Goal: Task Accomplishment & Management: Use online tool/utility

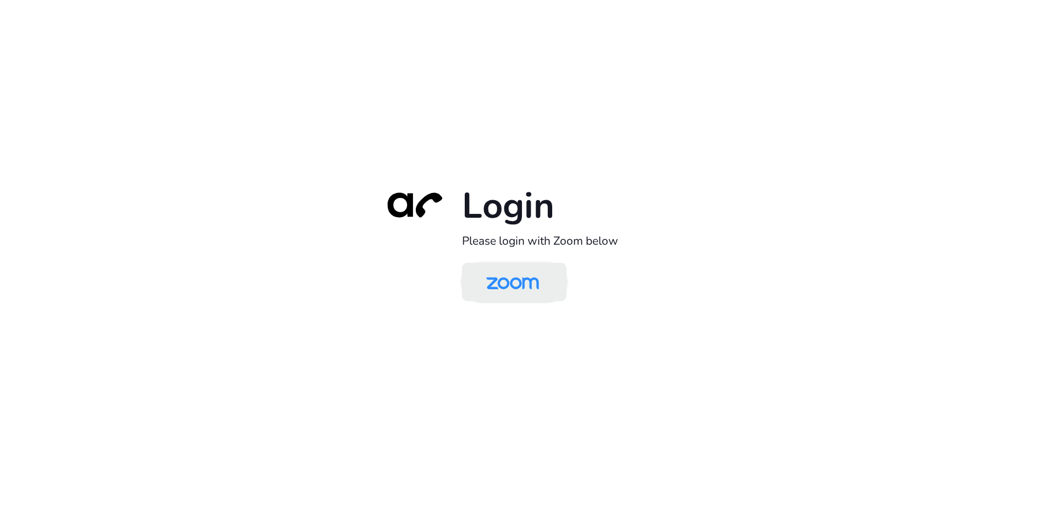
click at [516, 295] on img at bounding box center [513, 283] width 76 height 36
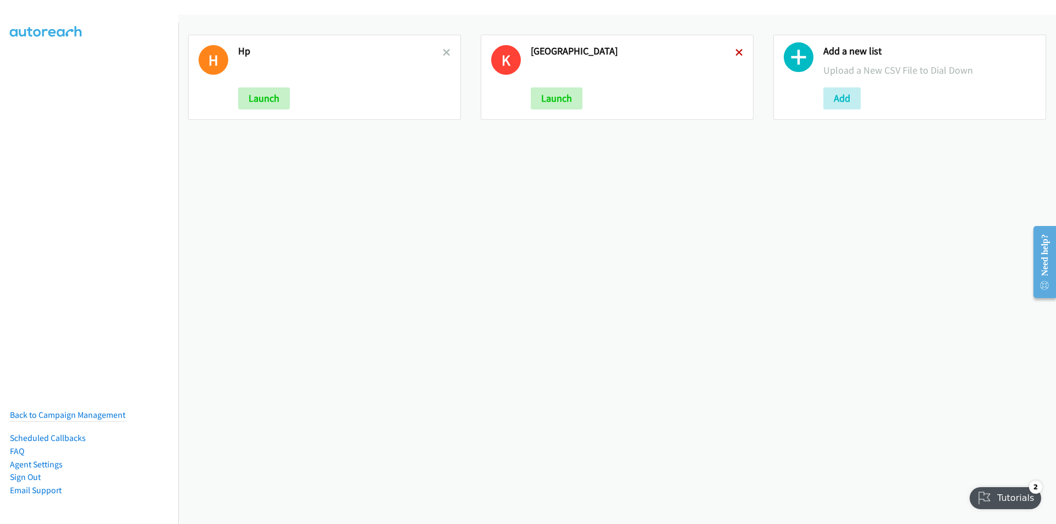
click at [735, 49] on icon at bounding box center [739, 53] width 8 height 8
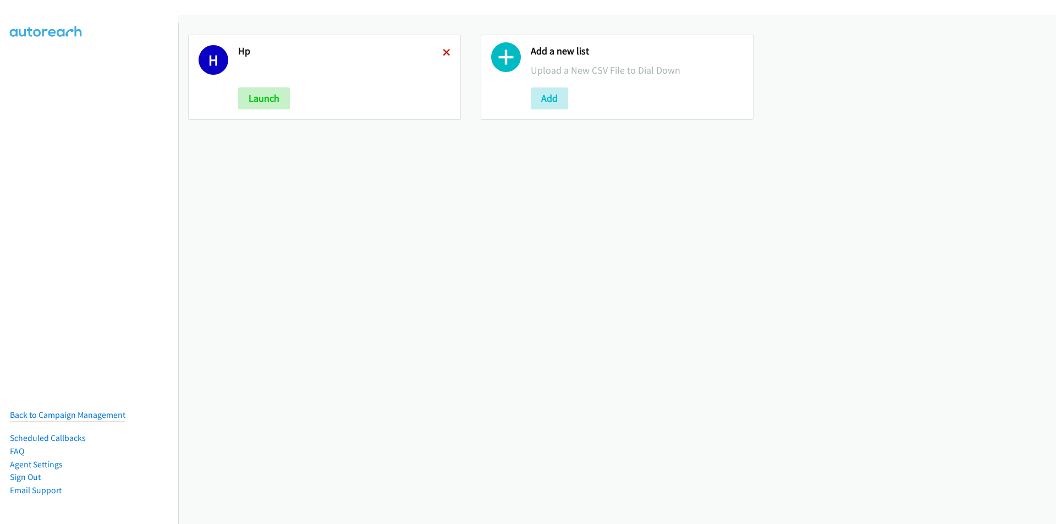
click at [443, 51] on icon at bounding box center [447, 53] width 8 height 8
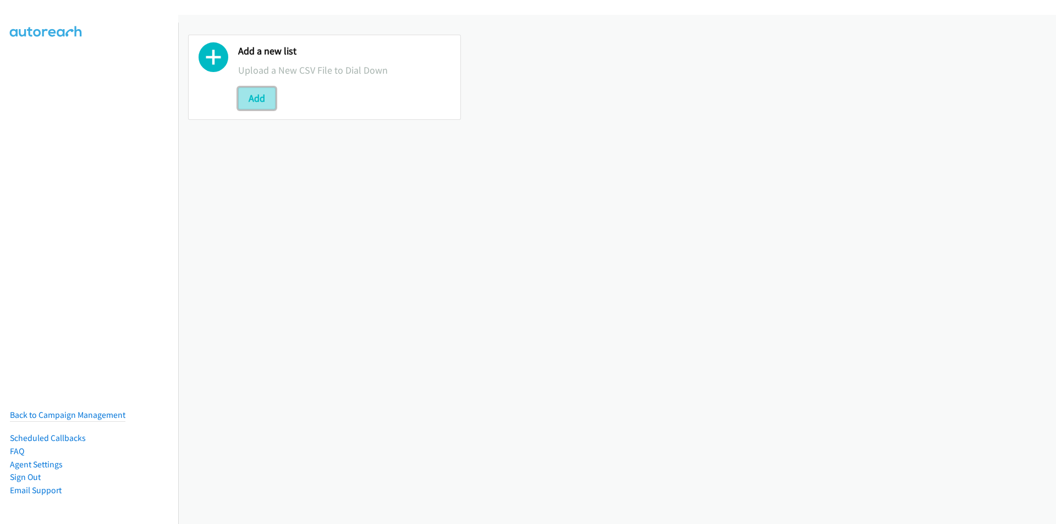
click at [251, 98] on button "Add" at bounding box center [256, 98] width 37 height 22
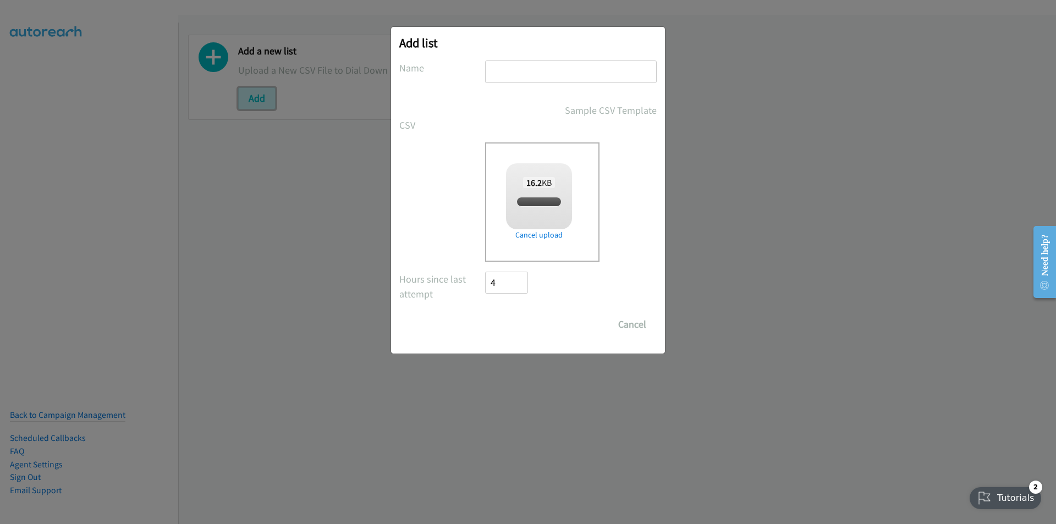
checkbox input "true"
click at [519, 71] on input "text" at bounding box center [571, 71] width 172 height 23
type input "HP"
click at [517, 315] on input "Save List" at bounding box center [514, 324] width 58 height 22
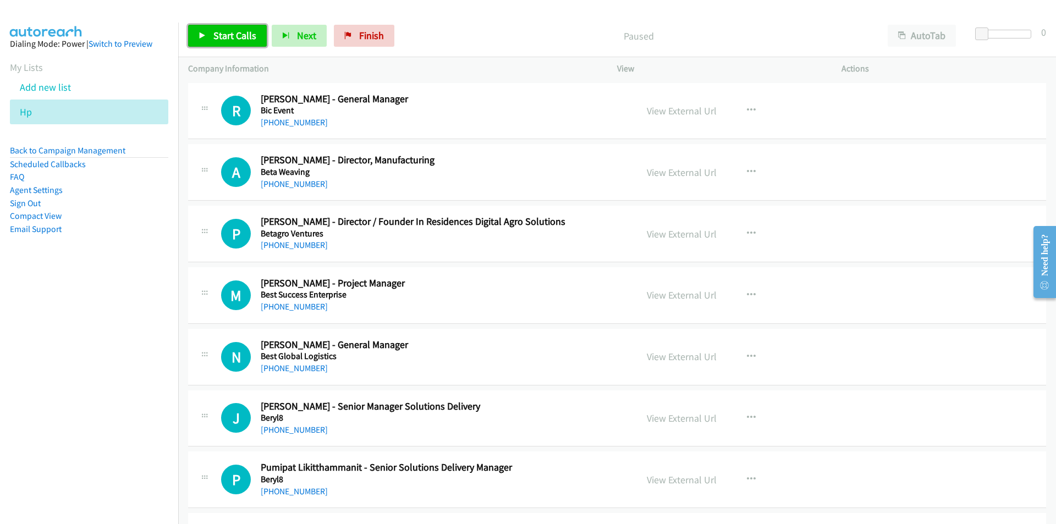
click at [228, 35] on span "Start Calls" at bounding box center [234, 35] width 43 height 13
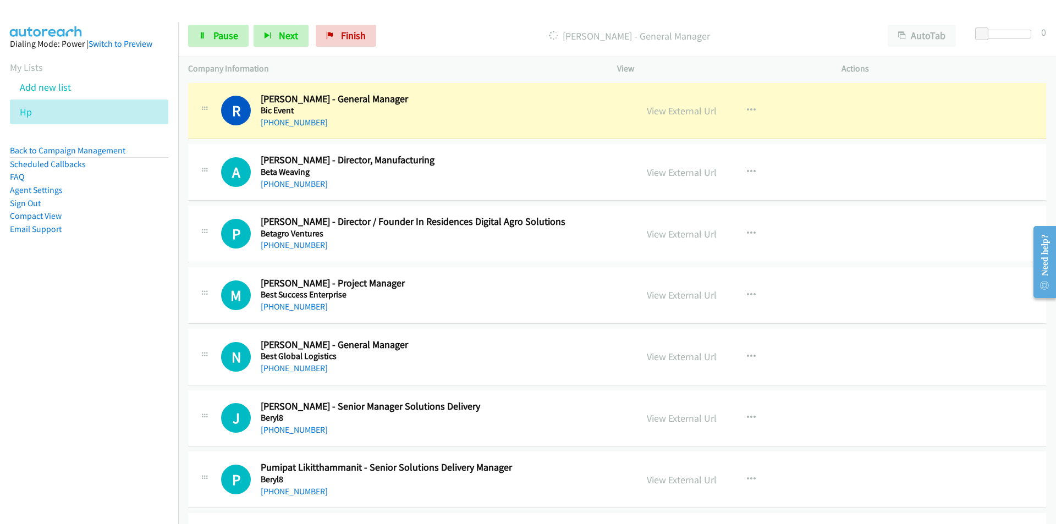
click at [100, 344] on nav "Dialing Mode: Power | Switch to Preview My Lists Add new list Hp Back to Campai…" at bounding box center [89, 285] width 179 height 524
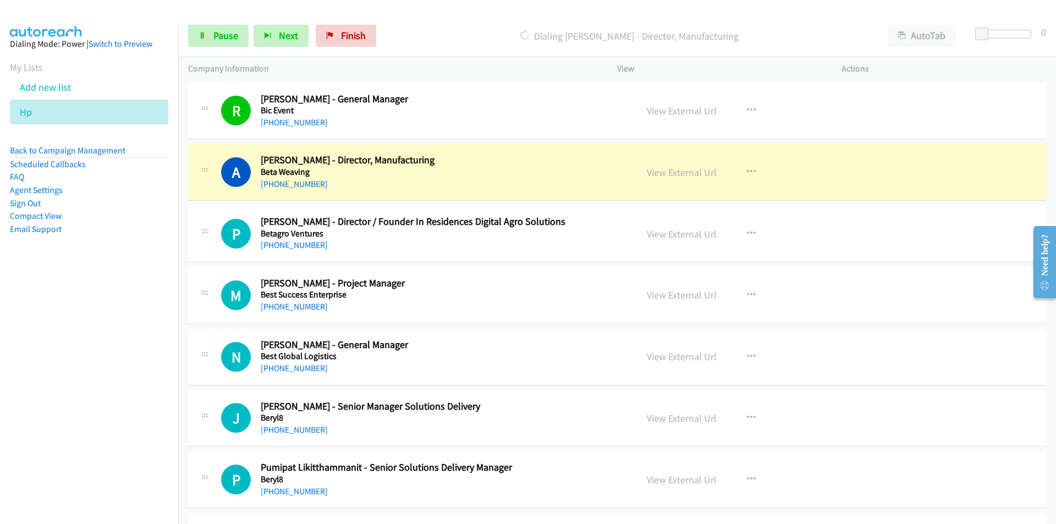
click at [37, 357] on nav "Dialing Mode: Power | Switch to Preview My Lists Add new list Hp Back to Campai…" at bounding box center [89, 285] width 179 height 524
click at [71, 416] on nav "Dialing Mode: Power | Switch to Preview My Lists Add new list Hp Back to Campai…" at bounding box center [89, 285] width 179 height 524
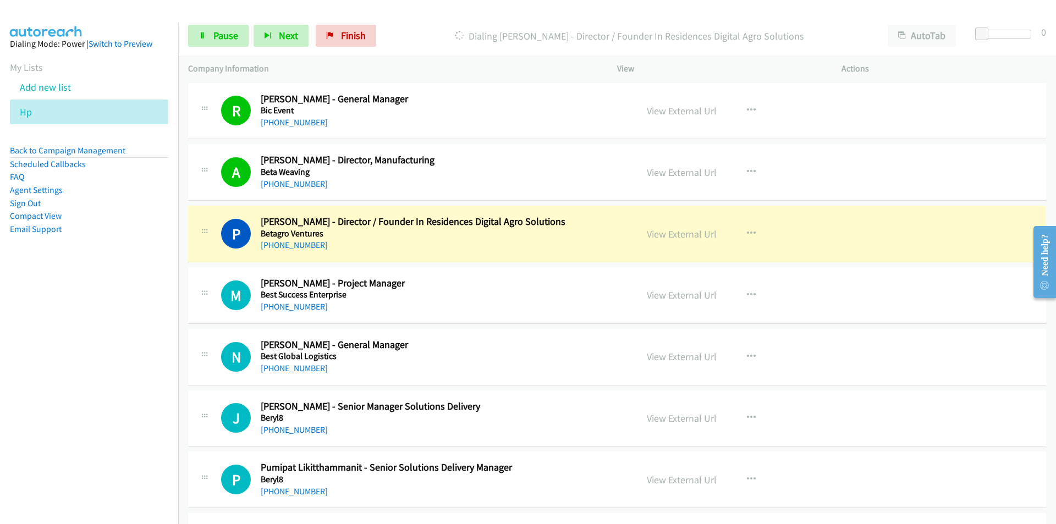
click at [93, 434] on nav "Dialing Mode: Power | Switch to Preview My Lists Add new list Hp Back to Campai…" at bounding box center [89, 285] width 179 height 524
click at [685, 233] on link "View External Url" at bounding box center [682, 234] width 70 height 13
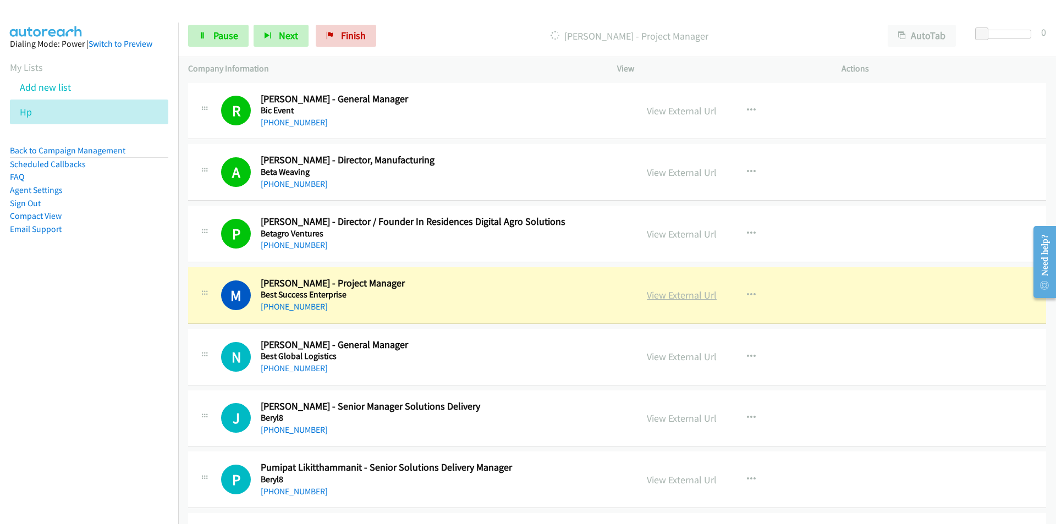
click at [665, 295] on link "View External Url" at bounding box center [682, 295] width 70 height 13
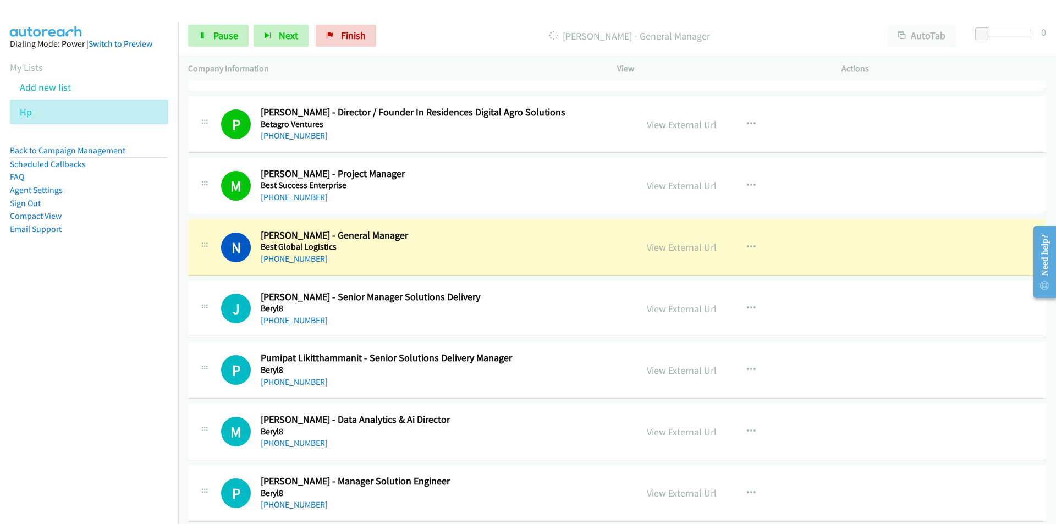
scroll to position [110, 0]
click at [690, 242] on link "View External Url" at bounding box center [682, 246] width 70 height 13
click at [218, 36] on span "Pause" at bounding box center [225, 35] width 25 height 13
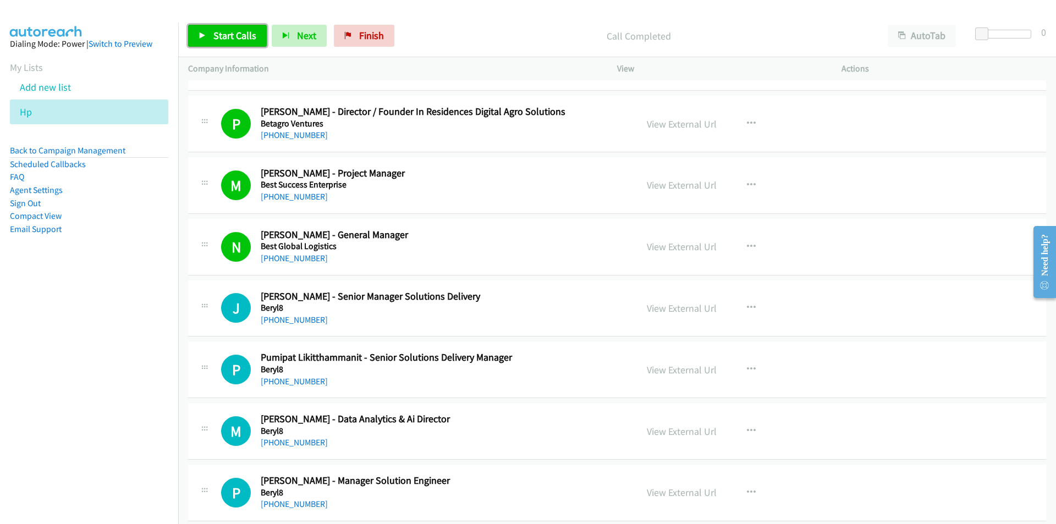
click at [227, 41] on span "Start Calls" at bounding box center [234, 35] width 43 height 13
click at [120, 368] on nav "Dialing Mode: Power | Switch to Preview My Lists Add new list Hp Back to Campai…" at bounding box center [89, 285] width 179 height 524
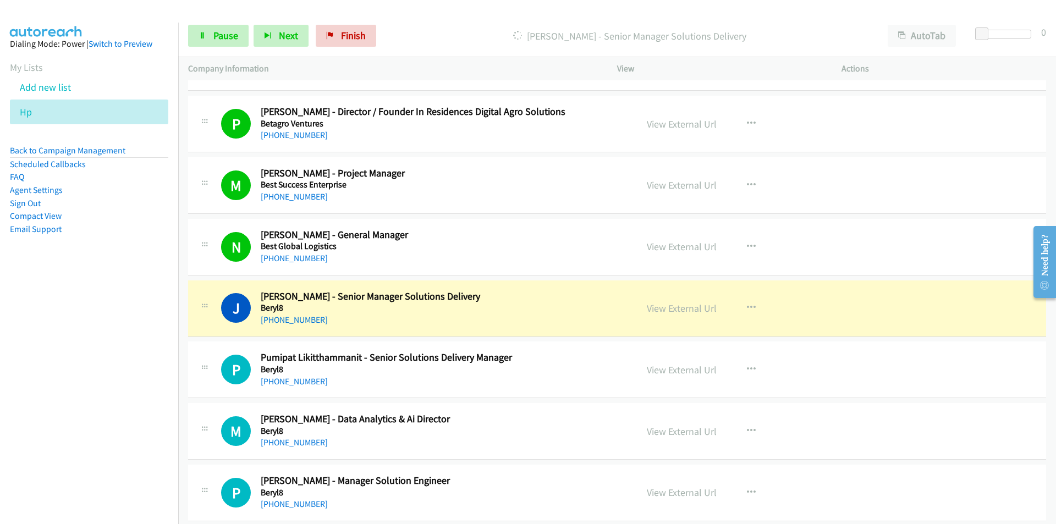
click at [203, 401] on td "M Callback Scheduled Muthita Yavanopas - Data Analytics & Ai Director Beryl8 As…" at bounding box center [617, 432] width 878 height 62
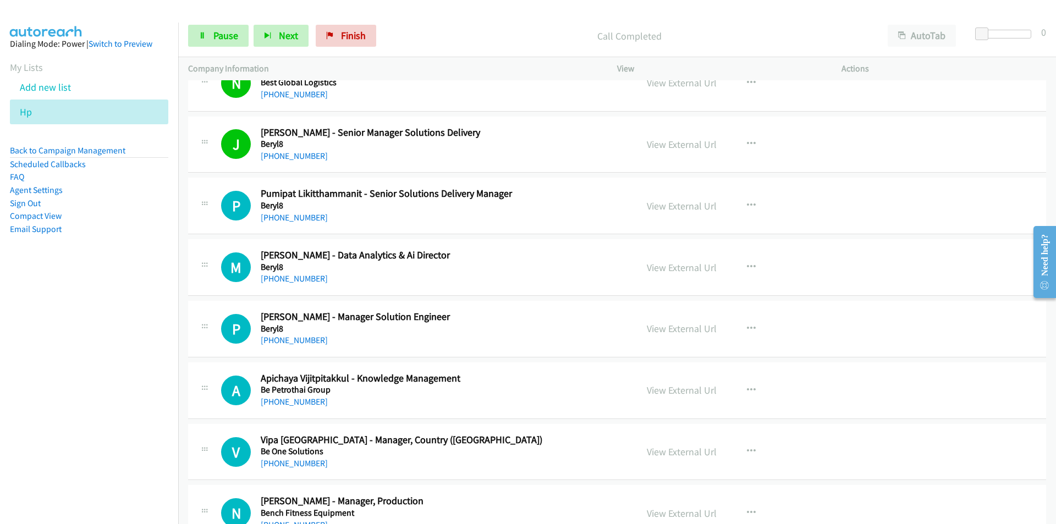
scroll to position [275, 0]
drag, startPoint x: 109, startPoint y: 414, endPoint x: 125, endPoint y: 409, distance: 17.1
click at [109, 414] on nav "Dialing Mode: Power | Switch to Preview My Lists Add new list Hp Back to Campai…" at bounding box center [89, 285] width 179 height 524
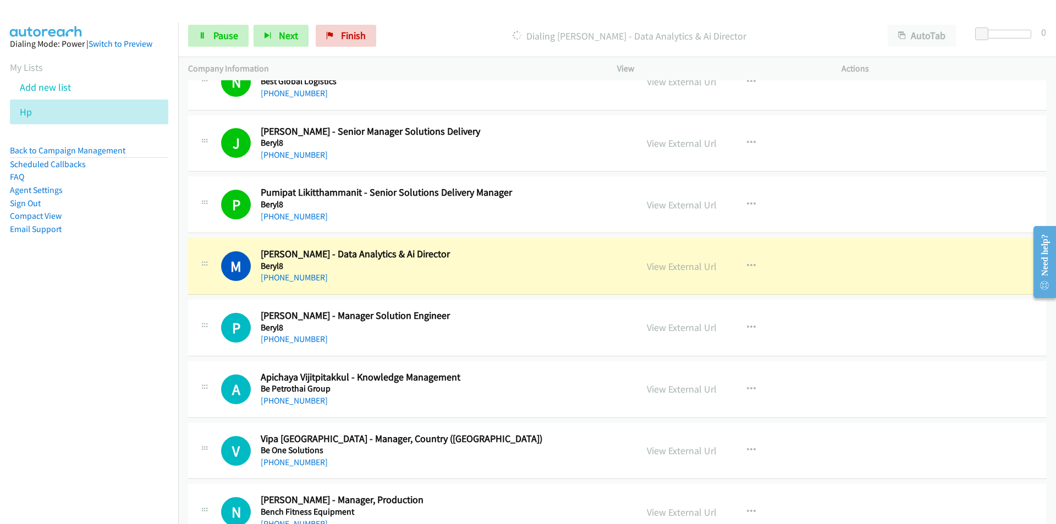
click at [136, 384] on nav "Dialing Mode: Power | Switch to Preview My Lists Add new list Hp Back to Campai…" at bounding box center [89, 285] width 179 height 524
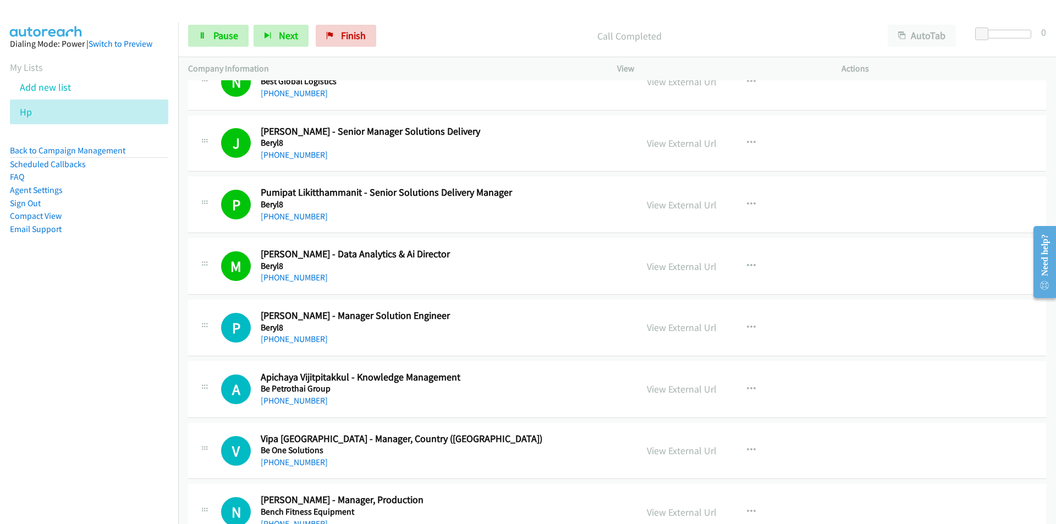
drag, startPoint x: 98, startPoint y: 397, endPoint x: 114, endPoint y: 389, distance: 17.7
click at [98, 397] on nav "Dialing Mode: Power | Switch to Preview My Lists Add new list Hp Back to Campai…" at bounding box center [89, 285] width 179 height 524
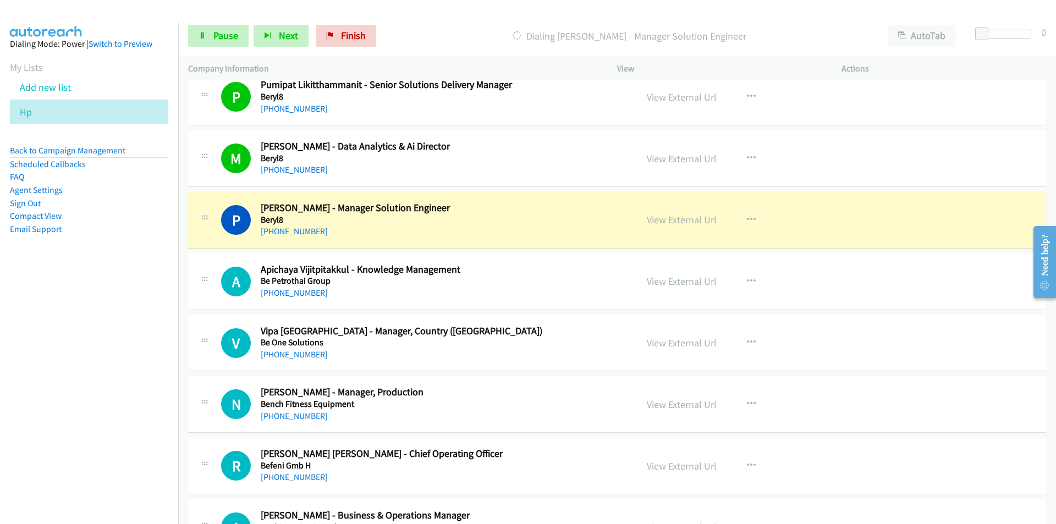
scroll to position [385, 0]
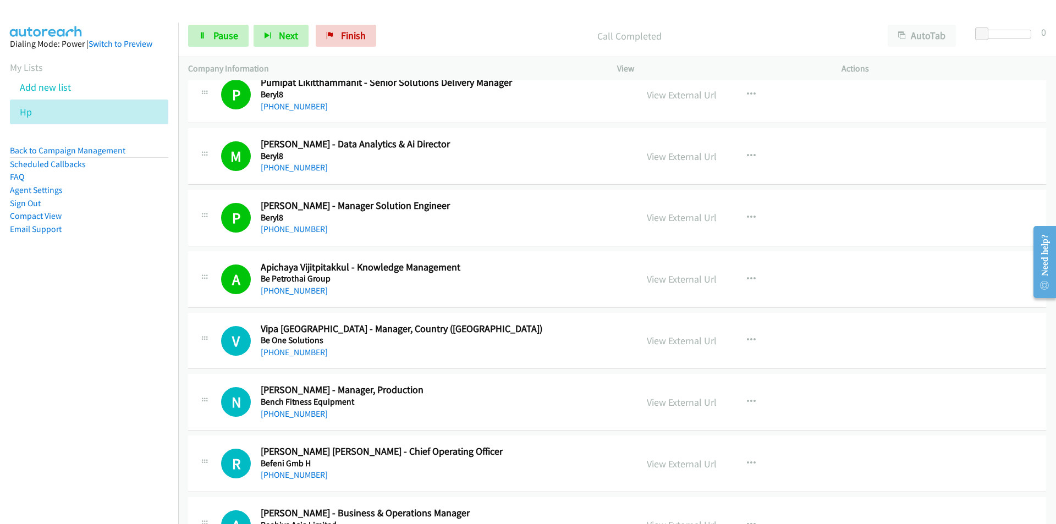
click at [111, 425] on nav "Dialing Mode: Power | Switch to Preview My Lists Add new list Hp Back to Campai…" at bounding box center [89, 285] width 179 height 524
click at [660, 346] on link "View External Url" at bounding box center [682, 340] width 70 height 13
click at [97, 469] on nav "Dialing Mode: Power | Switch to Preview My Lists Add new list Hp Back to Campai…" at bounding box center [89, 285] width 179 height 524
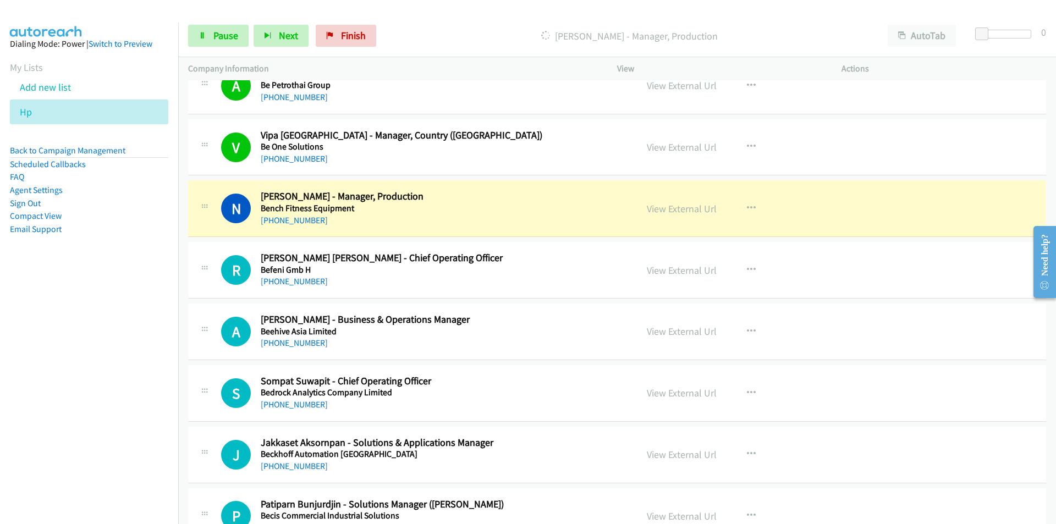
scroll to position [605, 0]
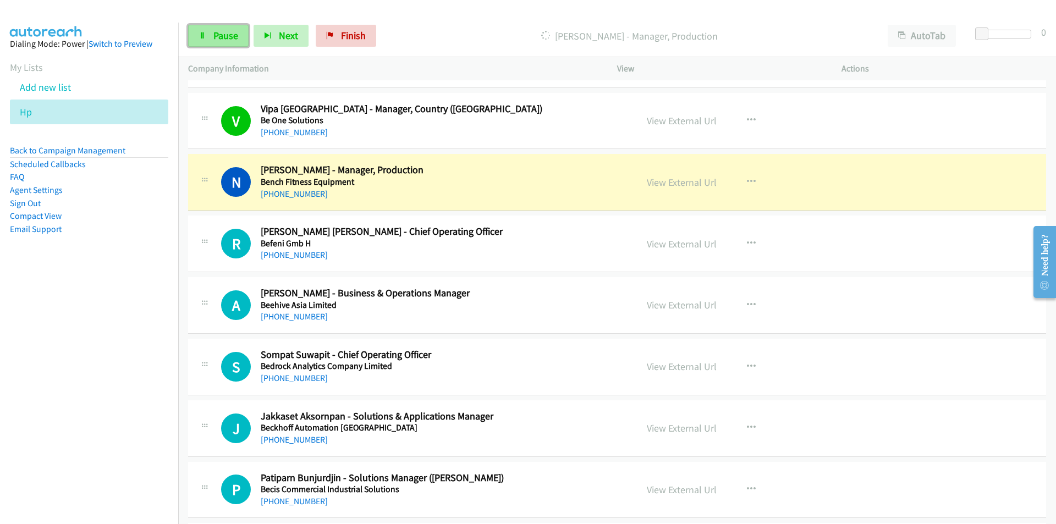
click at [221, 34] on span "Pause" at bounding box center [225, 35] width 25 height 13
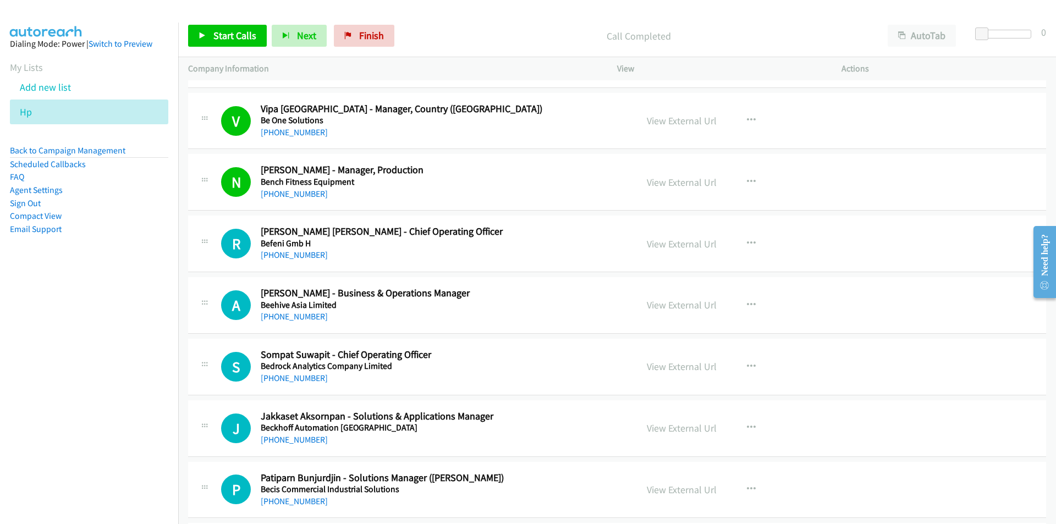
click at [130, 316] on nav "Dialing Mode: Power | Switch to Preview My Lists Add new list Hp Back to Campai…" at bounding box center [89, 285] width 179 height 524
click at [206, 35] on icon at bounding box center [203, 36] width 8 height 8
click at [111, 329] on nav "Dialing Mode: Power | Switch to Preview My Lists Add new list Hp Back to Campai…" at bounding box center [89, 285] width 179 height 524
click at [96, 404] on nav "Dialing Mode: Power | Switch to Preview My Lists Add new list Hp Back to Campai…" at bounding box center [89, 285] width 179 height 524
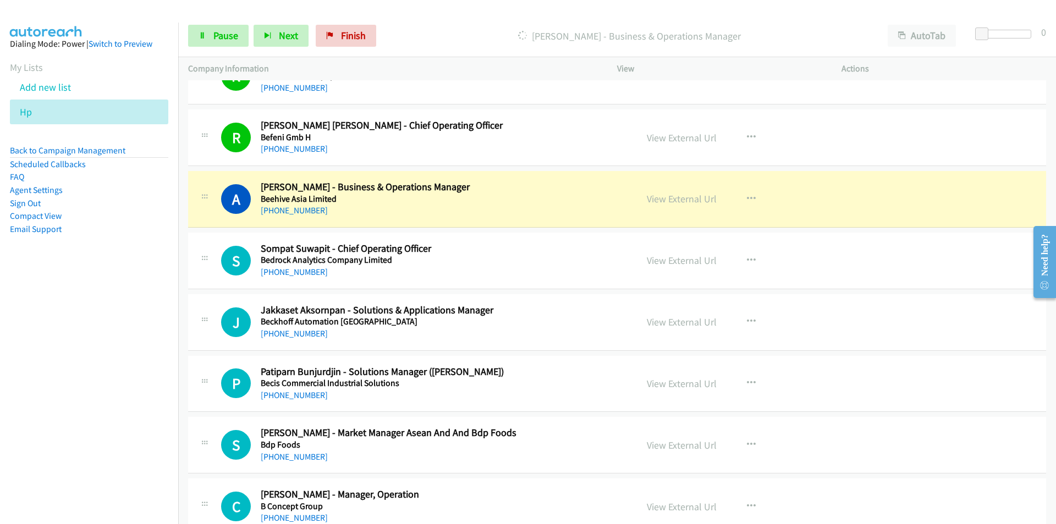
scroll to position [715, 0]
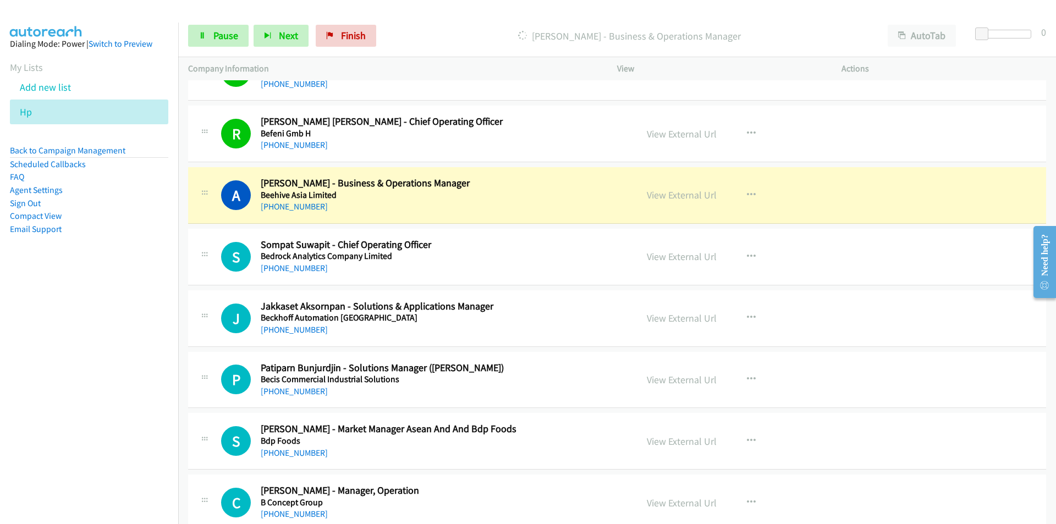
click at [37, 342] on nav "Dialing Mode: Power | Switch to Preview My Lists Add new list Hp Back to Campai…" at bounding box center [89, 285] width 179 height 524
click at [680, 195] on link "View External Url" at bounding box center [682, 195] width 70 height 13
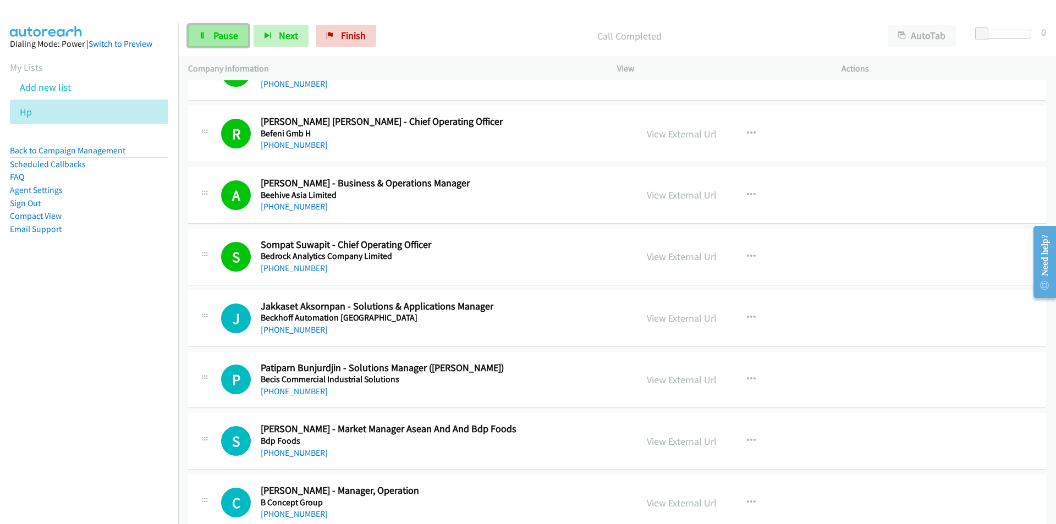
click at [207, 41] on link "Pause" at bounding box center [218, 36] width 60 height 22
click at [692, 260] on link "View External Url" at bounding box center [682, 256] width 70 height 13
click at [119, 420] on nav "Dialing Mode: Power | Switch to Preview My Lists Add new list Hp Back to Campai…" at bounding box center [89, 285] width 179 height 524
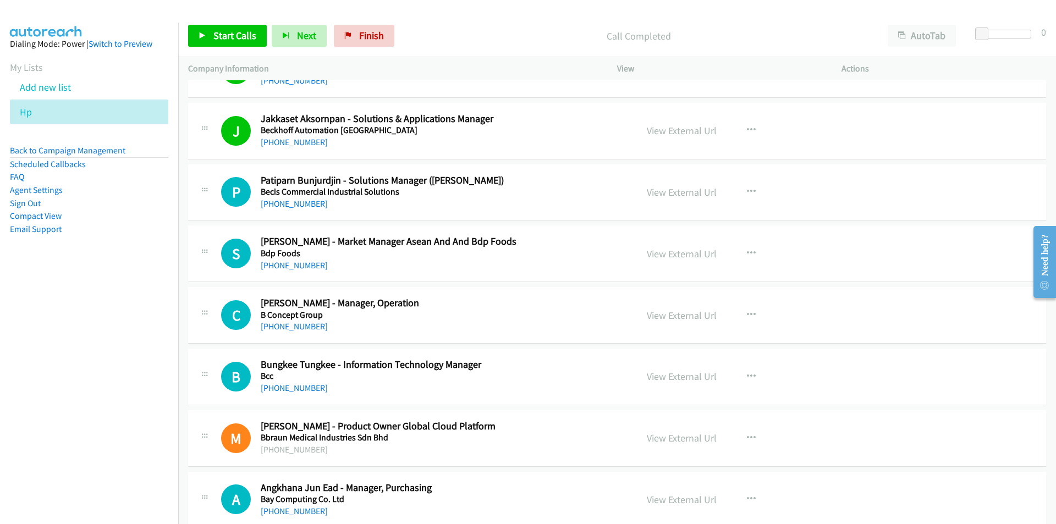
scroll to position [935, 0]
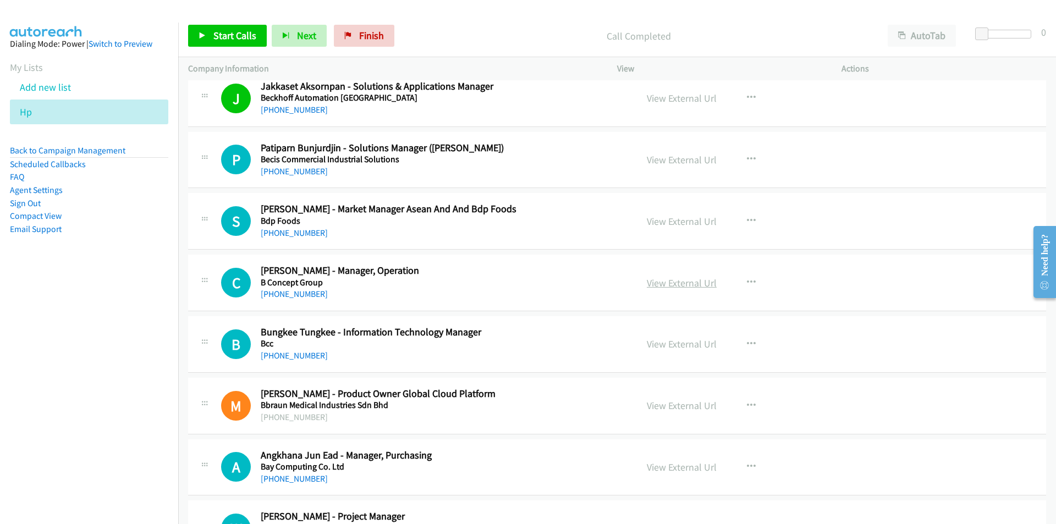
click at [675, 283] on link "View External Url" at bounding box center [682, 283] width 70 height 13
click at [750, 280] on icon "button" at bounding box center [751, 282] width 9 height 9
click at [685, 352] on link "Start Calls Here" at bounding box center [692, 355] width 146 height 22
click at [227, 35] on span "Start Calls" at bounding box center [234, 35] width 43 height 13
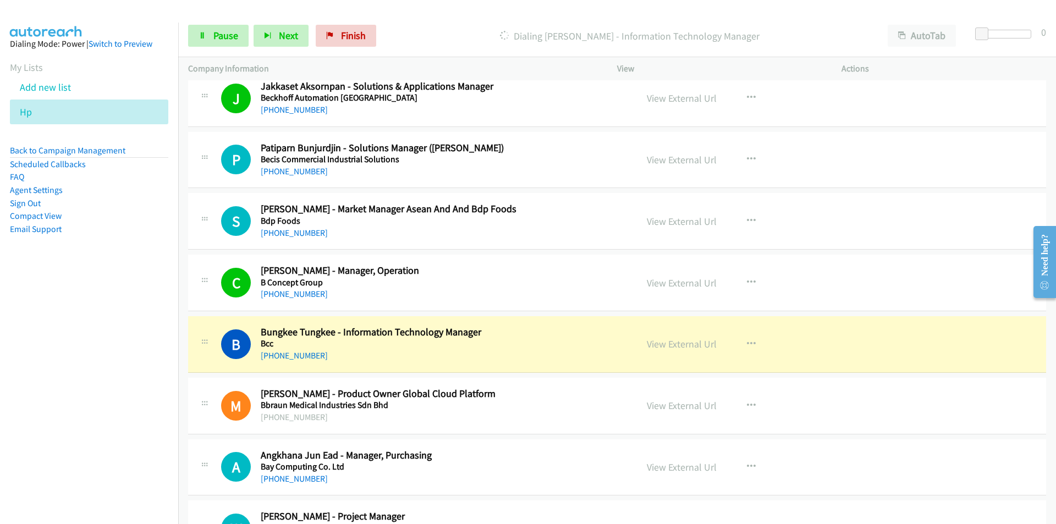
click at [163, 380] on nav "Dialing Mode: Power | Switch to Preview My Lists Add new list Hp Back to Campai…" at bounding box center [89, 285] width 179 height 524
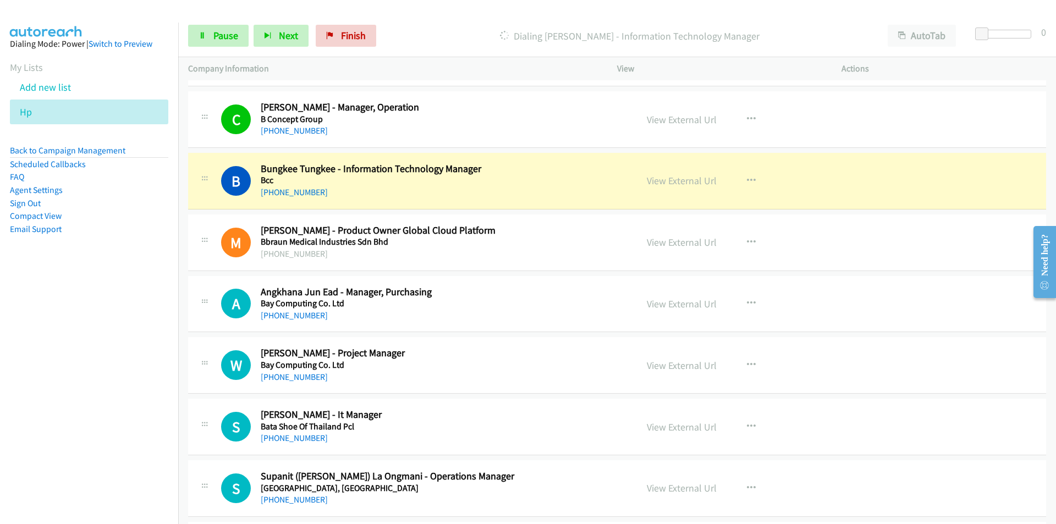
scroll to position [1100, 0]
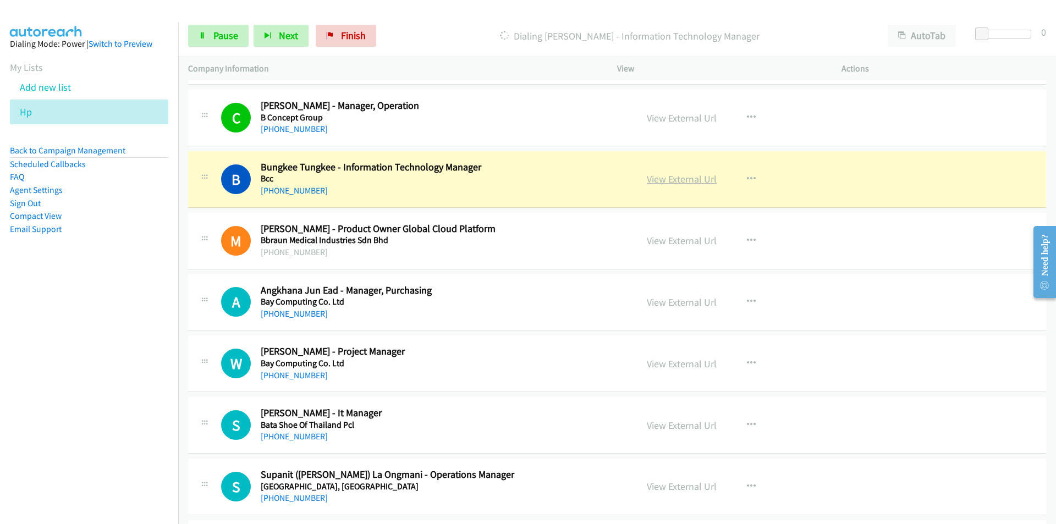
click at [668, 183] on link "View External Url" at bounding box center [682, 179] width 70 height 13
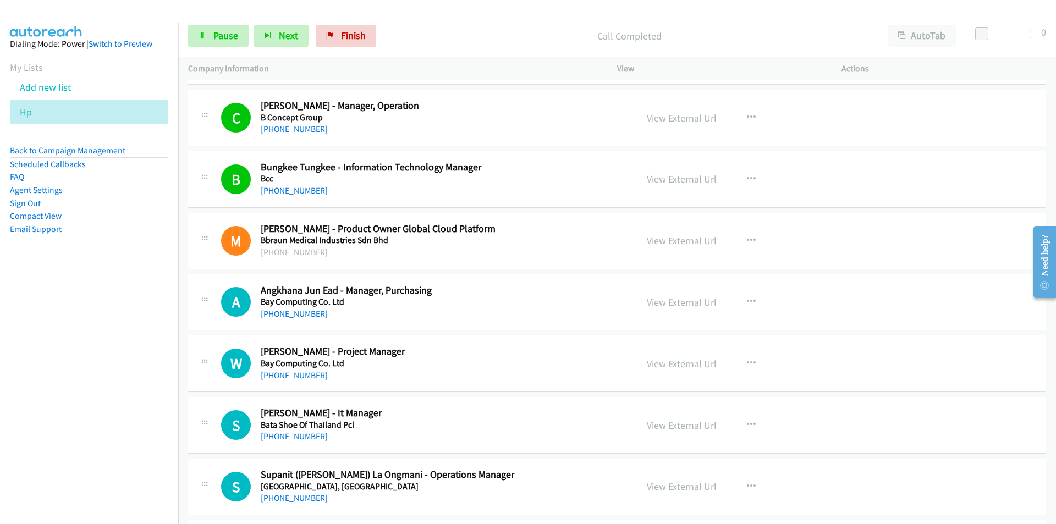
click at [40, 420] on nav "Dialing Mode: Power | Switch to Preview My Lists Add new list Hp Back to Campai…" at bounding box center [89, 285] width 179 height 524
click at [143, 358] on nav "Dialing Mode: Power | Switch to Preview My Lists Add new list Hp Back to Campai…" at bounding box center [89, 285] width 179 height 524
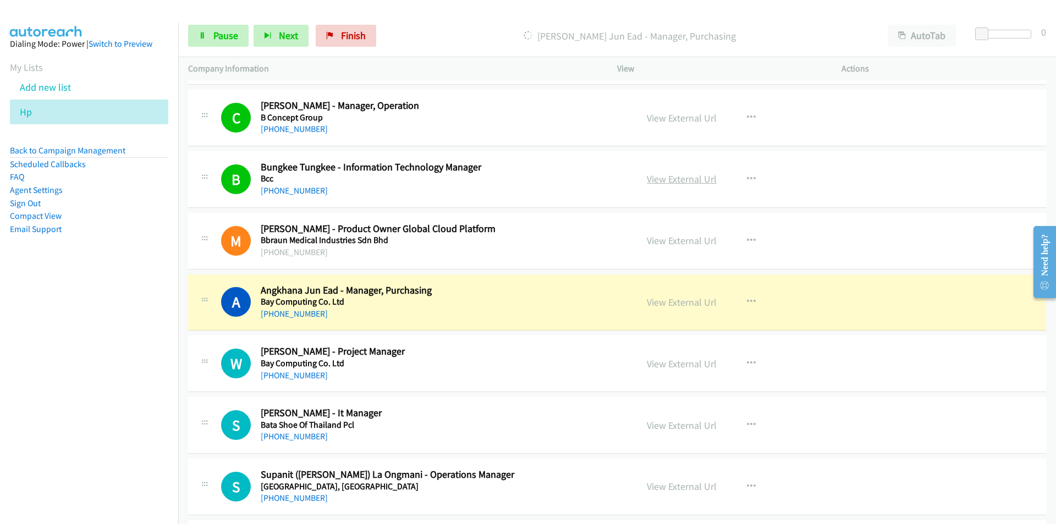
click at [684, 175] on link "View External Url" at bounding box center [682, 179] width 70 height 13
click at [141, 385] on nav "Dialing Mode: Power | Switch to Preview My Lists Add new list Hp Back to Campai…" at bounding box center [89, 285] width 179 height 524
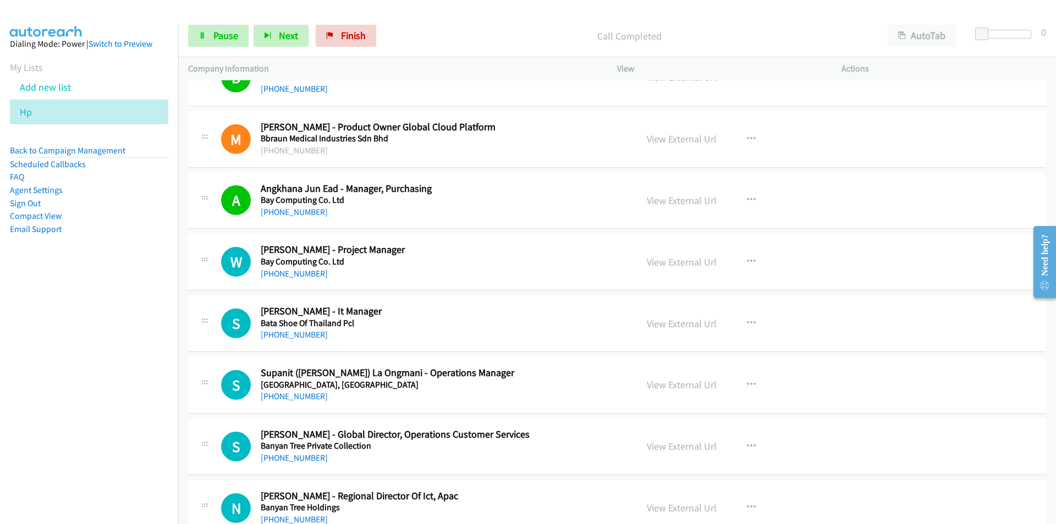
scroll to position [1265, 0]
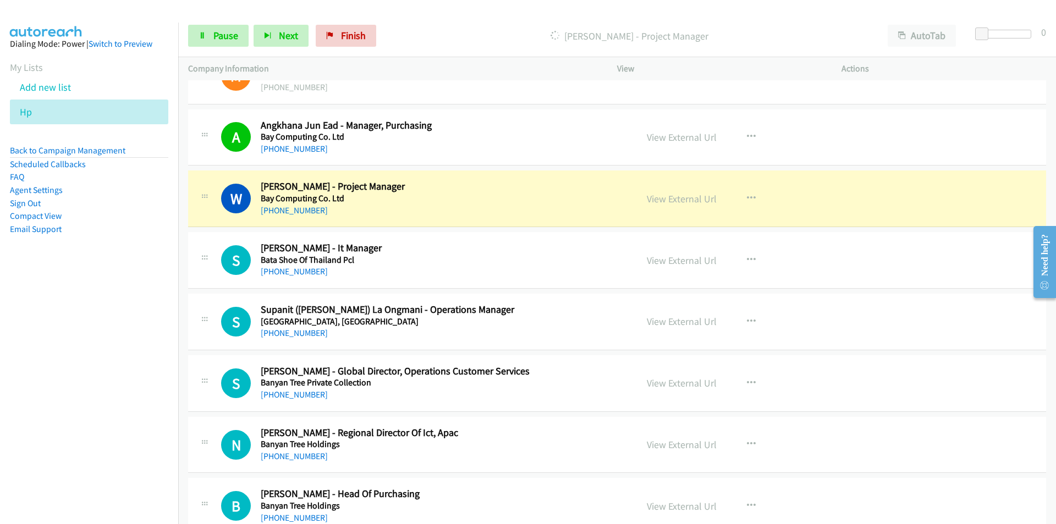
click at [119, 410] on nav "Dialing Mode: Power | Switch to Preview My Lists Add new list Hp Back to Campai…" at bounding box center [89, 285] width 179 height 524
click at [747, 383] on icon "button" at bounding box center [751, 383] width 9 height 9
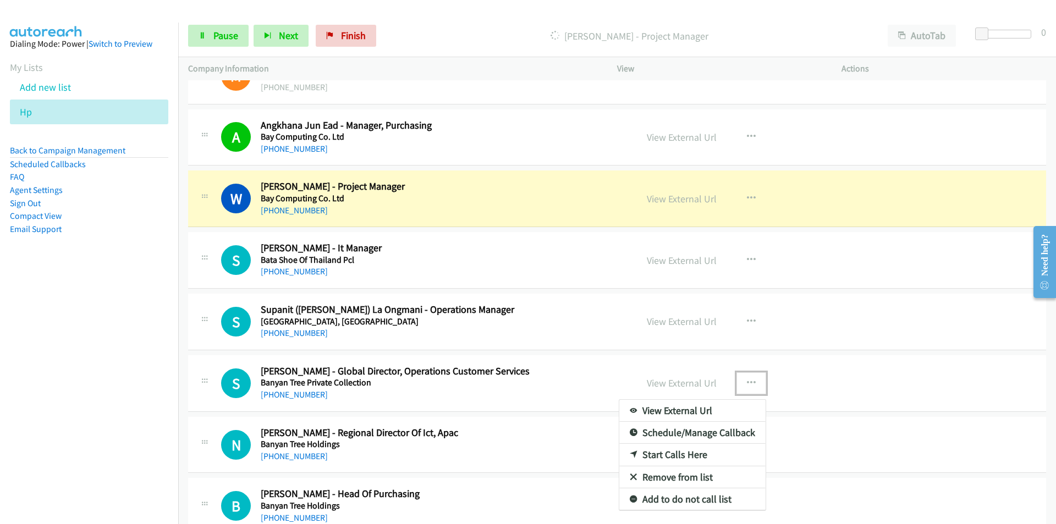
click at [676, 477] on link "Remove from list" at bounding box center [692, 477] width 146 height 22
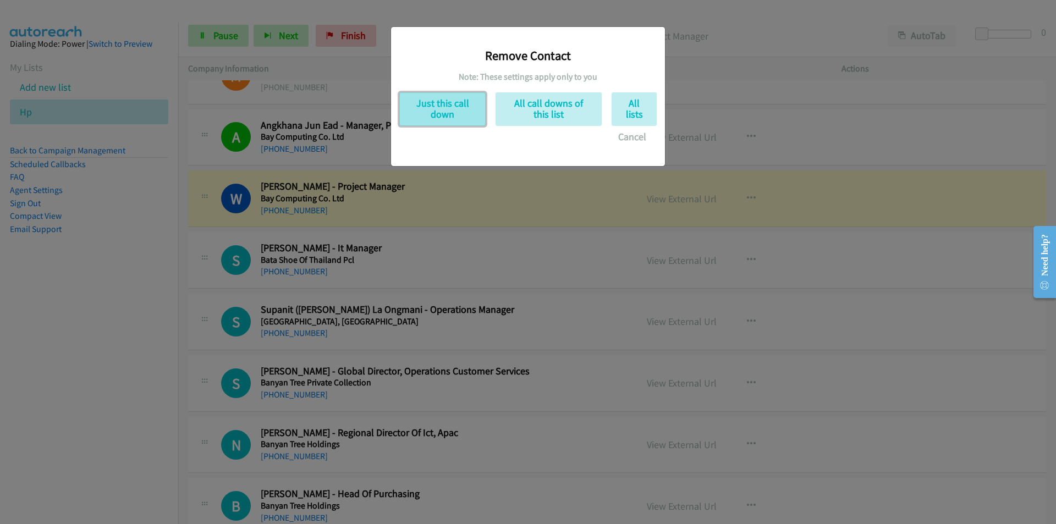
click at [414, 102] on button "Just this call down" at bounding box center [442, 109] width 86 height 34
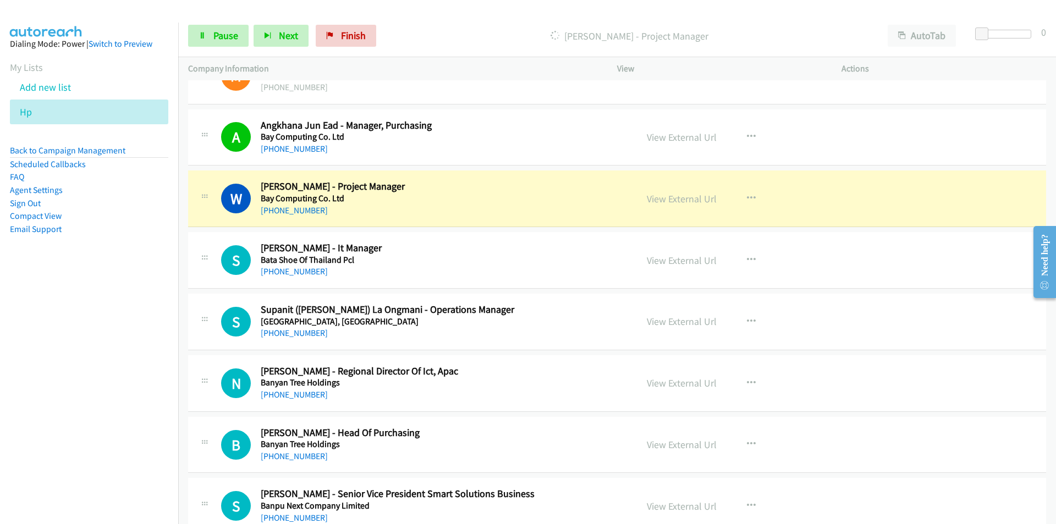
click at [140, 307] on nav "Dialing Mode: Power | Switch to Preview My Lists Add new list Hp Back to Campai…" at bounding box center [89, 285] width 179 height 524
click at [9, 332] on nav "Dialing Mode: Power | Switch to Preview My Lists Add new list Hp Back to Campai…" at bounding box center [89, 285] width 179 height 524
click at [64, 339] on nav "Dialing Mode: Power | Switch to Preview My Lists Add new list Hp Back to Campai…" at bounding box center [89, 285] width 179 height 524
click at [674, 201] on link "View External Url" at bounding box center [682, 198] width 70 height 13
click at [221, 41] on span "Pause" at bounding box center [225, 35] width 25 height 13
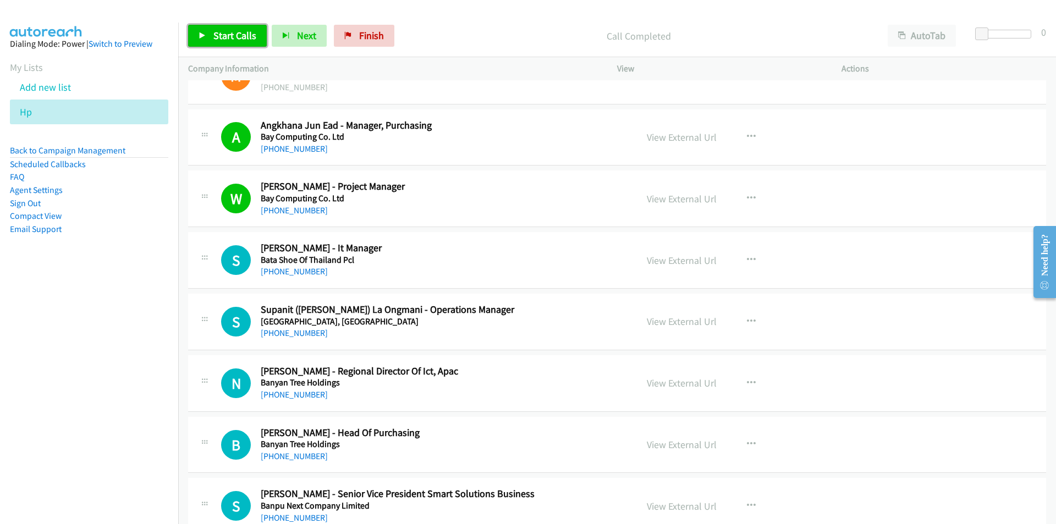
click at [229, 38] on span "Start Calls" at bounding box center [234, 35] width 43 height 13
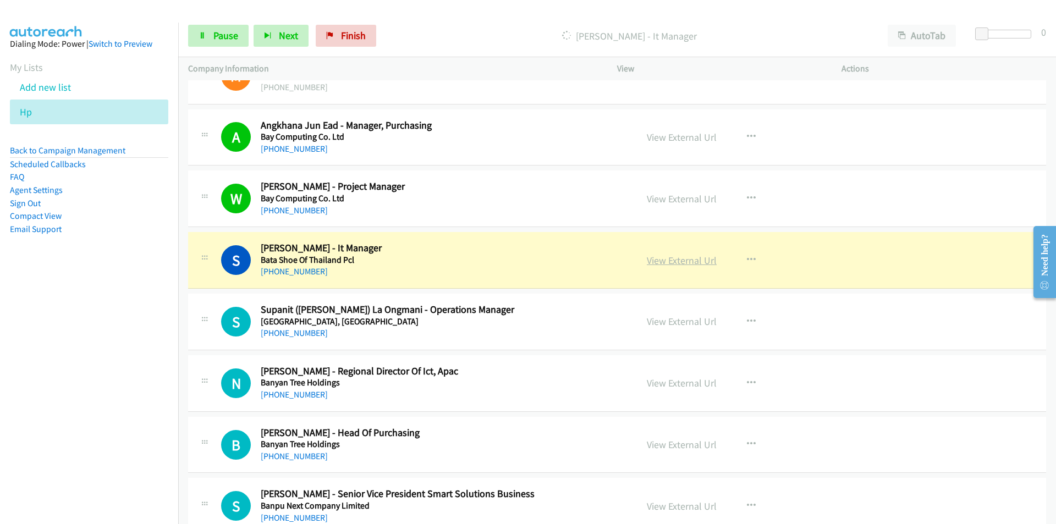
click at [689, 263] on link "View External Url" at bounding box center [682, 260] width 70 height 13
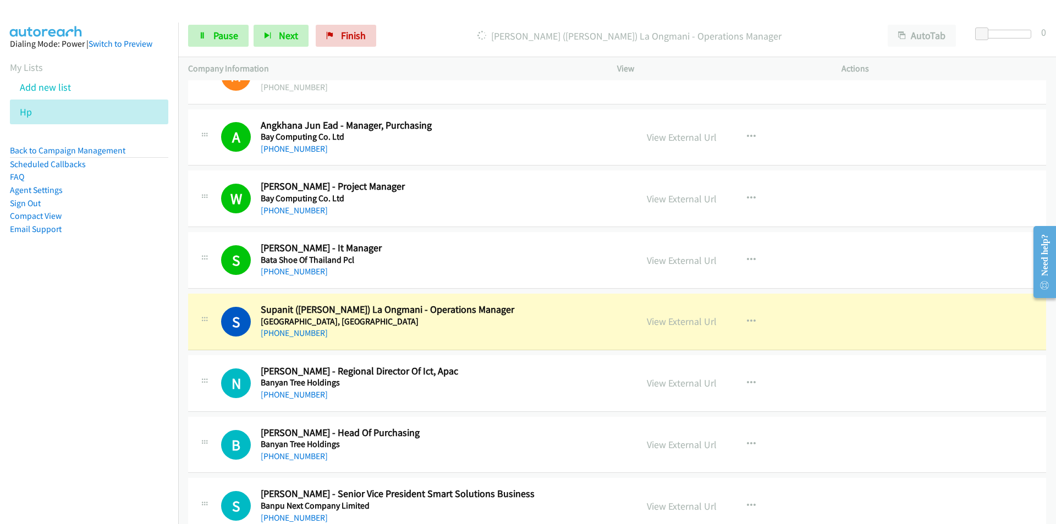
click at [137, 410] on nav "Dialing Mode: Power | Switch to Preview My Lists Add new list Hp Back to Campai…" at bounding box center [89, 285] width 179 height 524
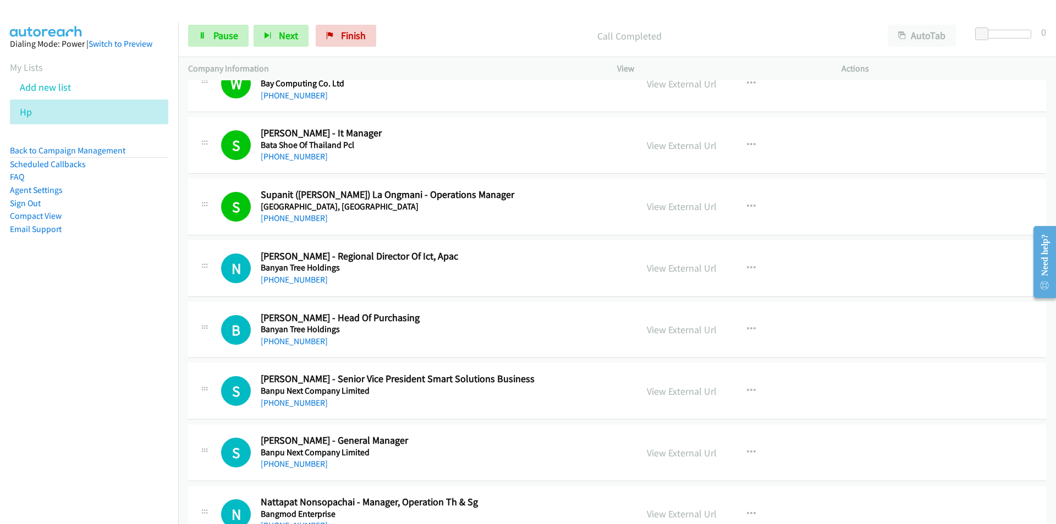
scroll to position [1485, 0]
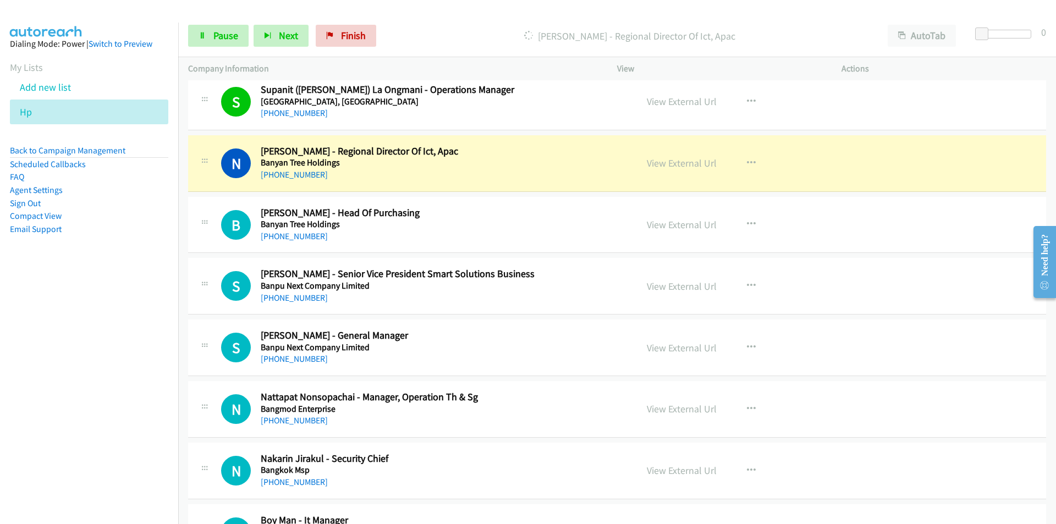
click at [87, 358] on nav "Dialing Mode: Power | Switch to Preview My Lists Add new list Hp Back to Campai…" at bounding box center [89, 285] width 179 height 524
click at [112, 354] on nav "Dialing Mode: Power | Switch to Preview My Lists Add new list Hp Back to Campai…" at bounding box center [89, 285] width 179 height 524
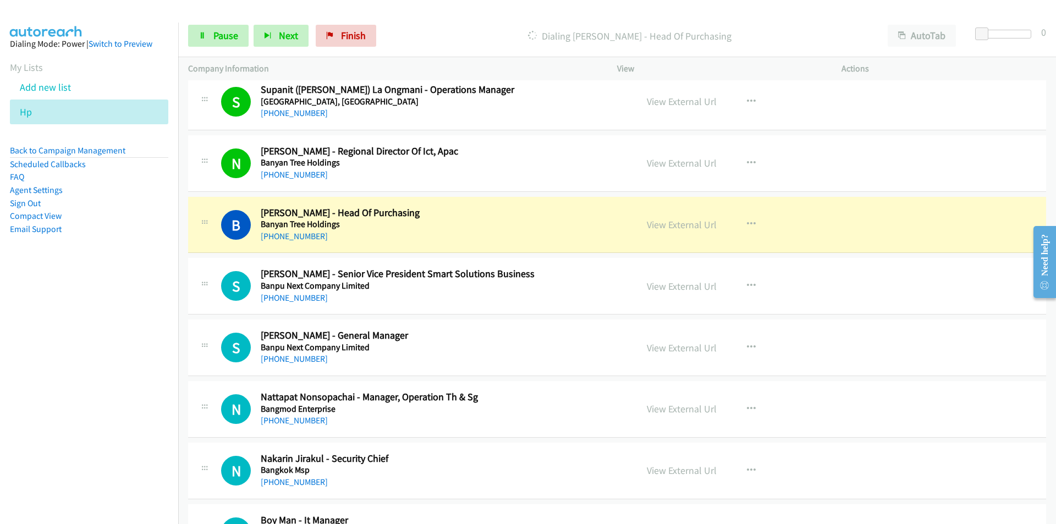
click at [155, 354] on nav "Dialing Mode: Power | Switch to Preview My Lists Add new list Hp Back to Campai…" at bounding box center [89, 285] width 179 height 524
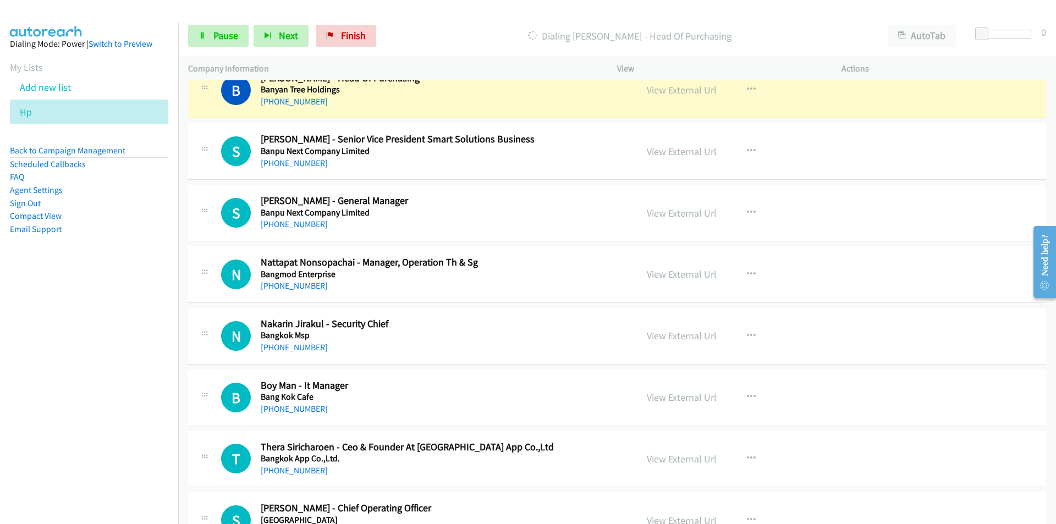
scroll to position [1595, 0]
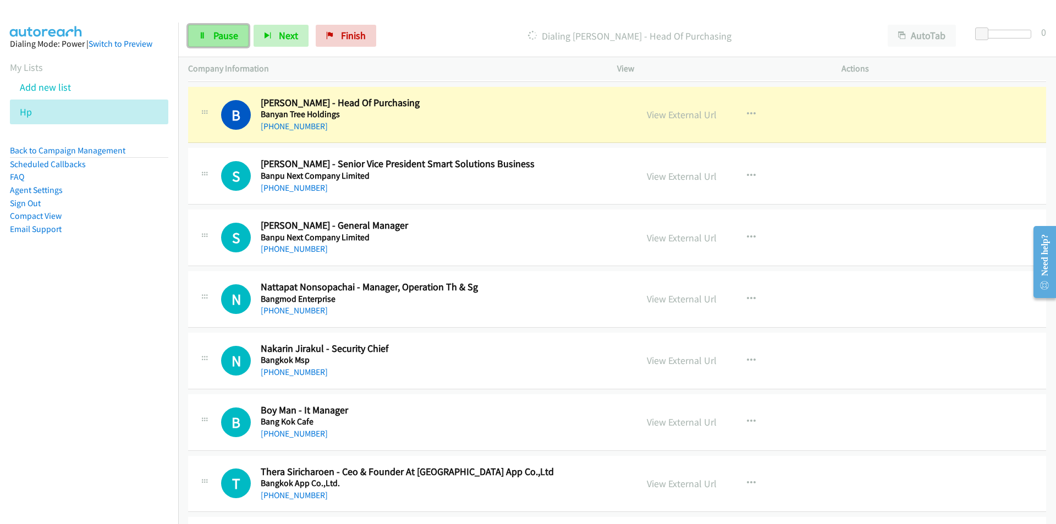
click at [219, 36] on span "Pause" at bounding box center [225, 35] width 25 height 13
drag, startPoint x: 122, startPoint y: 361, endPoint x: 138, endPoint y: 353, distance: 18.0
click at [122, 361] on nav "Dialing Mode: Power | Switch to Preview My Lists Add new list Hp Back to Campai…" at bounding box center [89, 285] width 179 height 524
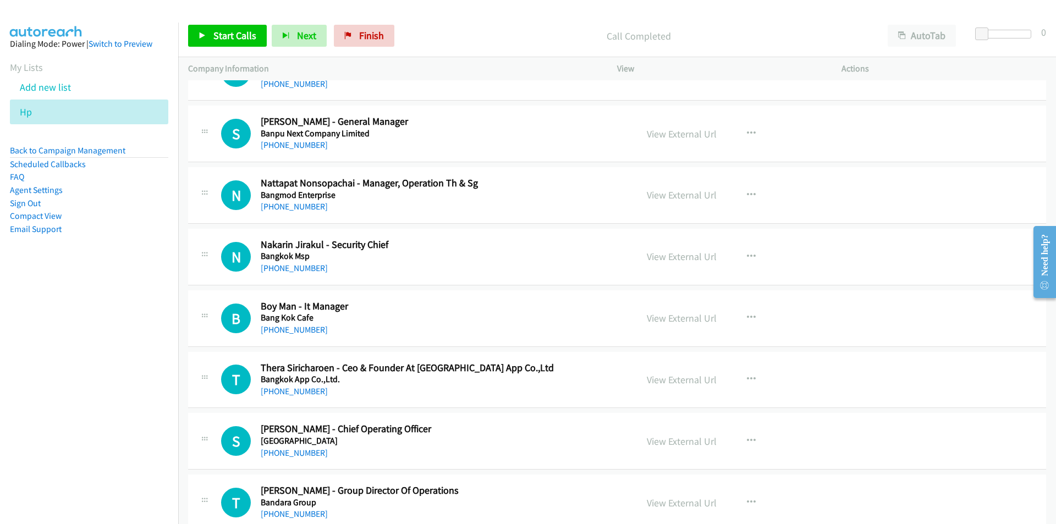
scroll to position [1705, 0]
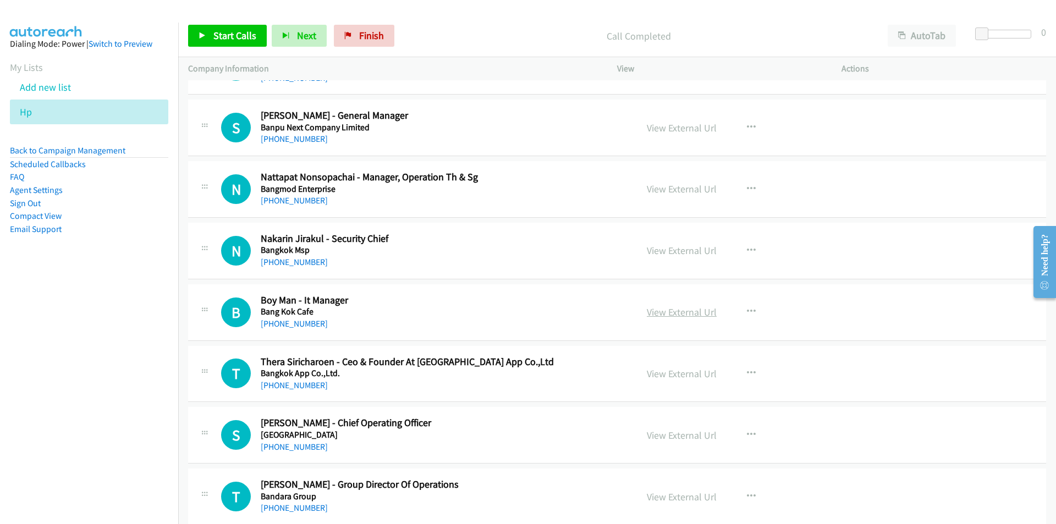
click at [704, 316] on link "View External Url" at bounding box center [682, 312] width 70 height 13
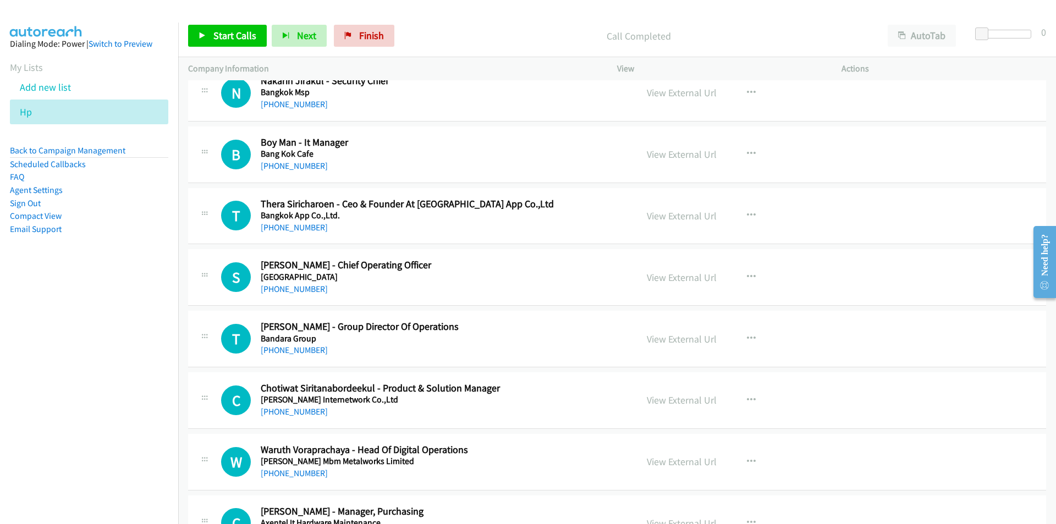
scroll to position [1870, 0]
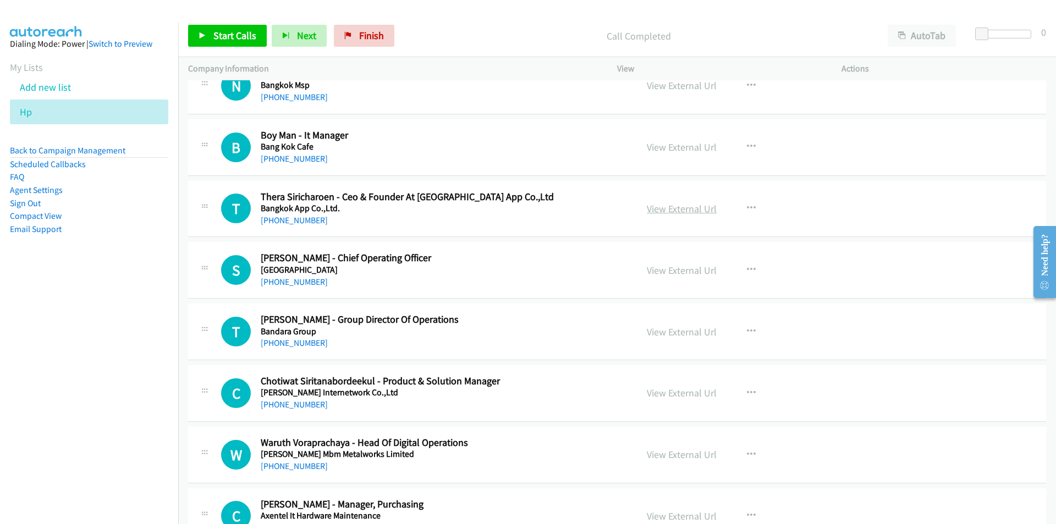
click at [669, 208] on link "View External Url" at bounding box center [682, 208] width 70 height 13
click at [117, 369] on nav "Dialing Mode: Power | Switch to Preview My Lists Add new list Hp Back to Campai…" at bounding box center [89, 285] width 179 height 524
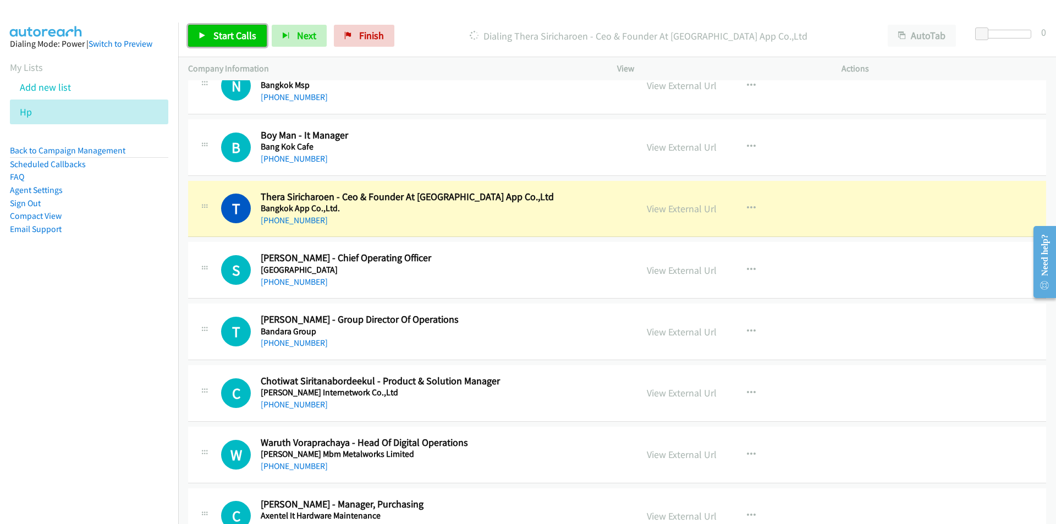
click at [229, 25] on link "Start Calls" at bounding box center [227, 36] width 79 height 22
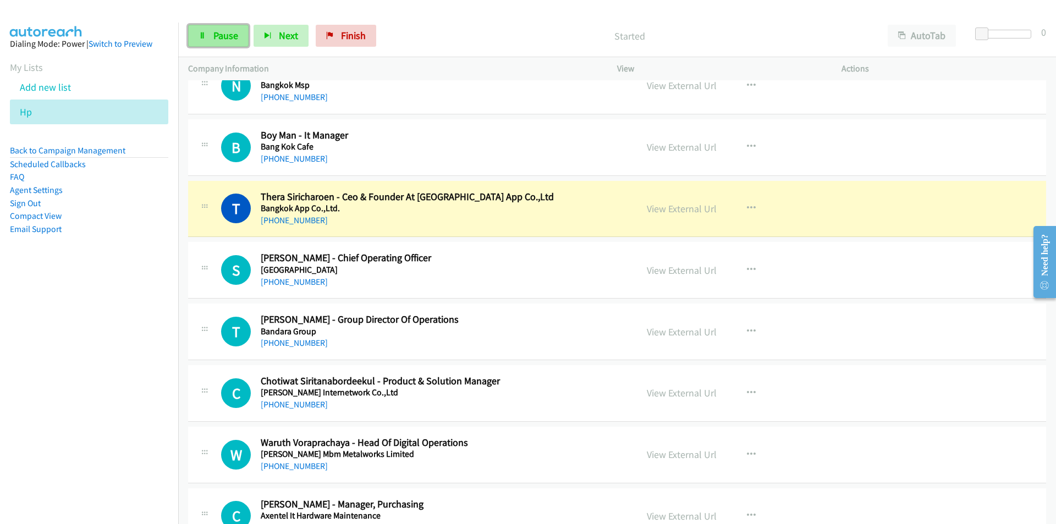
click at [212, 34] on link "Pause" at bounding box center [218, 36] width 60 height 22
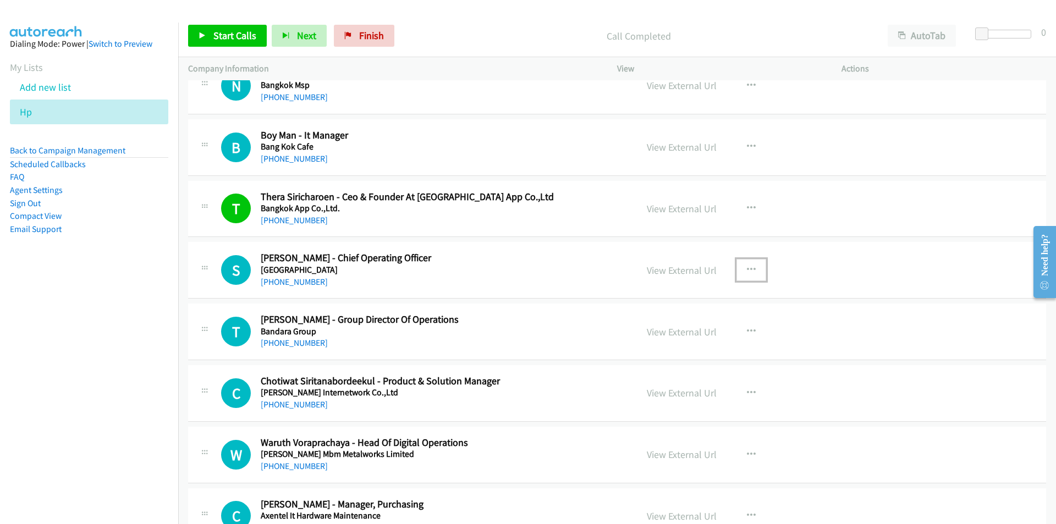
click at [741, 266] on button "button" at bounding box center [751, 270] width 30 height 22
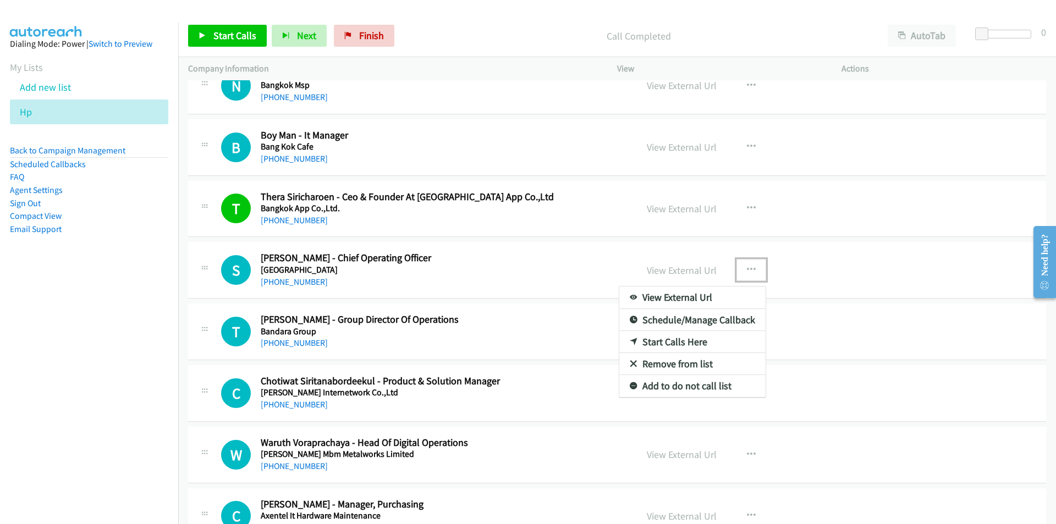
click at [675, 340] on link "Start Calls Here" at bounding box center [692, 342] width 146 height 22
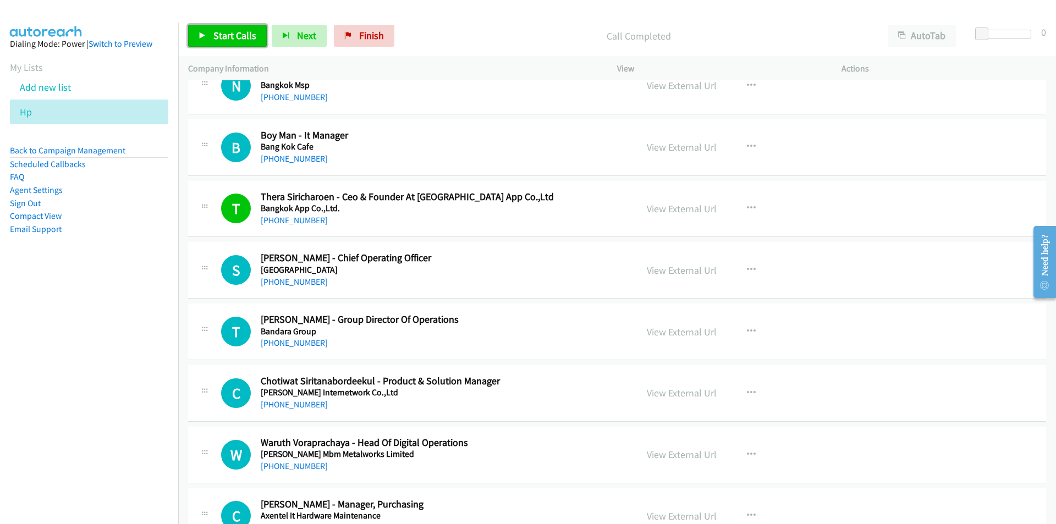
click at [219, 37] on span "Start Calls" at bounding box center [234, 35] width 43 height 13
drag, startPoint x: 92, startPoint y: 374, endPoint x: 103, endPoint y: 369, distance: 11.6
click at [92, 374] on nav "Dialing Mode: Power | Switch to Preview My Lists Add new list Hp Back to Campai…" at bounding box center [89, 285] width 179 height 524
click at [70, 309] on nav "Dialing Mode: Power | Switch to Preview My Lists Add new list Hp Back to Campai…" at bounding box center [89, 285] width 179 height 524
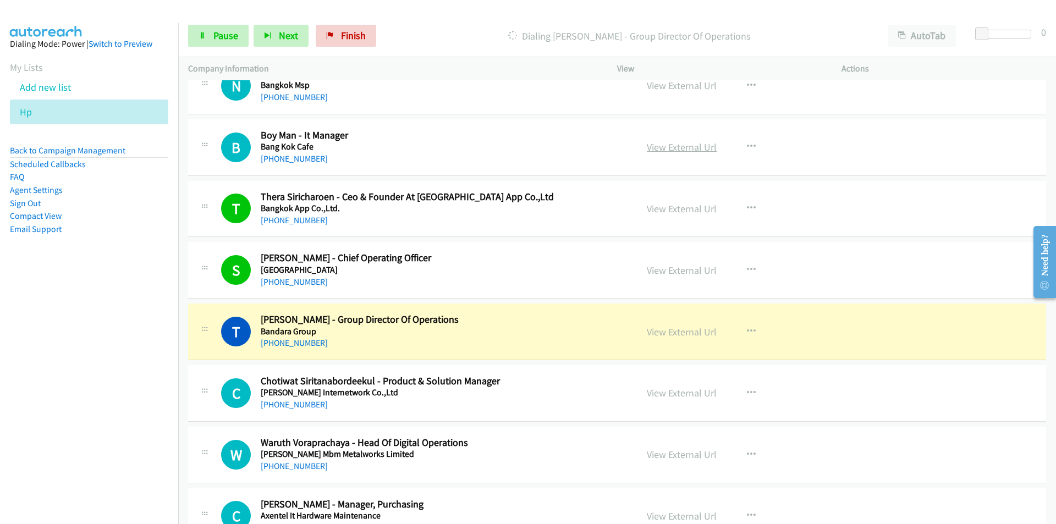
click at [676, 153] on link "View External Url" at bounding box center [682, 147] width 70 height 13
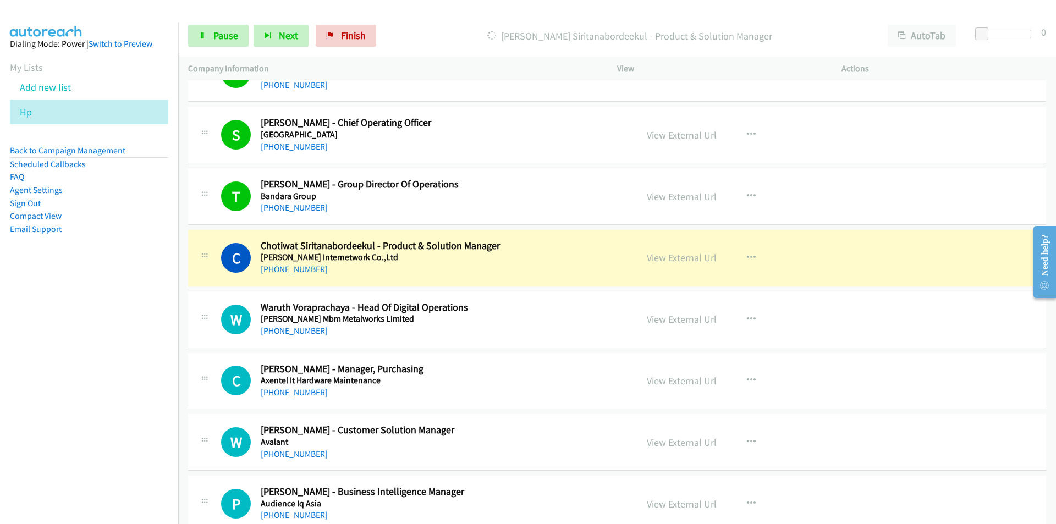
scroll to position [2035, 0]
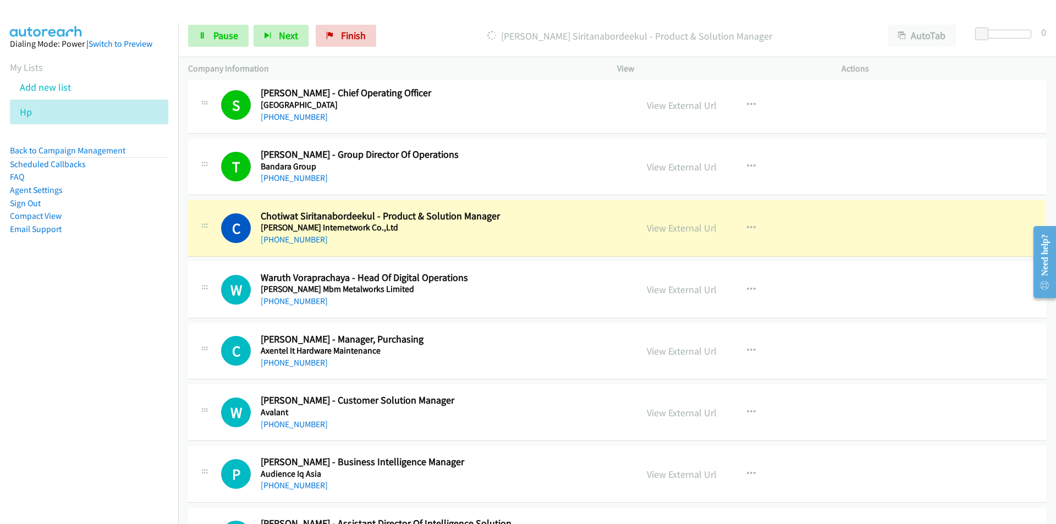
drag, startPoint x: 151, startPoint y: 392, endPoint x: 165, endPoint y: 389, distance: 13.9
click at [151, 392] on nav "Dialing Mode: Power | Switch to Preview My Lists Add new list Hp Back to Campai…" at bounding box center [89, 285] width 179 height 524
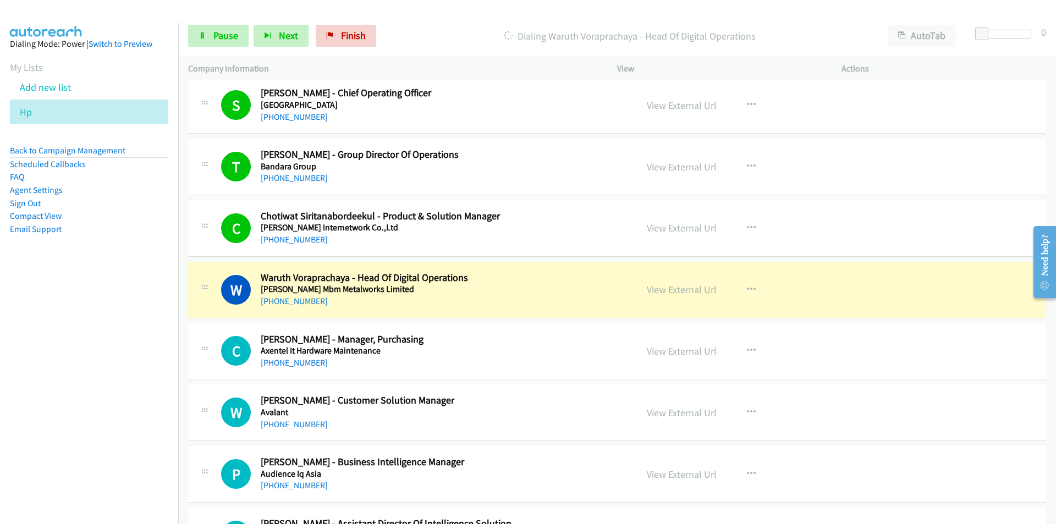
click at [94, 376] on nav "Dialing Mode: Power | Switch to Preview My Lists Add new list Hp Back to Campai…" at bounding box center [89, 285] width 179 height 524
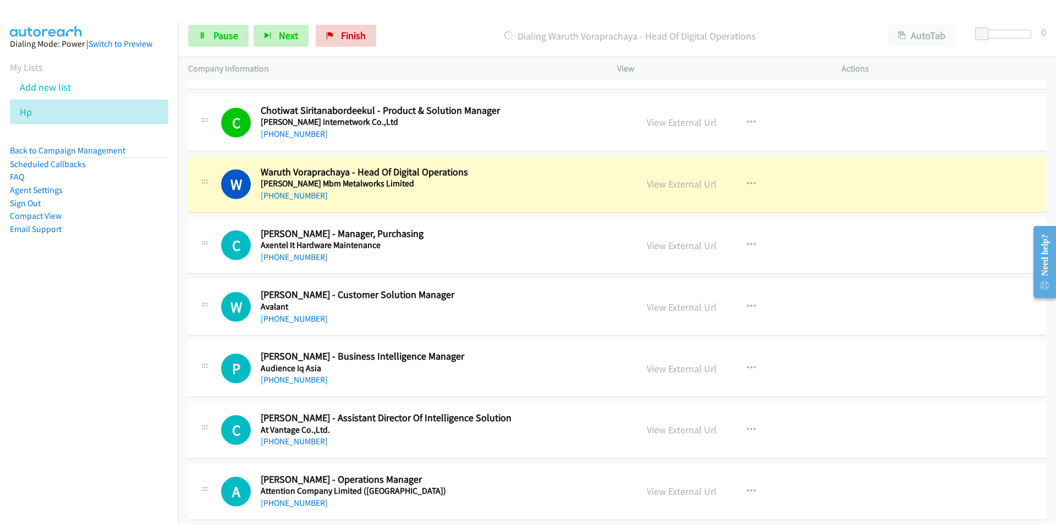
scroll to position [2145, 0]
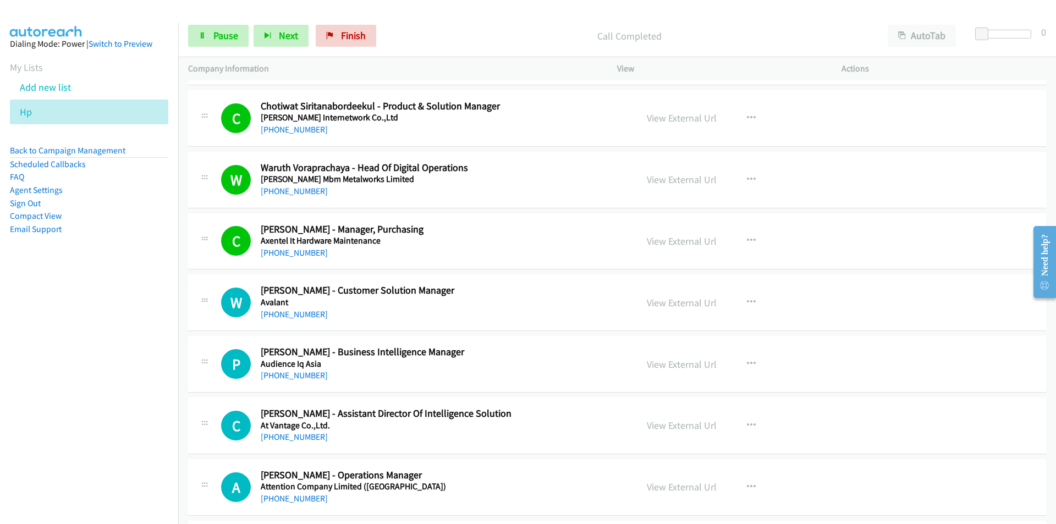
drag, startPoint x: 114, startPoint y: 388, endPoint x: 122, endPoint y: 384, distance: 8.6
click at [114, 388] on nav "Dialing Mode: Power | Switch to Preview My Lists Add new list Hp Back to Campai…" at bounding box center [89, 285] width 179 height 524
click at [221, 43] on link "Pause" at bounding box center [218, 36] width 60 height 22
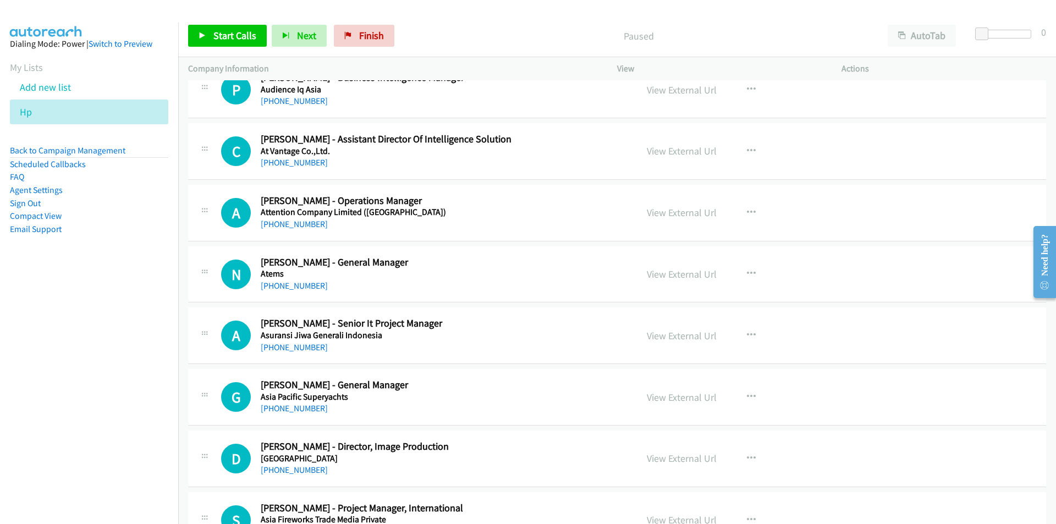
scroll to position [2420, 0]
click at [749, 211] on icon "button" at bounding box center [751, 212] width 9 height 9
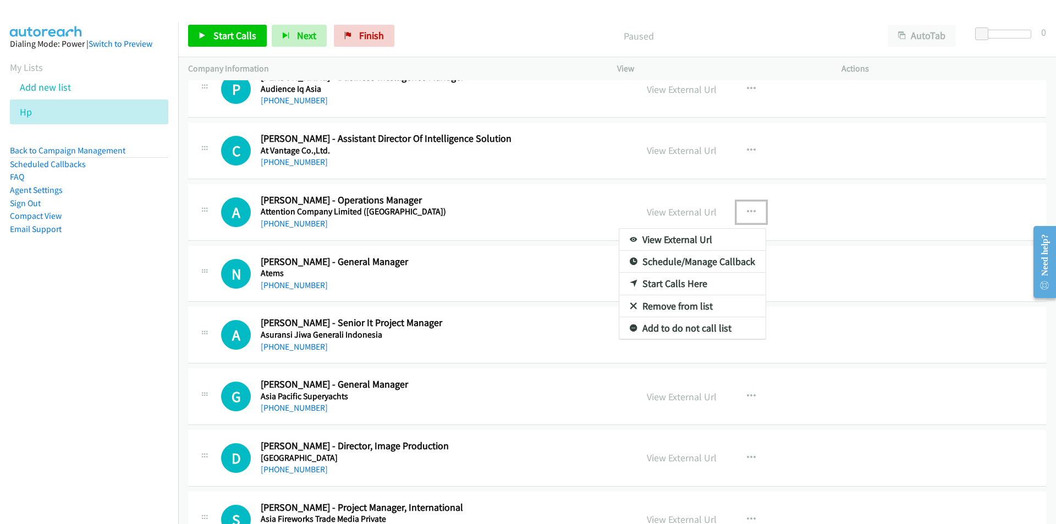
click at [687, 285] on link "Start Calls Here" at bounding box center [692, 284] width 146 height 22
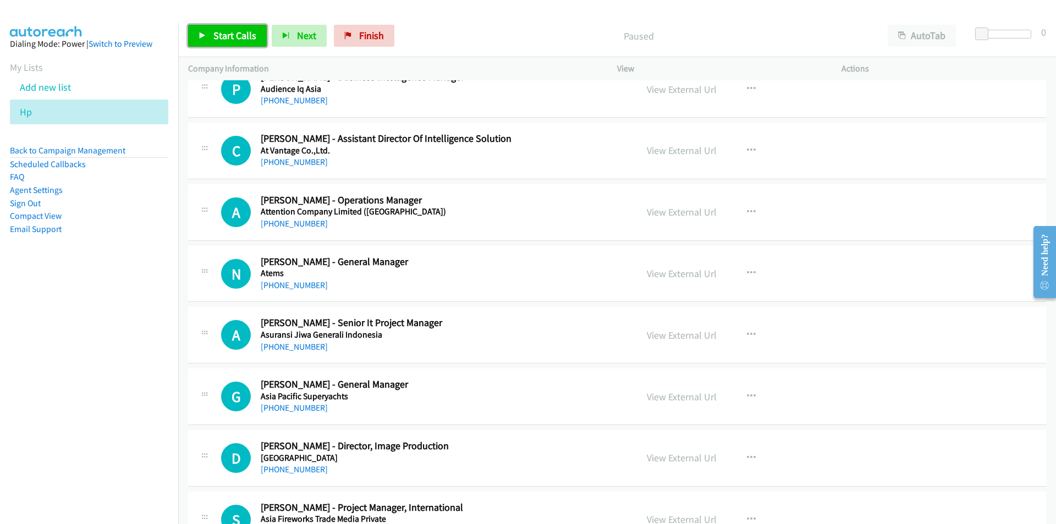
click at [231, 41] on span "Start Calls" at bounding box center [234, 35] width 43 height 13
drag, startPoint x: 113, startPoint y: 368, endPoint x: 126, endPoint y: 366, distance: 13.3
click at [113, 368] on nav "Dialing Mode: Power | Switch to Preview My Lists Add new list Hp Back to Campai…" at bounding box center [89, 285] width 179 height 524
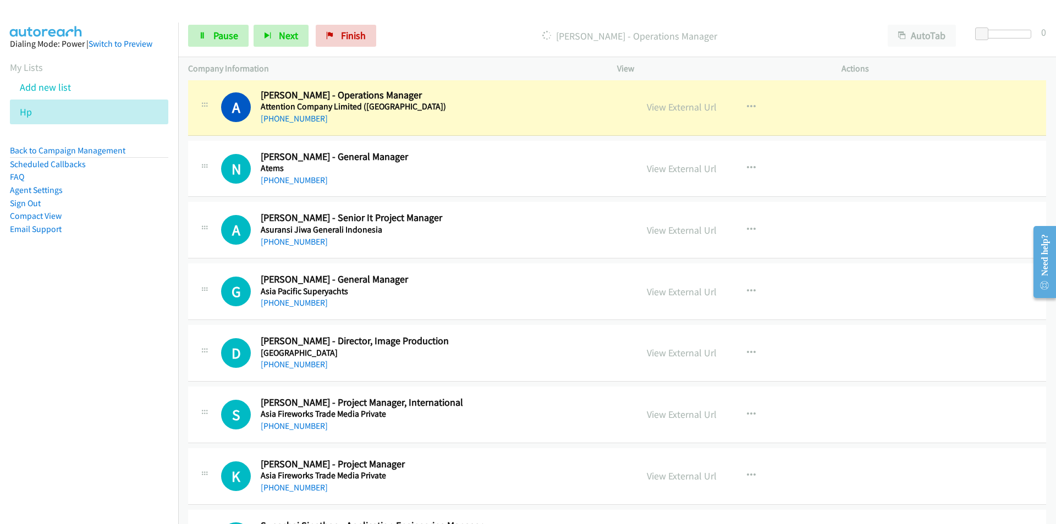
scroll to position [2530, 0]
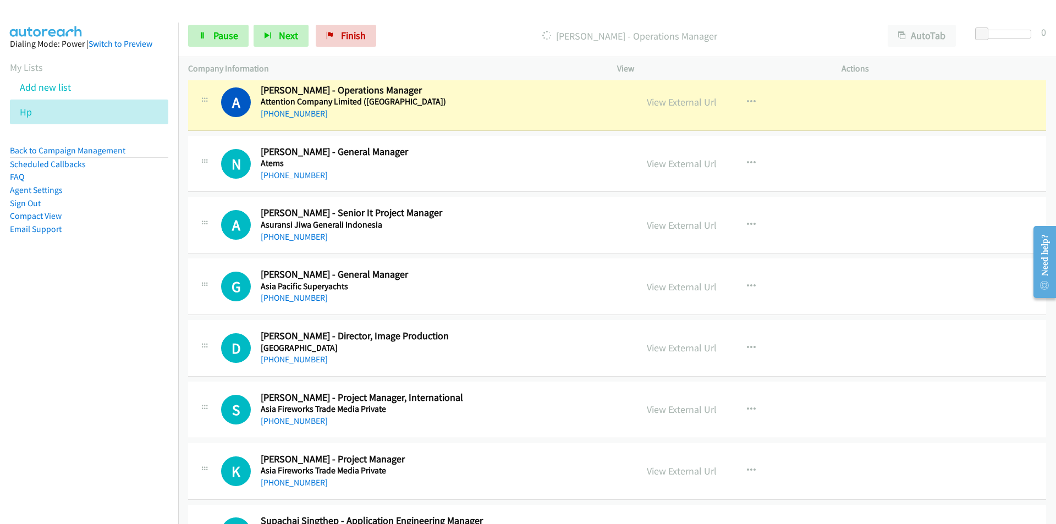
click at [91, 310] on nav "Dialing Mode: Power | Switch to Preview My Lists Add new list Hp Back to Campai…" at bounding box center [89, 285] width 179 height 524
click at [673, 101] on link "View External Url" at bounding box center [682, 102] width 70 height 13
click at [213, 38] on span "Pause" at bounding box center [225, 35] width 25 height 13
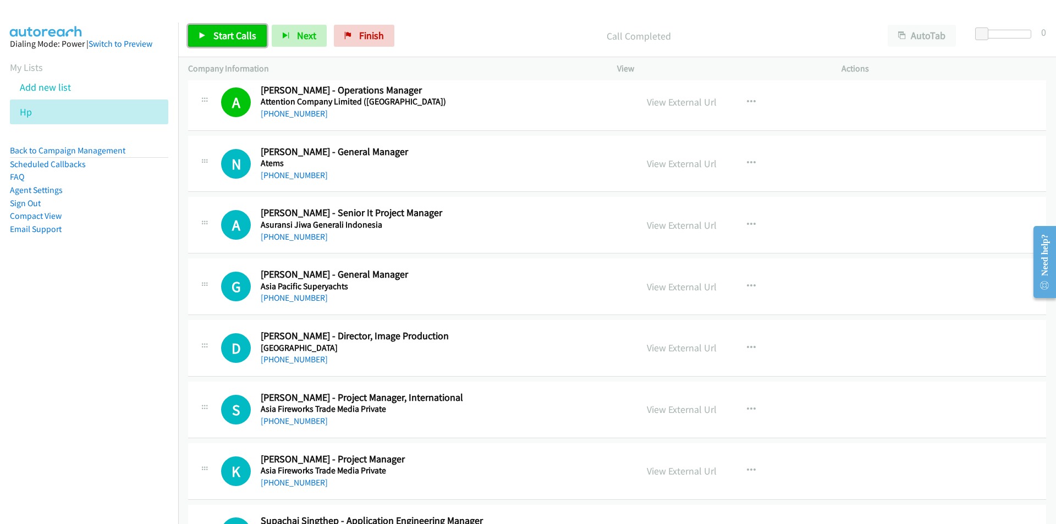
click at [229, 36] on span "Start Calls" at bounding box center [234, 35] width 43 height 13
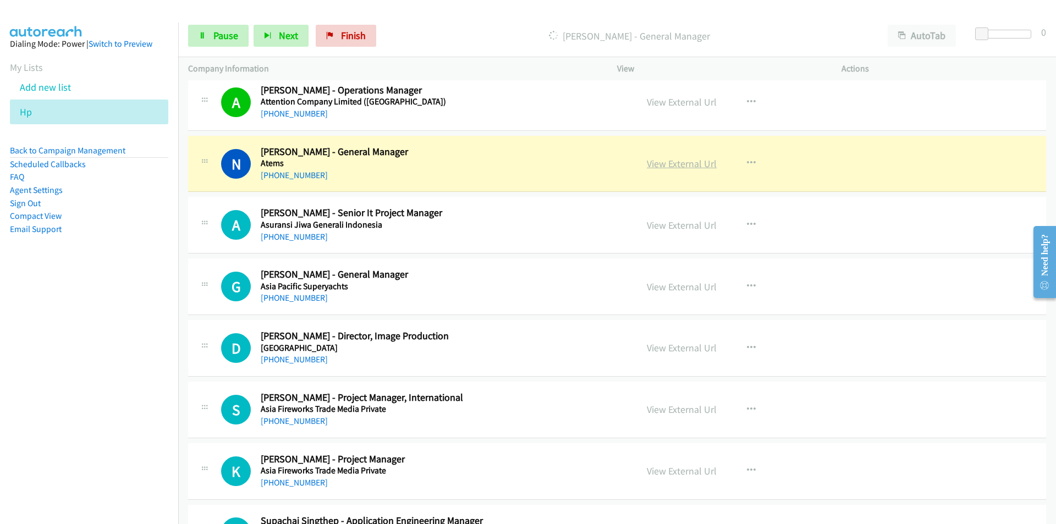
click at [681, 166] on link "View External Url" at bounding box center [682, 163] width 70 height 13
click at [215, 37] on span "Pause" at bounding box center [225, 35] width 25 height 13
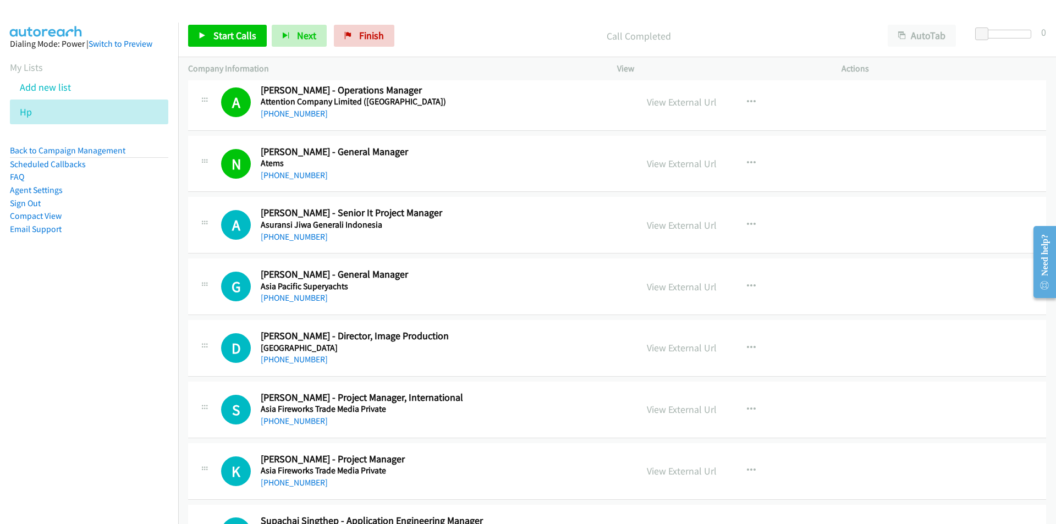
click at [206, 325] on div "D Callback Scheduled Dan Simpson - Director, Image Production Asia Internationa…" at bounding box center [617, 348] width 858 height 57
click at [691, 229] on link "View External Url" at bounding box center [682, 225] width 70 height 13
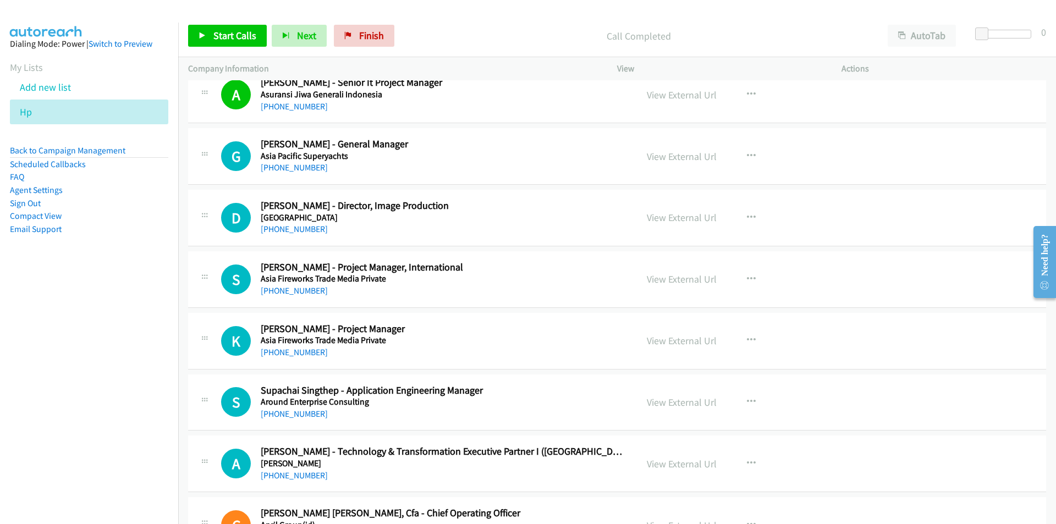
scroll to position [2695, 0]
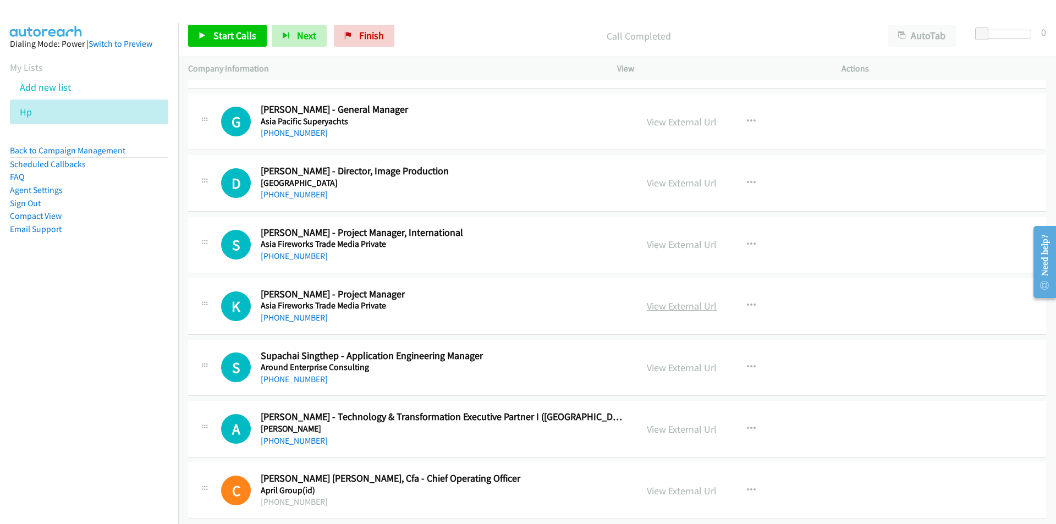
click at [695, 305] on link "View External Url" at bounding box center [682, 306] width 70 height 13
click at [747, 179] on icon "button" at bounding box center [751, 183] width 9 height 9
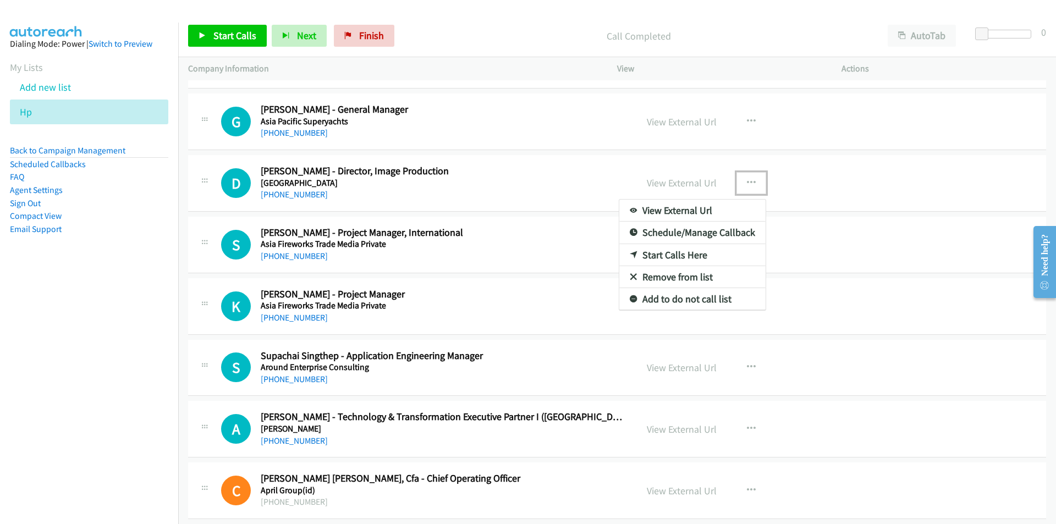
click at [681, 257] on link "Start Calls Here" at bounding box center [692, 255] width 146 height 22
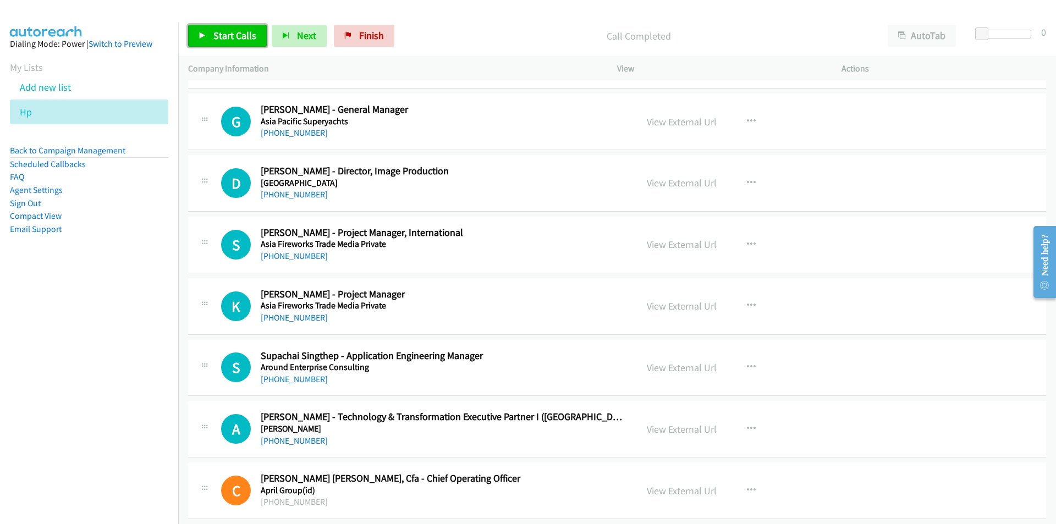
click at [233, 35] on span "Start Calls" at bounding box center [234, 35] width 43 height 13
click at [128, 437] on nav "Dialing Mode: Power | Switch to Preview My Lists Add new list Hp Back to Campai…" at bounding box center [89, 285] width 179 height 524
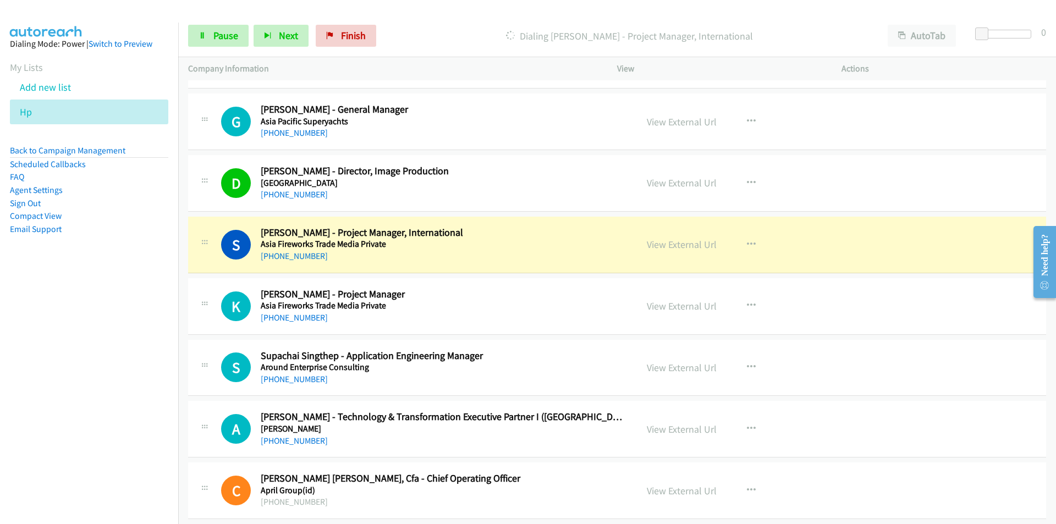
click at [126, 332] on nav "Dialing Mode: Power | Switch to Preview My Lists Add new list Hp Back to Campai…" at bounding box center [89, 285] width 179 height 524
click at [682, 247] on link "View External Url" at bounding box center [682, 244] width 70 height 13
click at [213, 35] on span "Pause" at bounding box center [225, 35] width 25 height 13
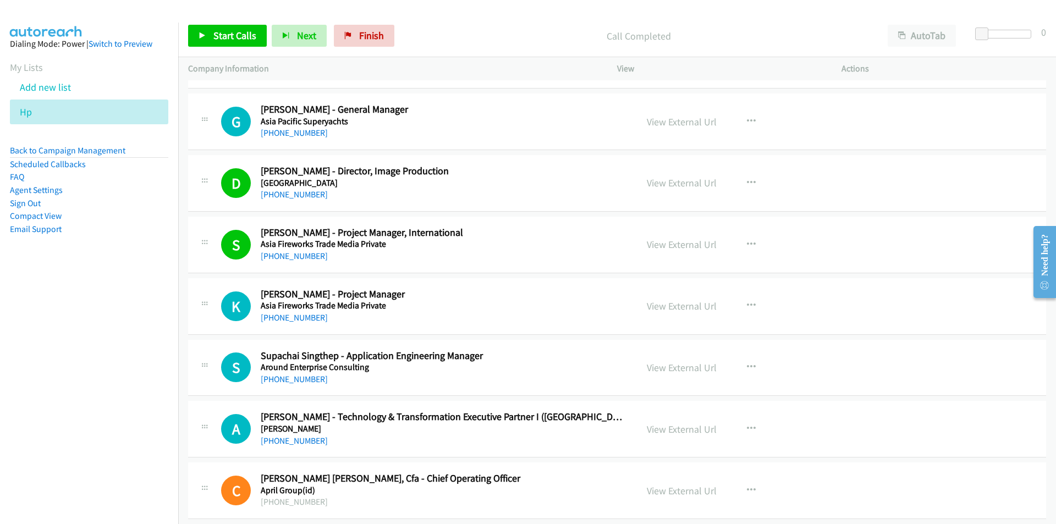
click at [200, 383] on div "S Callback Scheduled Supachai Singthep - Application Engineering Manager Around…" at bounding box center [412, 368] width 429 height 36
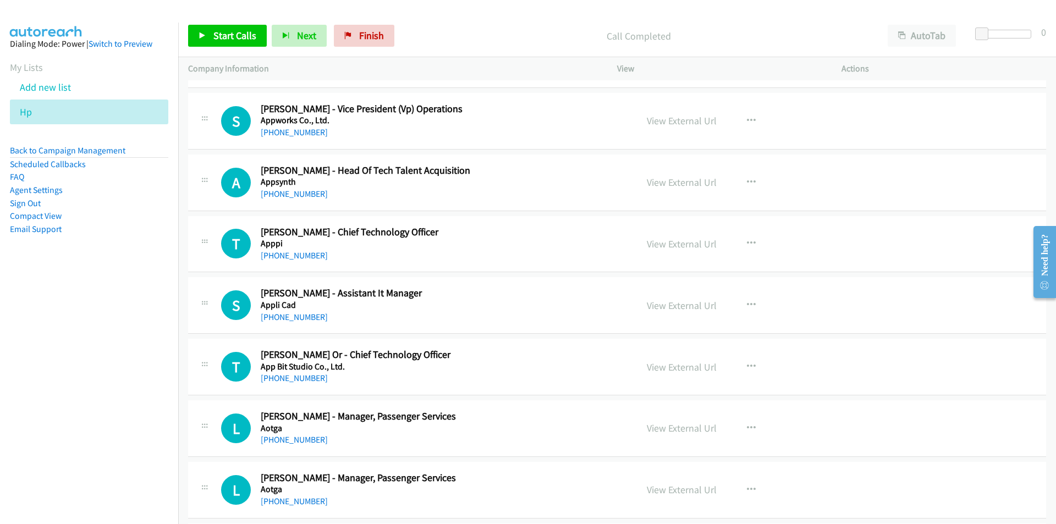
scroll to position [3135, 0]
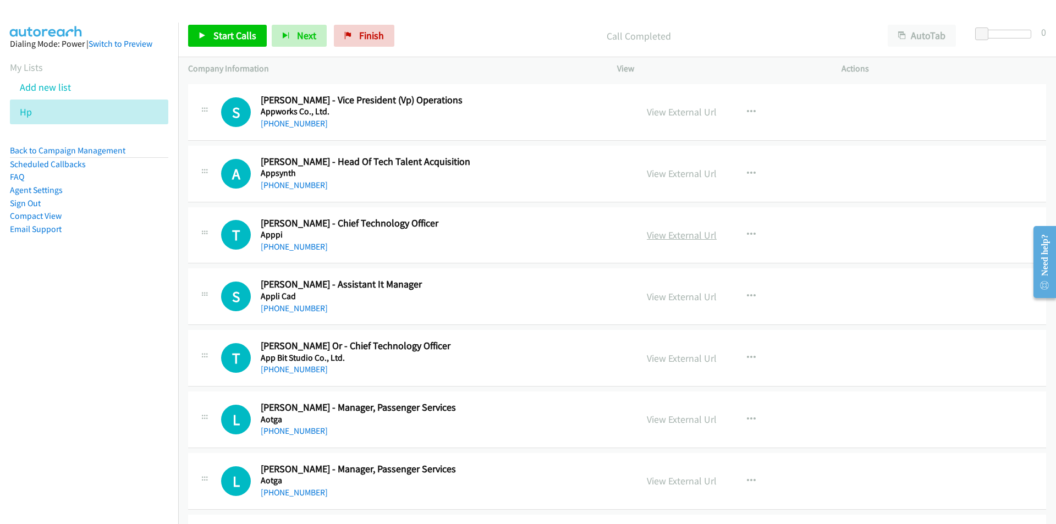
click at [677, 238] on link "View External Url" at bounding box center [682, 235] width 70 height 13
click at [670, 300] on link "View External Url" at bounding box center [682, 296] width 70 height 13
drag, startPoint x: 83, startPoint y: 377, endPoint x: 95, endPoint y: 376, distance: 12.1
click at [83, 377] on nav "Dialing Mode: Power | Switch to Preview My Lists Add new list Hp Back to Campai…" at bounding box center [89, 285] width 179 height 524
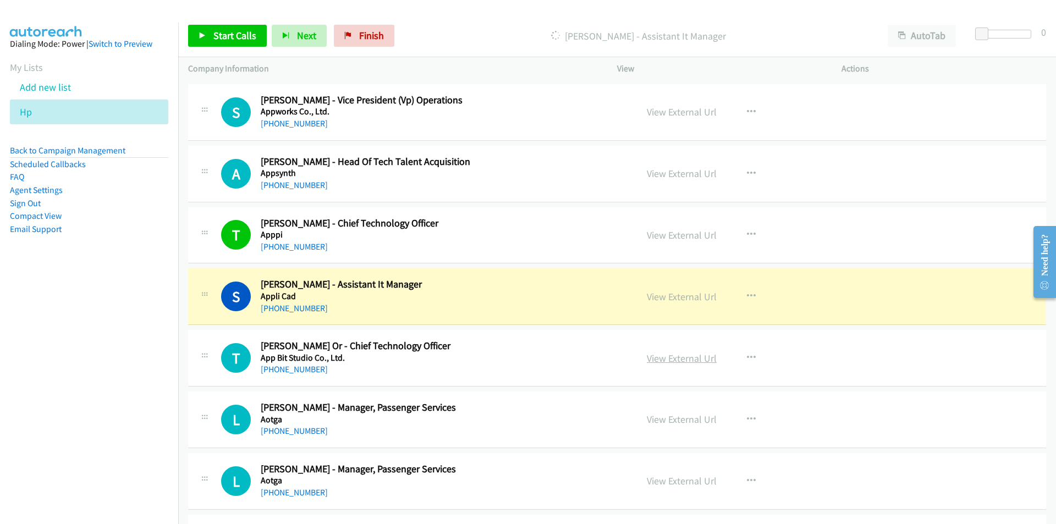
click at [672, 359] on link "View External Url" at bounding box center [682, 358] width 70 height 13
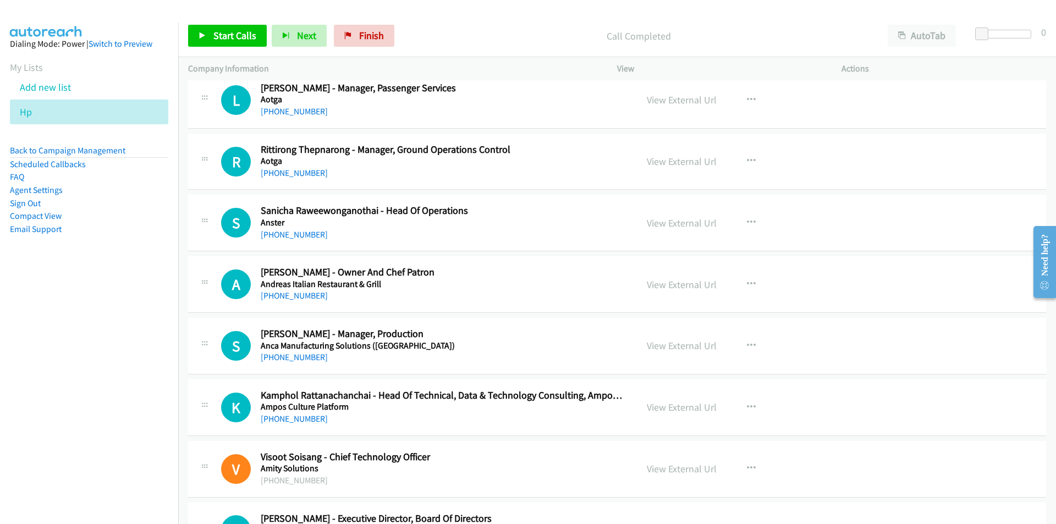
scroll to position [3575, 0]
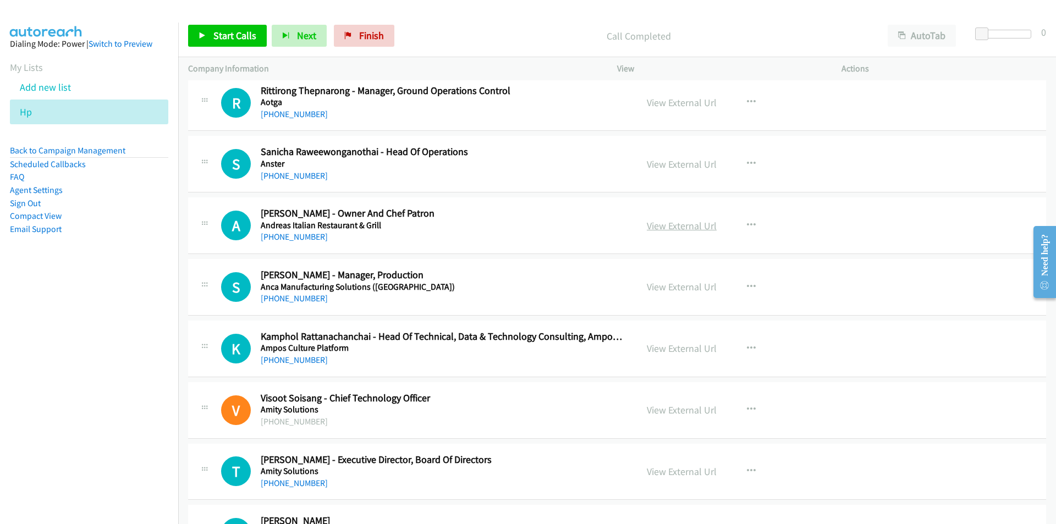
click at [687, 230] on link "View External Url" at bounding box center [682, 225] width 70 height 13
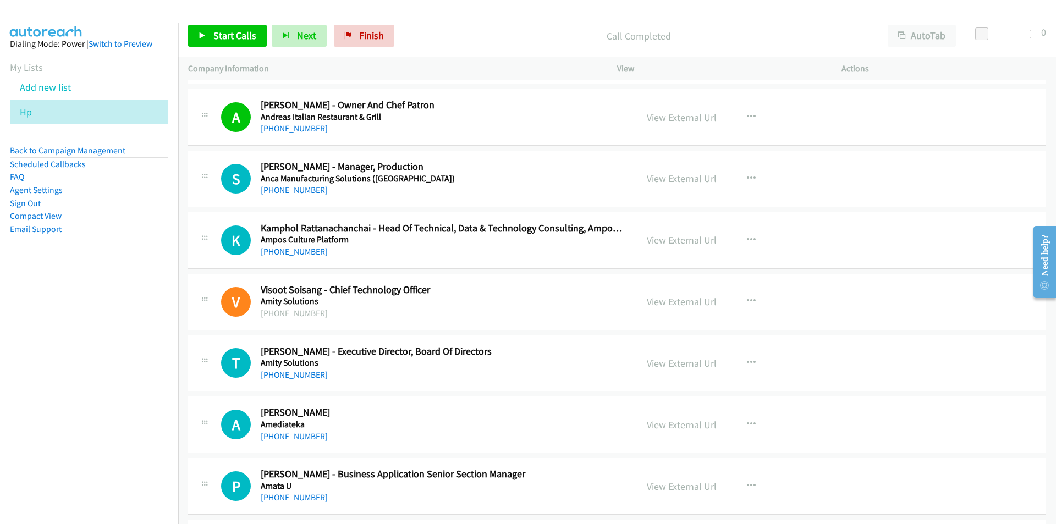
scroll to position [3685, 0]
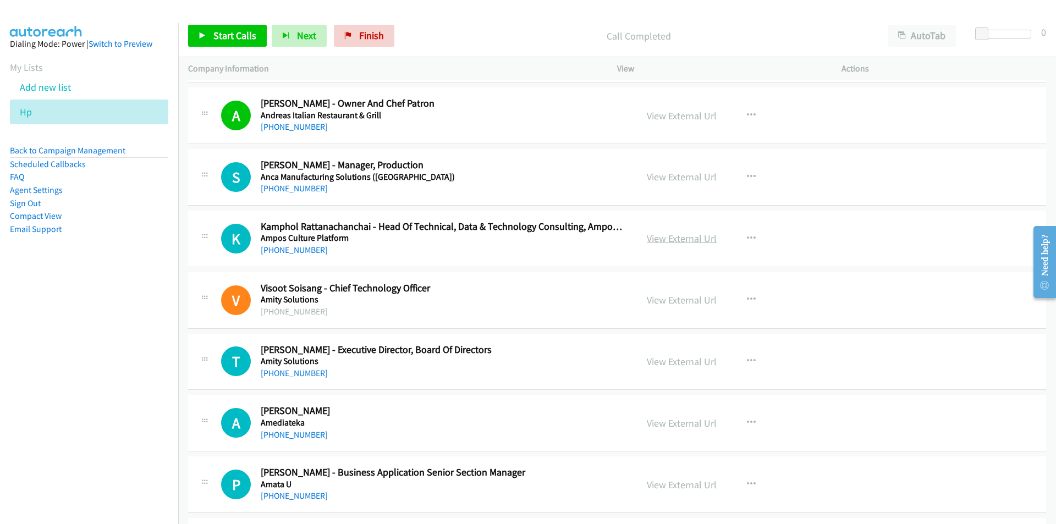
click at [665, 238] on link "View External Url" at bounding box center [682, 238] width 70 height 13
click at [750, 239] on icon "button" at bounding box center [751, 238] width 9 height 9
click at [687, 313] on link "Start Calls Here" at bounding box center [692, 310] width 146 height 22
click at [228, 34] on span "Start Calls" at bounding box center [234, 35] width 43 height 13
click at [54, 447] on nav "Dialing Mode: Power | Switch to Preview My Lists Add new list Hp Back to Campai…" at bounding box center [89, 285] width 179 height 524
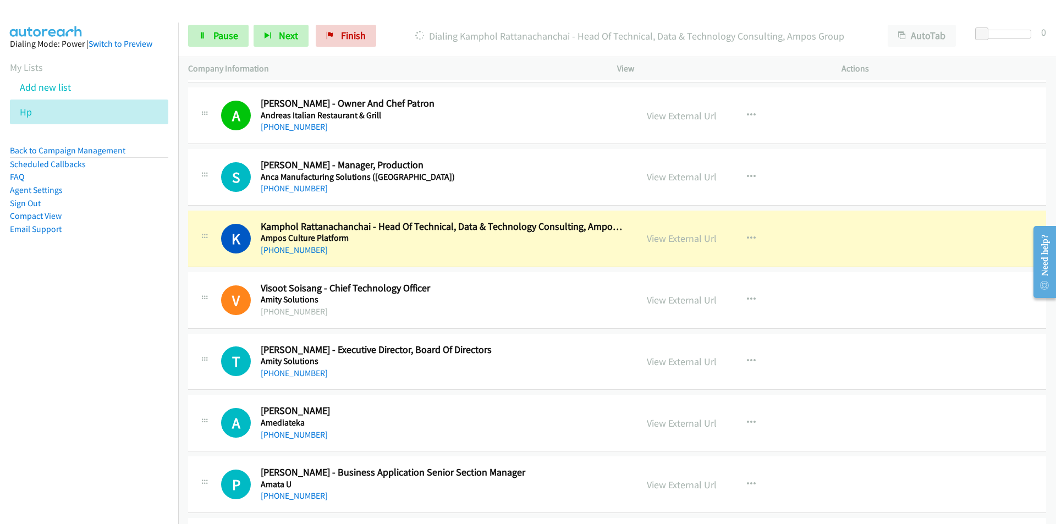
click at [89, 376] on nav "Dialing Mode: Power | Switch to Preview My Lists Add new list Hp Back to Campai…" at bounding box center [89, 285] width 179 height 524
click at [218, 36] on span "Pause" at bounding box center [225, 35] width 25 height 13
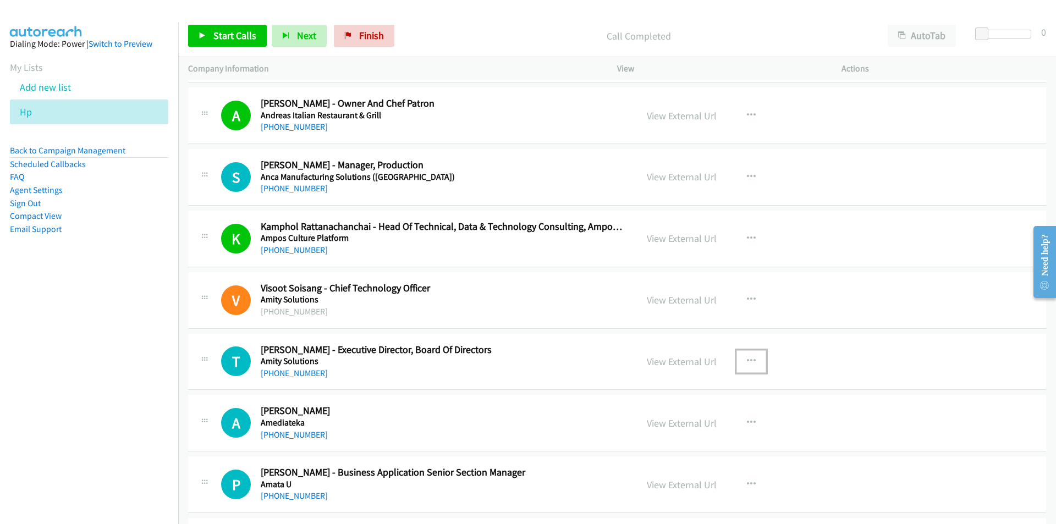
click at [747, 362] on icon "button" at bounding box center [751, 361] width 9 height 9
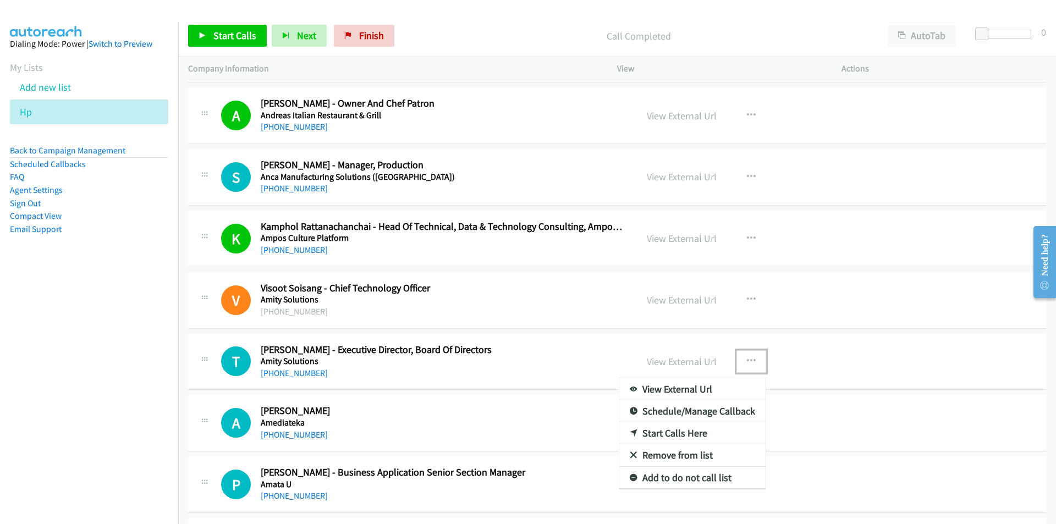
click at [690, 430] on link "Start Calls Here" at bounding box center [692, 433] width 146 height 22
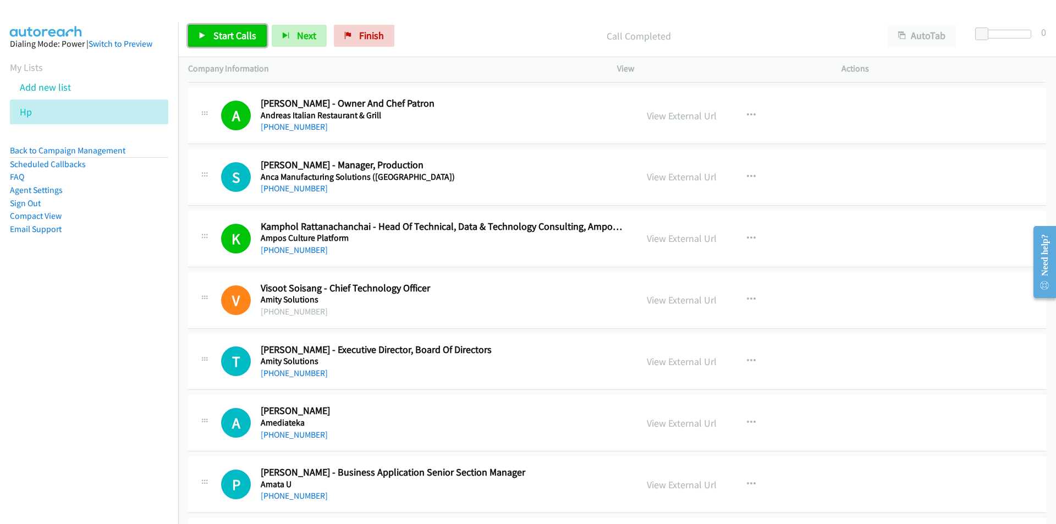
click at [202, 35] on icon at bounding box center [203, 36] width 8 height 8
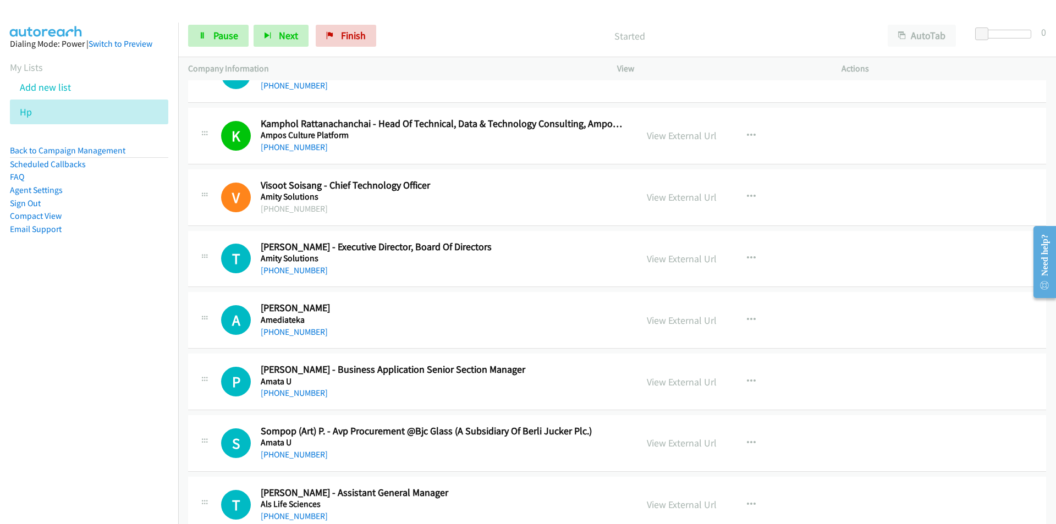
scroll to position [3850, 0]
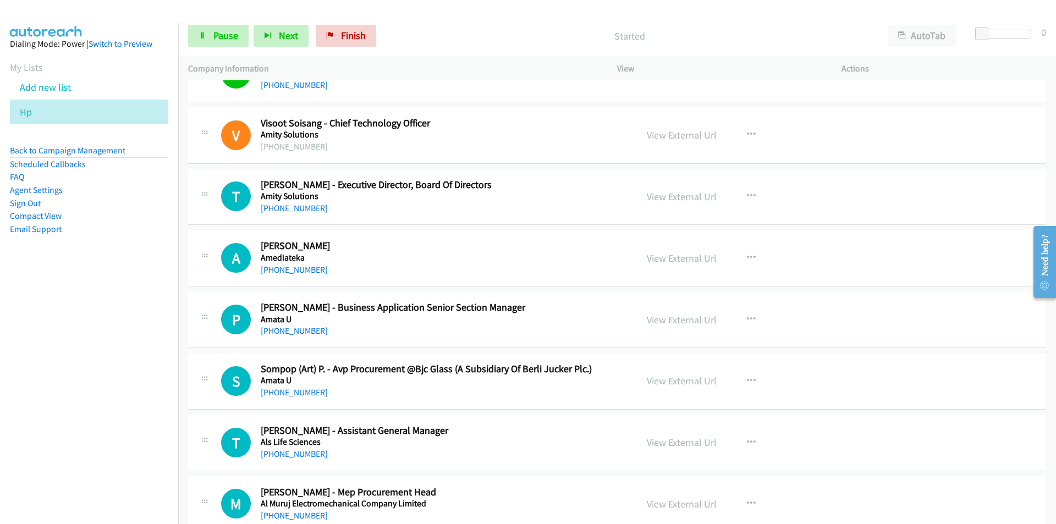
click at [107, 349] on nav "Dialing Mode: Power | Switch to Preview My Lists Add new list Hp Back to Campai…" at bounding box center [89, 285] width 179 height 524
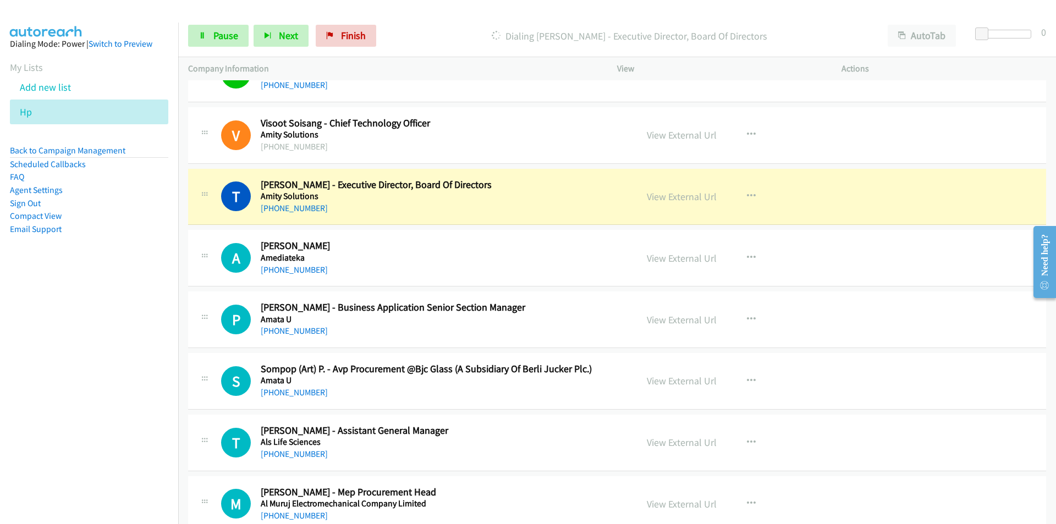
click at [87, 361] on nav "Dialing Mode: Power | Switch to Preview My Lists Add new list Hp Back to Campai…" at bounding box center [89, 285] width 179 height 524
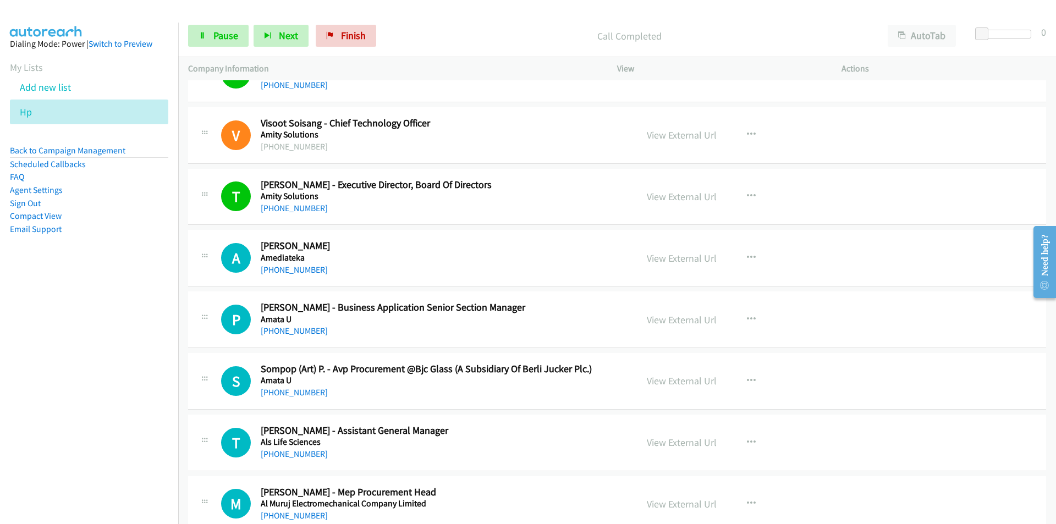
drag, startPoint x: 114, startPoint y: 377, endPoint x: 128, endPoint y: 375, distance: 13.4
click at [114, 377] on nav "Dialing Mode: Power | Switch to Preview My Lists Add new list Hp Back to Campai…" at bounding box center [89, 285] width 179 height 524
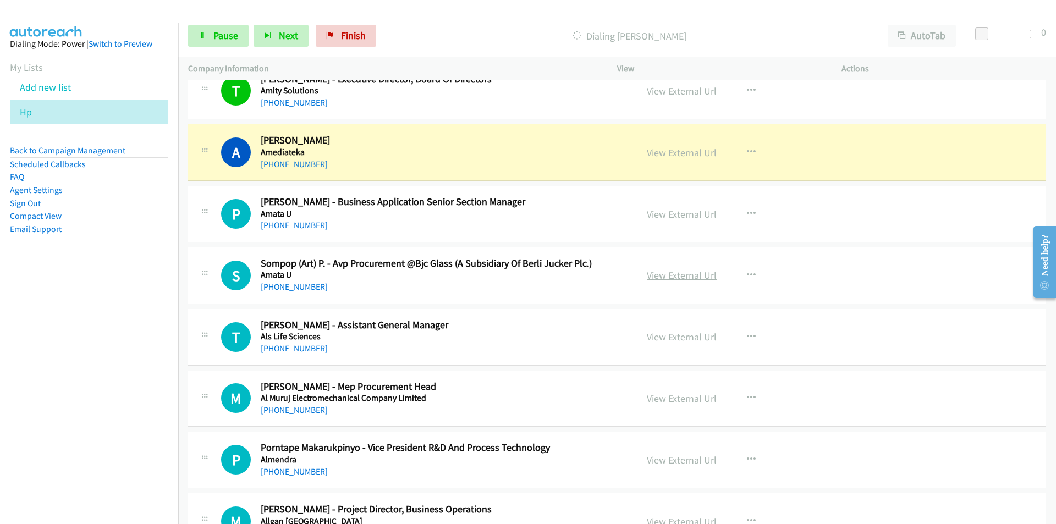
scroll to position [3960, 0]
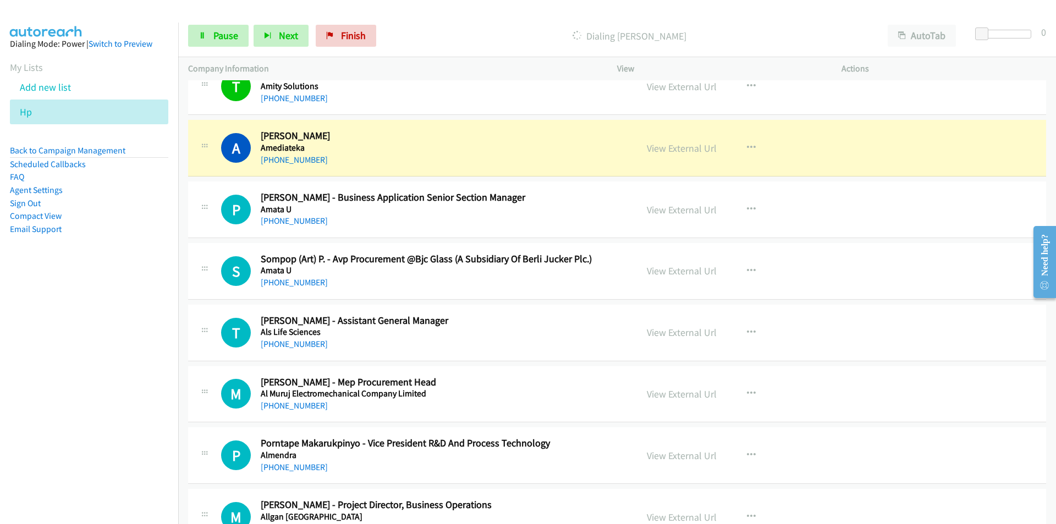
click at [101, 352] on nav "Dialing Mode: Power | Switch to Preview My Lists Add new list Hp Back to Campai…" at bounding box center [89, 285] width 179 height 524
click at [710, 150] on link "View External Url" at bounding box center [682, 148] width 70 height 13
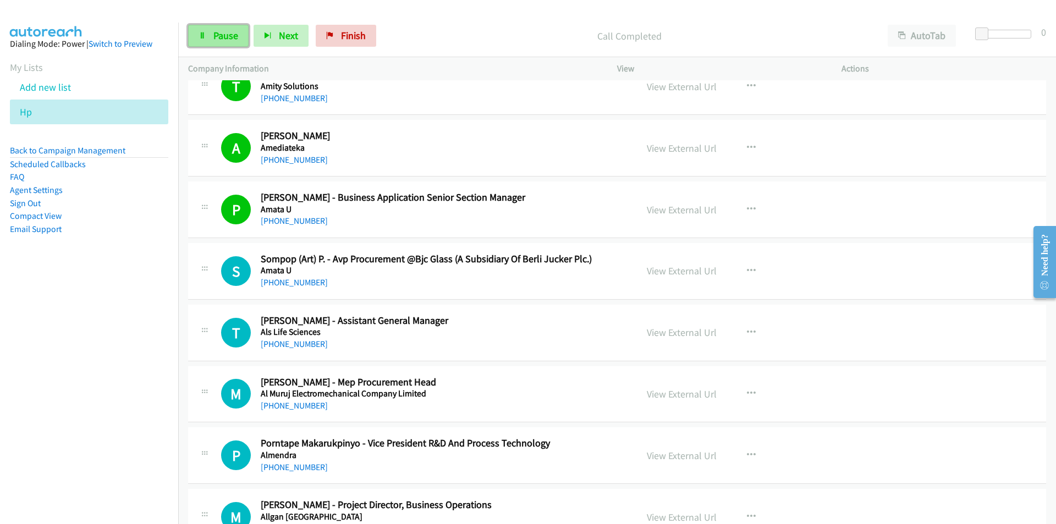
click at [203, 31] on link "Pause" at bounding box center [218, 36] width 60 height 22
click at [652, 271] on link "View External Url" at bounding box center [682, 271] width 70 height 13
click at [216, 41] on span "Start Calls" at bounding box center [234, 35] width 43 height 13
click at [122, 413] on nav "Dialing Mode: Power | Switch to Preview My Lists Add new list Hp Back to Campai…" at bounding box center [89, 285] width 179 height 524
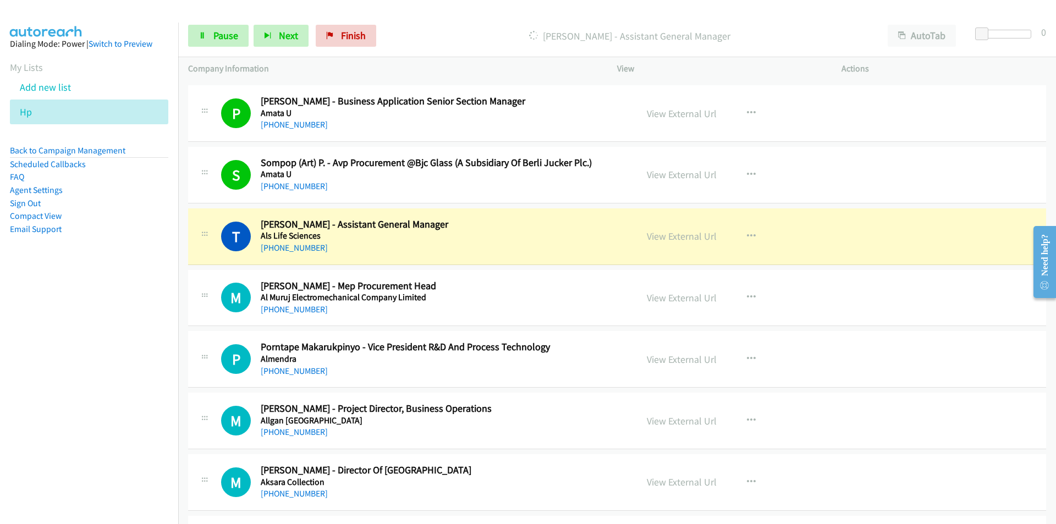
scroll to position [4070, 0]
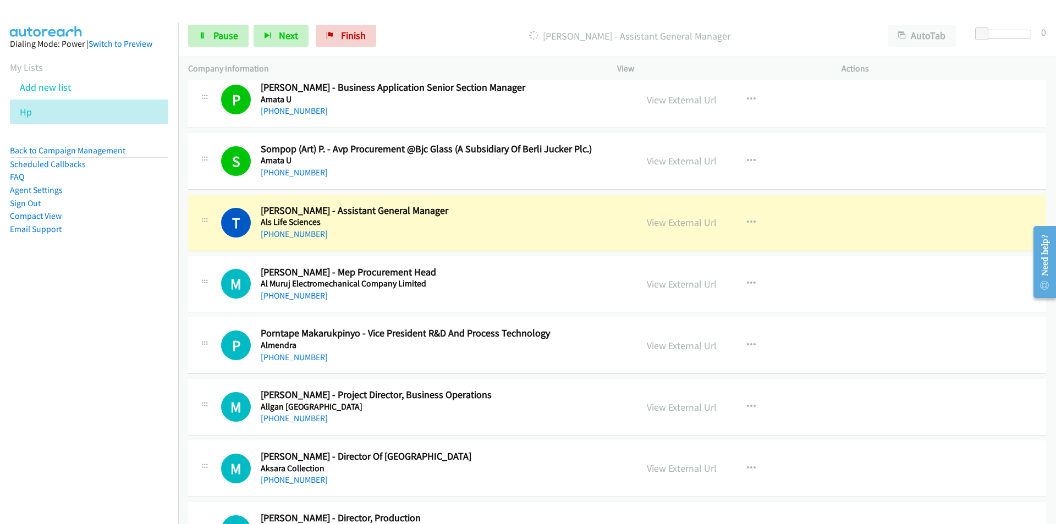
click at [137, 398] on nav "Dialing Mode: Power | Switch to Preview My Lists Add new list Hp Back to Campai…" at bounding box center [89, 285] width 179 height 524
click at [213, 30] on span "Pause" at bounding box center [225, 35] width 25 height 13
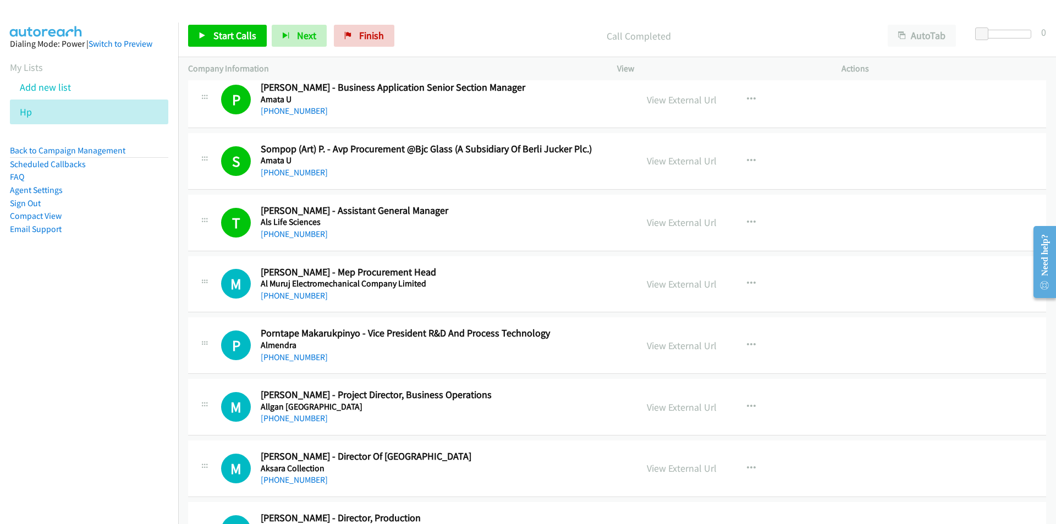
click at [86, 396] on nav "Dialing Mode: Power | Switch to Preview My Lists Add new list Hp Back to Campai…" at bounding box center [89, 285] width 179 height 524
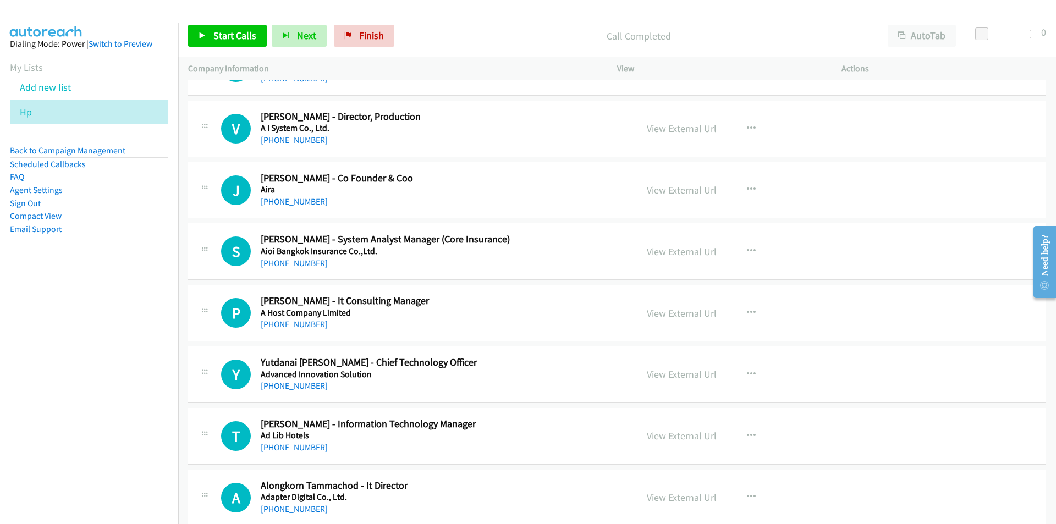
scroll to position [4510, 0]
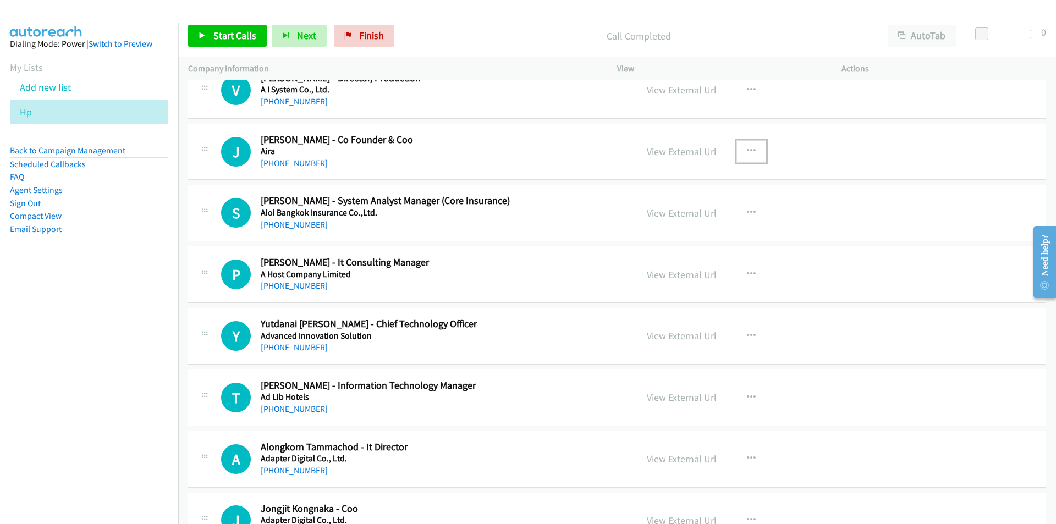
click at [748, 148] on icon "button" at bounding box center [751, 151] width 9 height 9
click at [692, 221] on link "Start Calls Here" at bounding box center [692, 223] width 146 height 22
click at [226, 32] on span "Start Calls" at bounding box center [234, 35] width 43 height 13
drag, startPoint x: 94, startPoint y: 359, endPoint x: 103, endPoint y: 355, distance: 10.1
click at [94, 359] on nav "Dialing Mode: Power | Switch to Preview My Lists Add new list Hp Back to Campai…" at bounding box center [89, 285] width 179 height 524
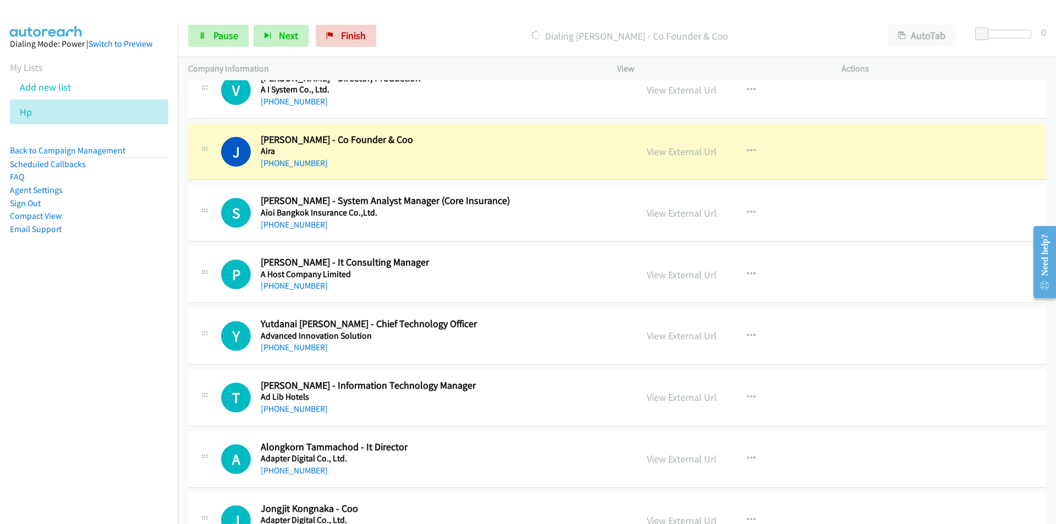
click at [46, 377] on nav "Dialing Mode: Power | Switch to Preview My Lists Add new list Hp Back to Campai…" at bounding box center [89, 285] width 179 height 524
click at [667, 153] on link "View External Url" at bounding box center [682, 151] width 70 height 13
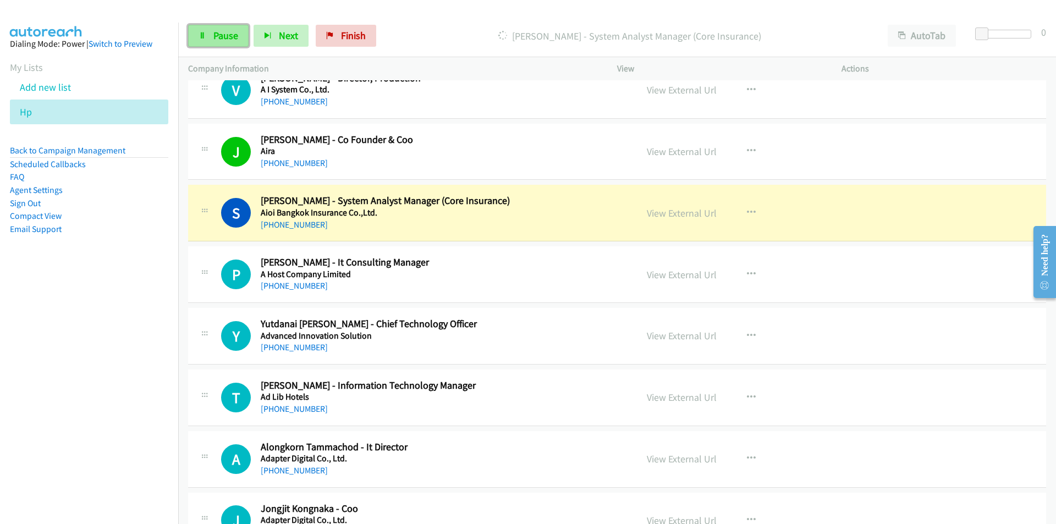
click at [222, 41] on span "Pause" at bounding box center [225, 35] width 25 height 13
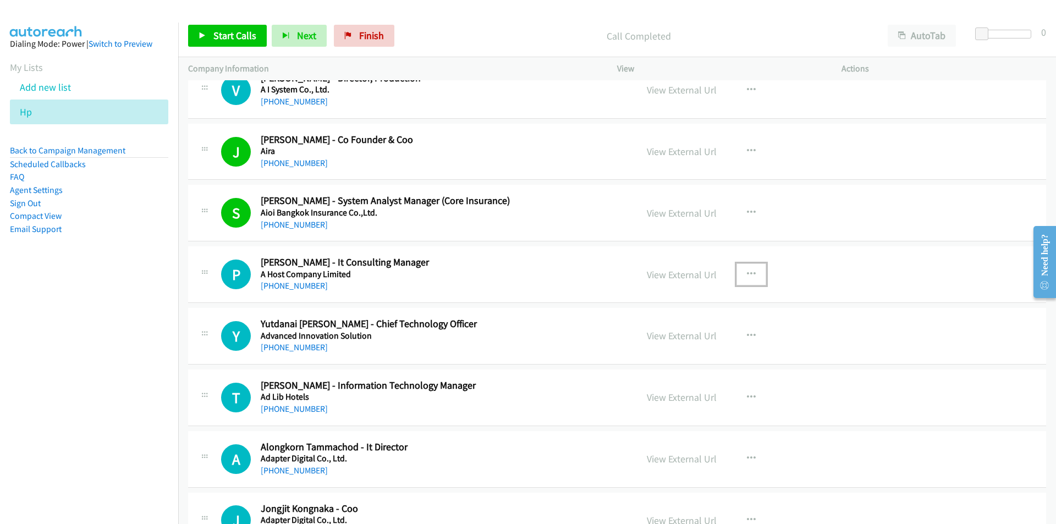
click at [747, 272] on icon "button" at bounding box center [751, 274] width 9 height 9
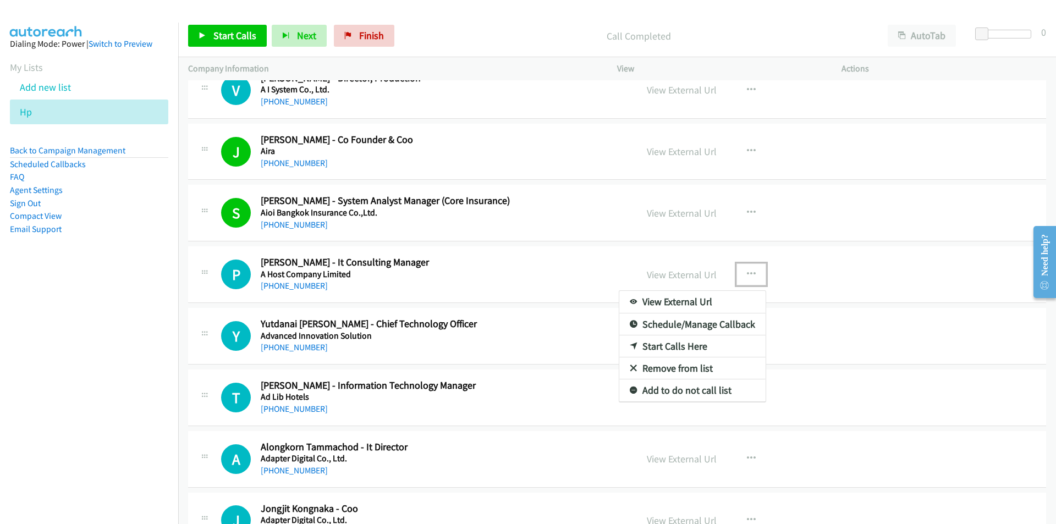
click at [680, 343] on link "Start Calls Here" at bounding box center [692, 346] width 146 height 22
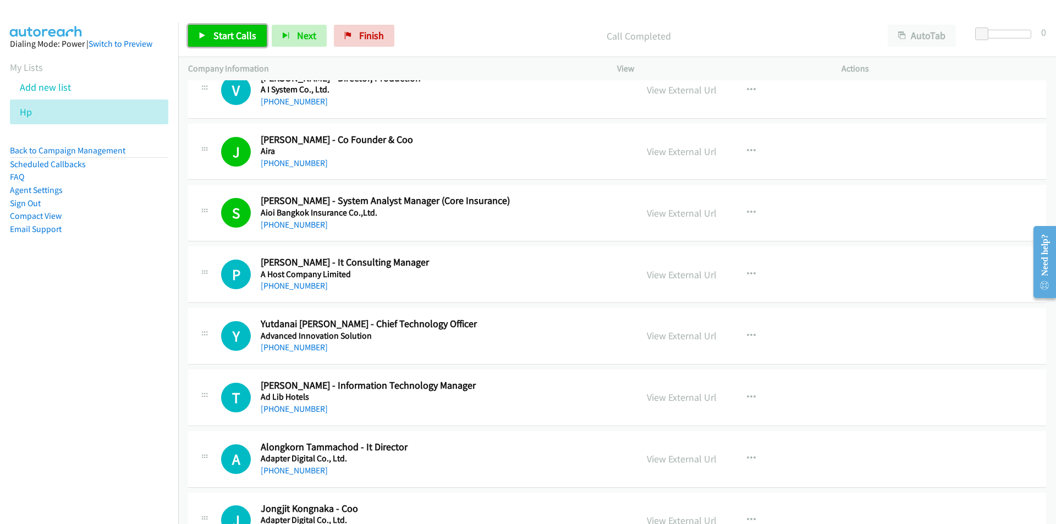
click at [228, 37] on span "Start Calls" at bounding box center [234, 35] width 43 height 13
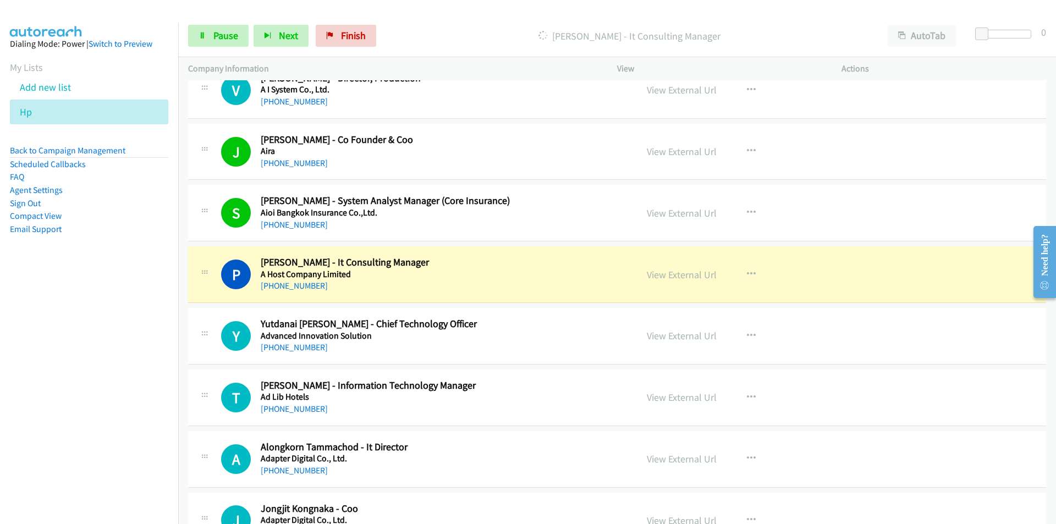
click at [84, 367] on nav "Dialing Mode: Power | Switch to Preview My Lists Add new list Hp Back to Campai…" at bounding box center [89, 285] width 179 height 524
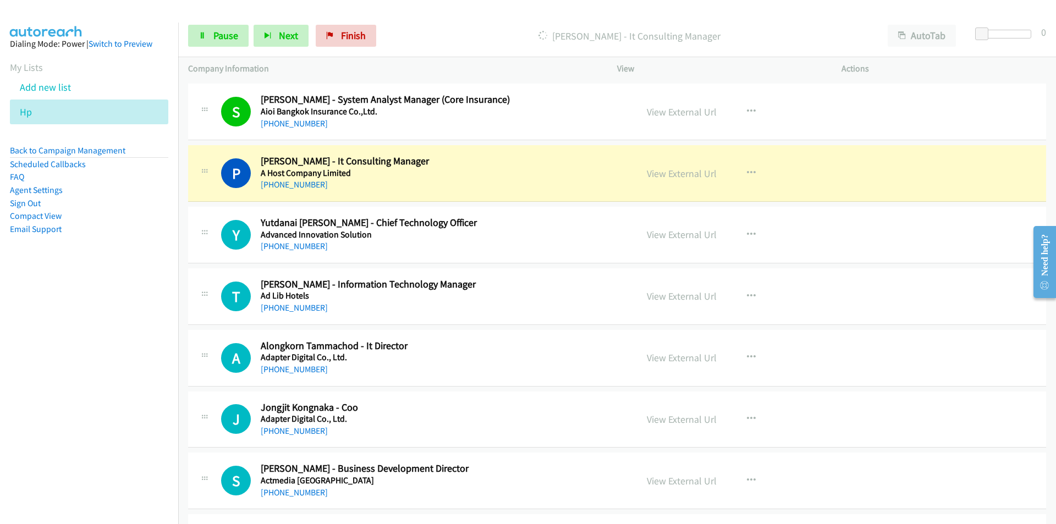
scroll to position [4567, 0]
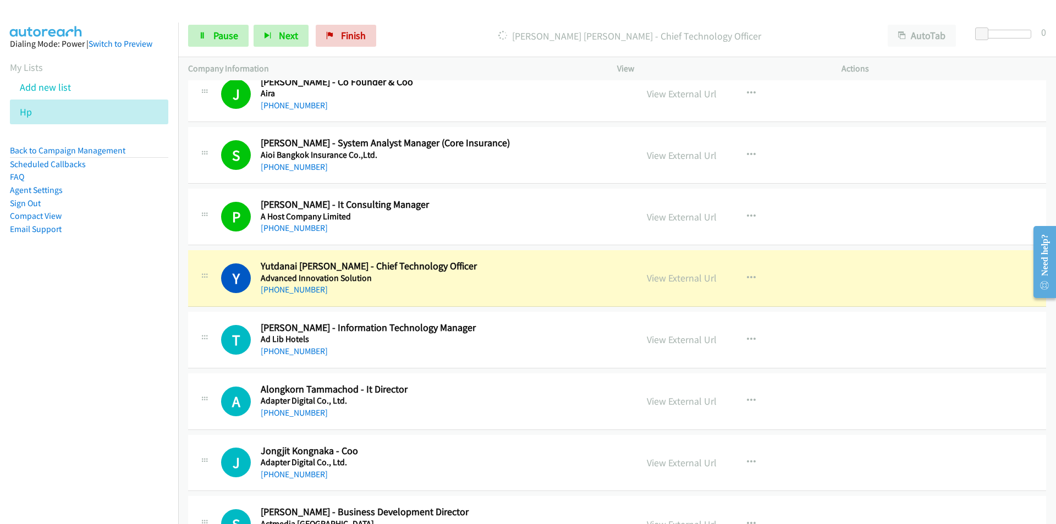
click at [98, 340] on nav "Dialing Mode: Power | Switch to Preview My Lists Add new list Hp Back to Campai…" at bounding box center [89, 285] width 179 height 524
click at [674, 276] on link "View External Url" at bounding box center [682, 278] width 70 height 13
click at [219, 33] on span "Pause" at bounding box center [225, 35] width 25 height 13
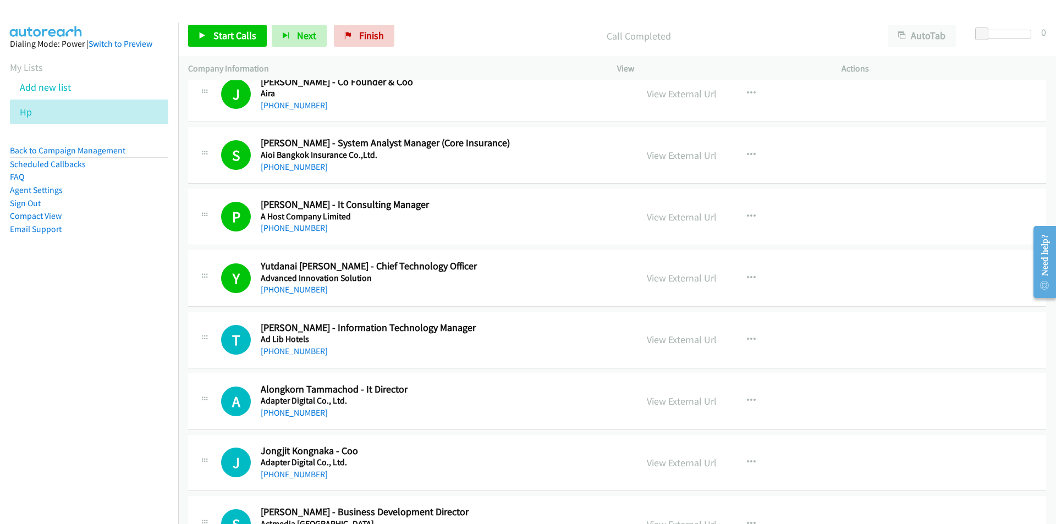
click at [106, 377] on nav "Dialing Mode: Power | Switch to Preview My Lists Add new list Hp Back to Campai…" at bounding box center [89, 285] width 179 height 524
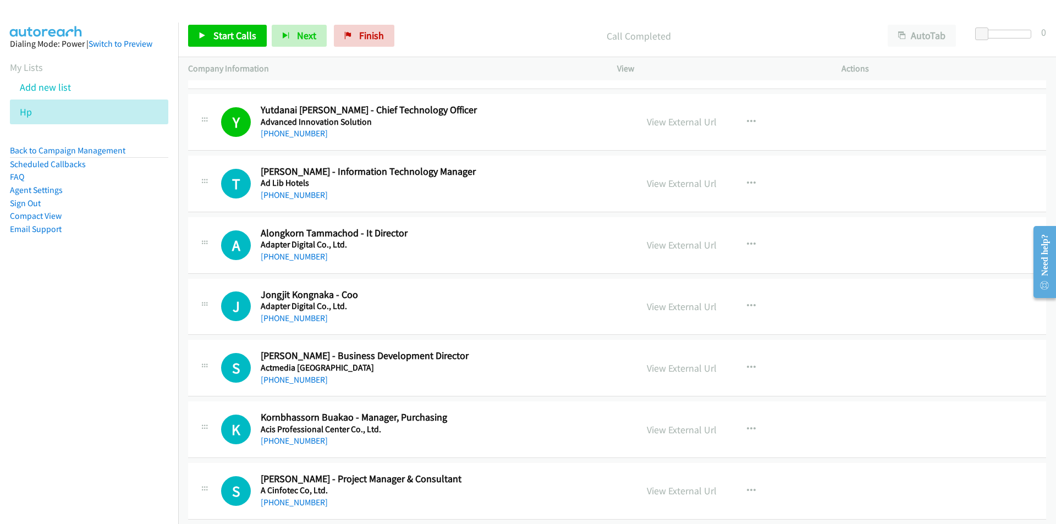
scroll to position [4732, 0]
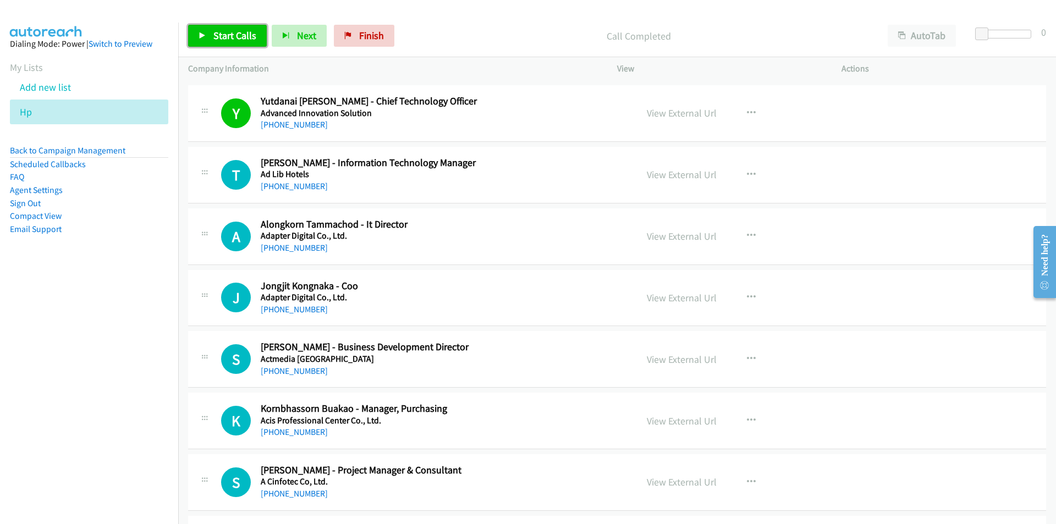
click at [213, 36] on span "Start Calls" at bounding box center [234, 35] width 43 height 13
drag, startPoint x: 136, startPoint y: 307, endPoint x: 169, endPoint y: 292, distance: 36.4
click at [142, 301] on nav "Dialing Mode: Power | Switch to Preview My Lists Add new list Hp Back to Campai…" at bounding box center [89, 285] width 179 height 524
click at [691, 235] on link "View External Url" at bounding box center [682, 236] width 70 height 13
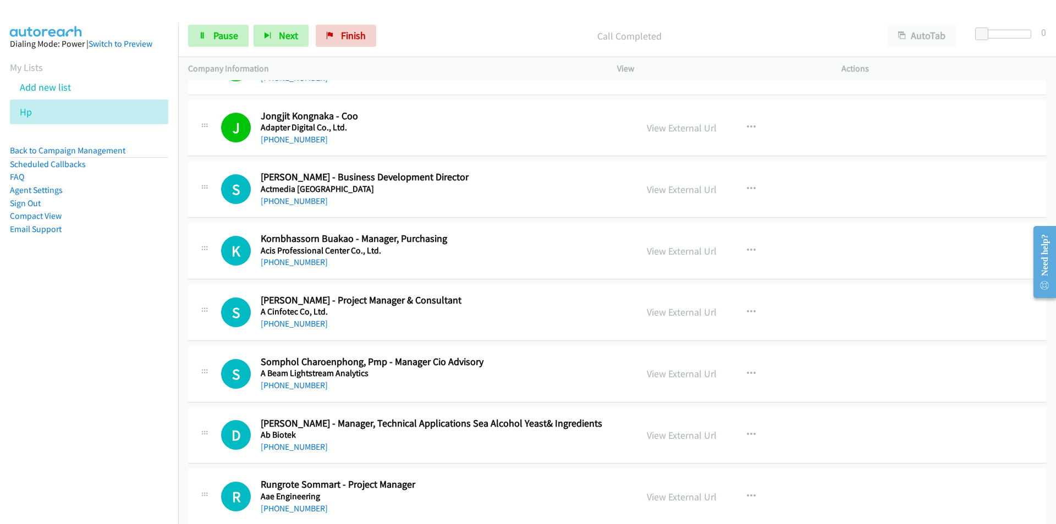
scroll to position [4897, 0]
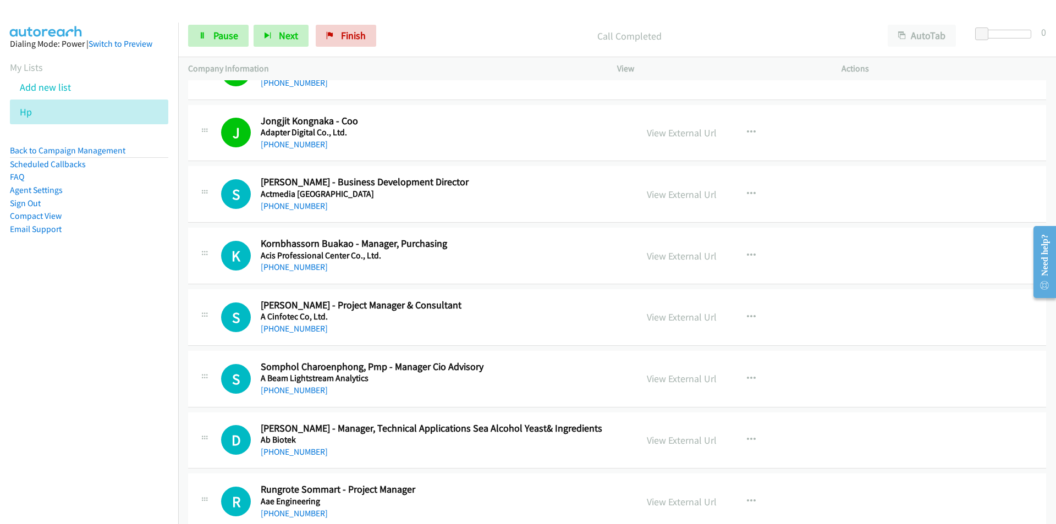
drag, startPoint x: 77, startPoint y: 356, endPoint x: 93, endPoint y: 352, distance: 16.9
click at [77, 356] on nav "Dialing Mode: Power | Switch to Preview My Lists Add new list Hp Back to Campai…" at bounding box center [89, 285] width 179 height 524
drag, startPoint x: 60, startPoint y: 449, endPoint x: 88, endPoint y: 444, distance: 27.8
click at [60, 449] on nav "Dialing Mode: Power | Switch to Preview My Lists Add new list Hp Back to Campai…" at bounding box center [89, 285] width 179 height 524
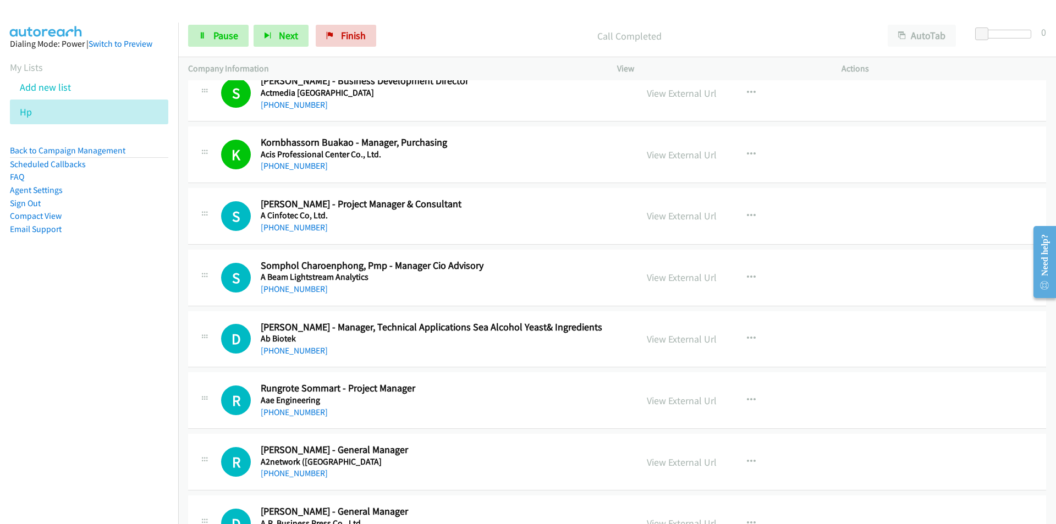
scroll to position [5007, 0]
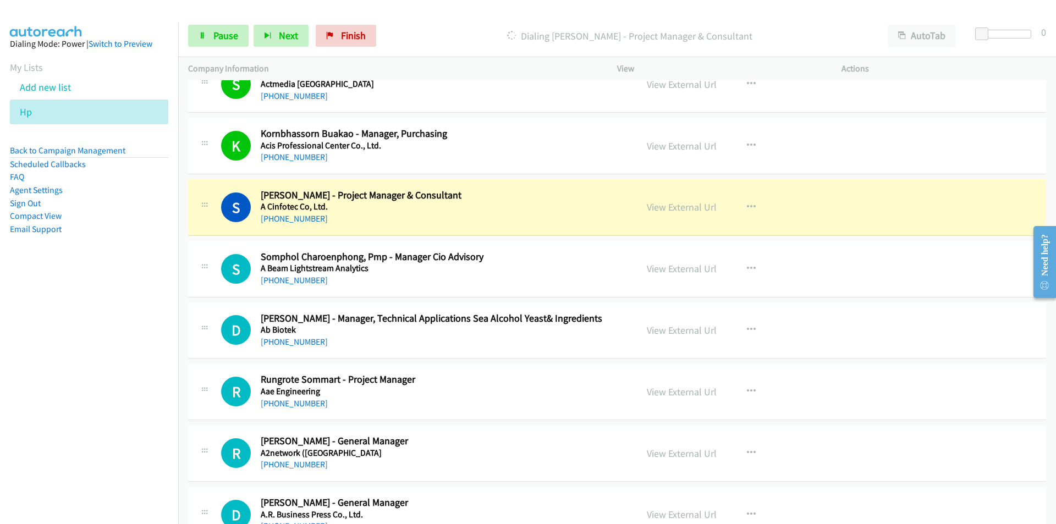
click at [78, 390] on nav "Dialing Mode: Power | Switch to Preview My Lists Add new list Hp Back to Campai…" at bounding box center [89, 285] width 179 height 524
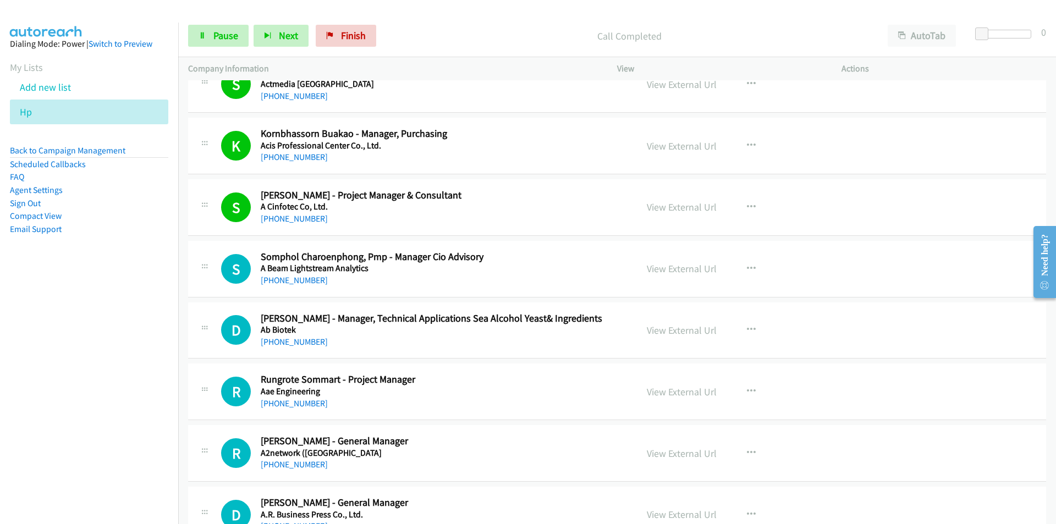
click at [117, 374] on nav "Dialing Mode: Power | Switch to Preview My Lists Add new list Hp Back to Campai…" at bounding box center [89, 285] width 179 height 524
click at [100, 388] on nav "Dialing Mode: Power | Switch to Preview My Lists Add new list Hp Back to Campai…" at bounding box center [89, 285] width 179 height 524
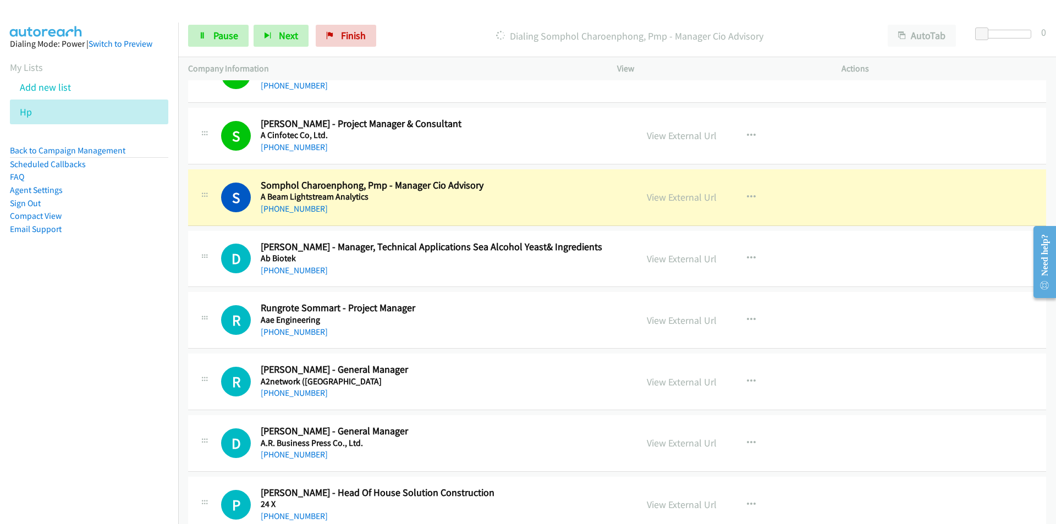
scroll to position [5117, 0]
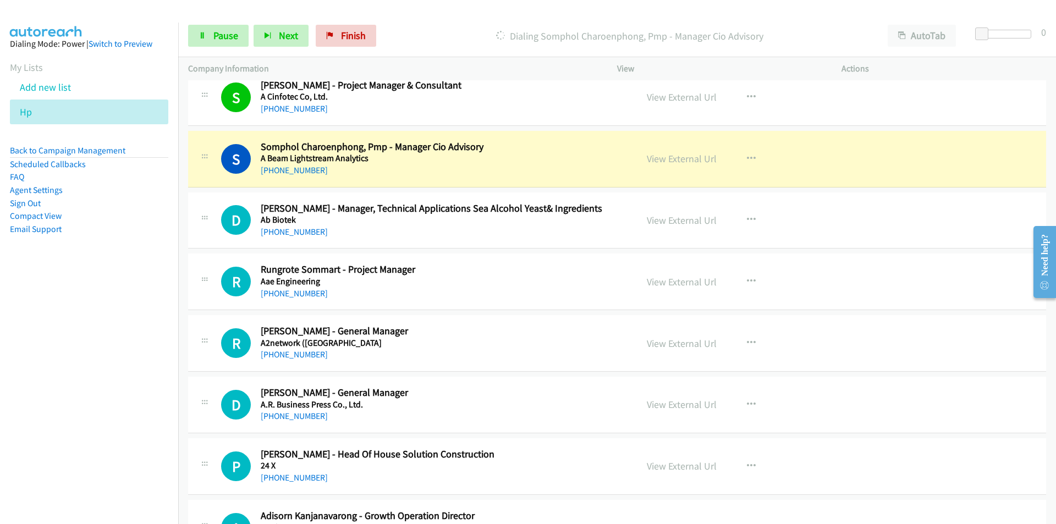
drag, startPoint x: 70, startPoint y: 376, endPoint x: 104, endPoint y: 368, distance: 35.1
click at [70, 376] on nav "Dialing Mode: Power | Switch to Preview My Lists Add new list Hp Back to Campai…" at bounding box center [89, 285] width 179 height 524
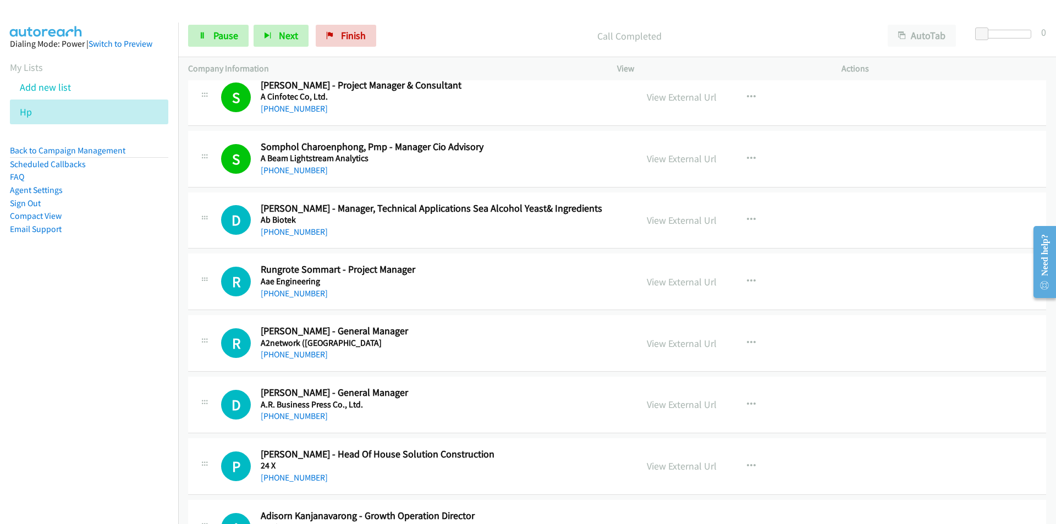
click at [111, 387] on nav "Dialing Mode: Power | Switch to Preview My Lists Add new list Hp Back to Campai…" at bounding box center [89, 285] width 179 height 524
click at [72, 406] on nav "Dialing Mode: Power | Switch to Preview My Lists Add new list Hp Back to Campai…" at bounding box center [89, 285] width 179 height 524
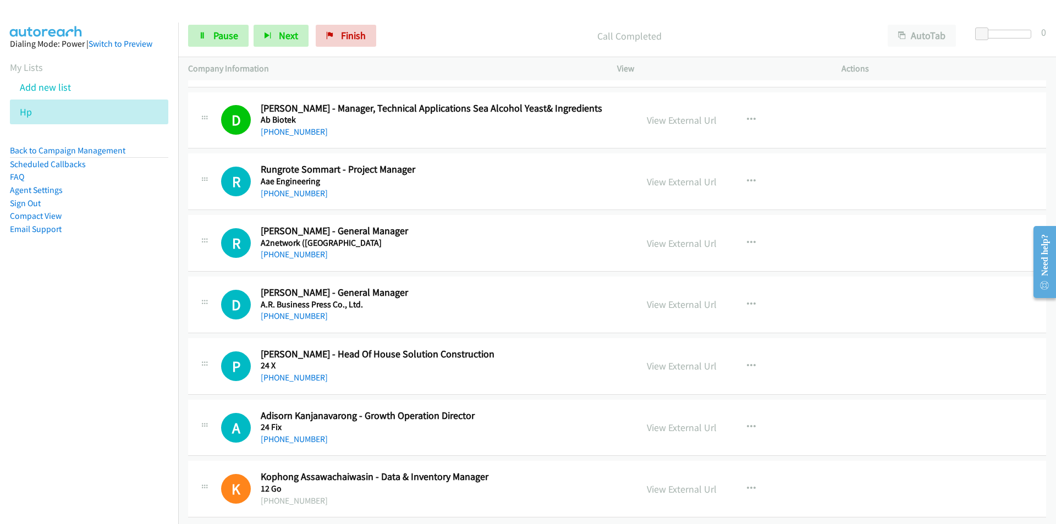
scroll to position [5227, 0]
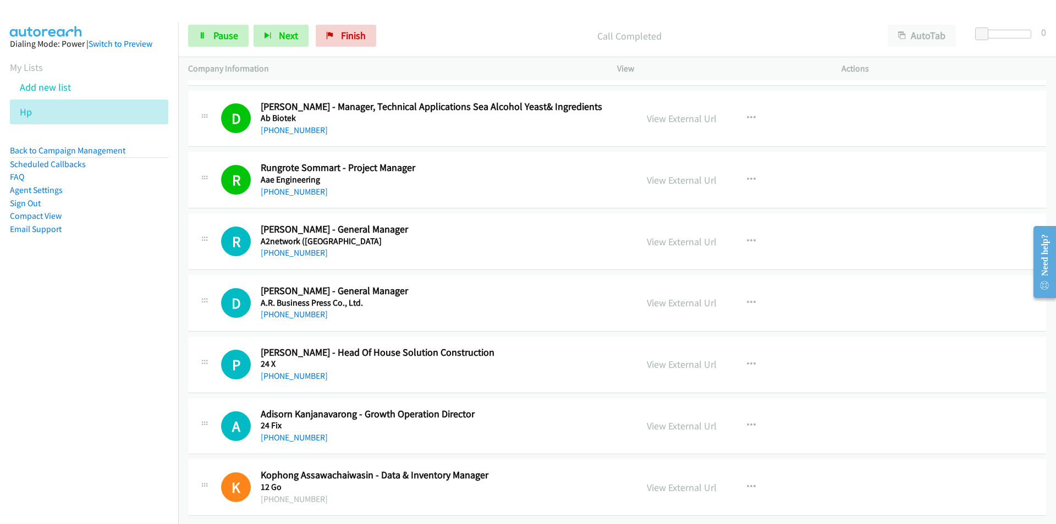
click at [108, 329] on nav "Dialing Mode: Power | Switch to Preview My Lists Add new list Hp Back to Campai…" at bounding box center [89, 285] width 179 height 524
click at [220, 30] on span "Pause" at bounding box center [225, 35] width 25 height 13
click at [748, 237] on icon "button" at bounding box center [751, 241] width 9 height 9
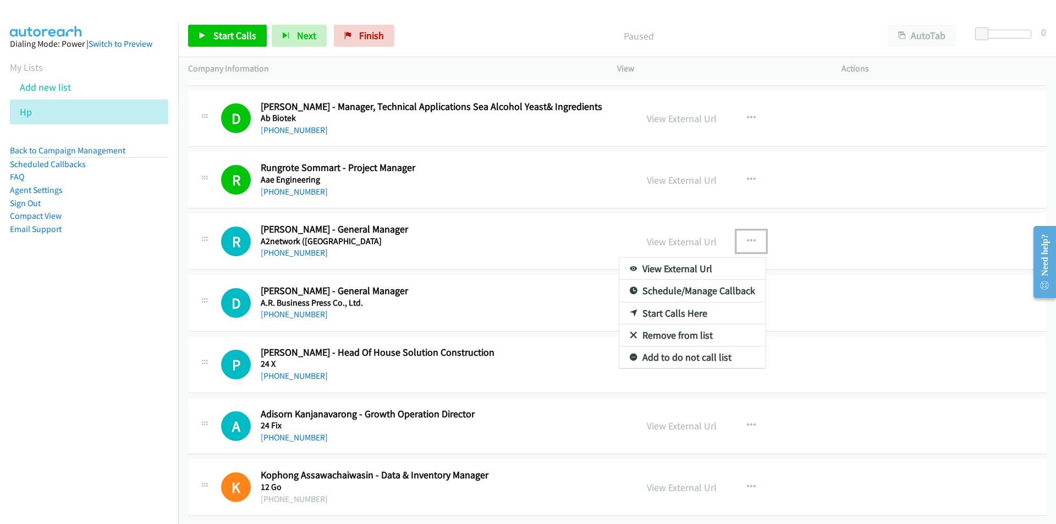
click at [662, 305] on link "Start Calls Here" at bounding box center [692, 313] width 146 height 22
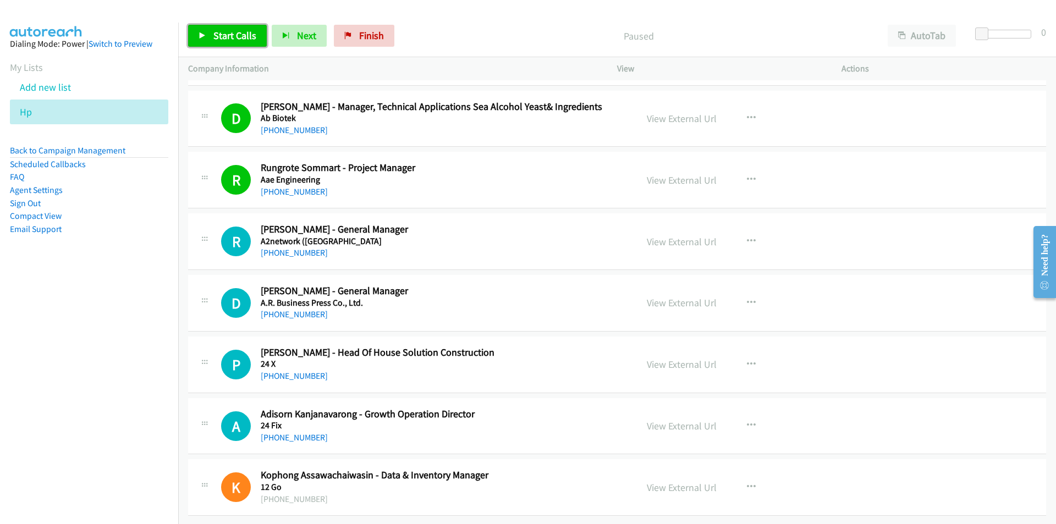
click at [212, 36] on link "Start Calls" at bounding box center [227, 36] width 79 height 22
drag, startPoint x: 108, startPoint y: 412, endPoint x: 137, endPoint y: 406, distance: 29.9
click at [108, 412] on nav "Dialing Mode: Power | Switch to Preview My Lists Add new list Hp Back to Campai…" at bounding box center [89, 285] width 179 height 524
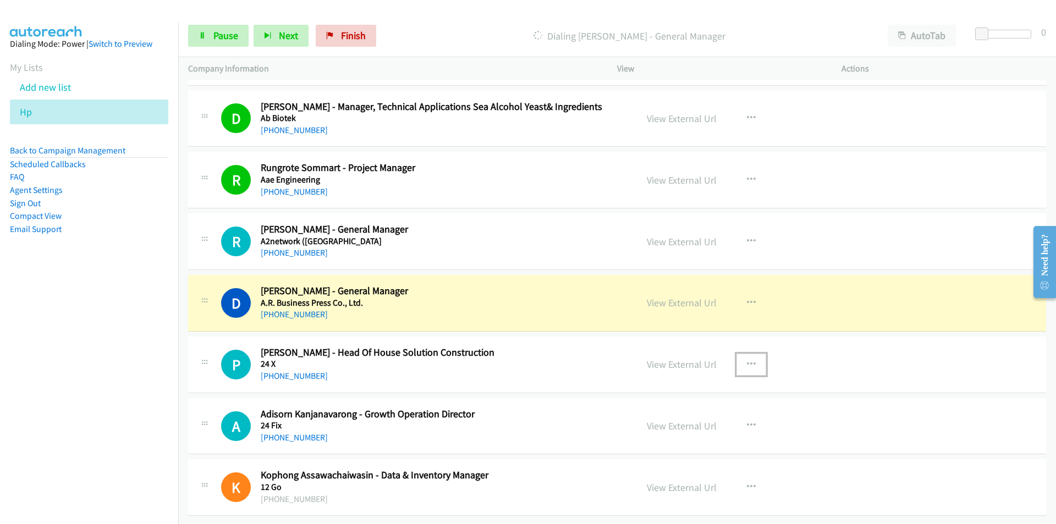
click at [748, 360] on icon "button" at bounding box center [751, 364] width 9 height 9
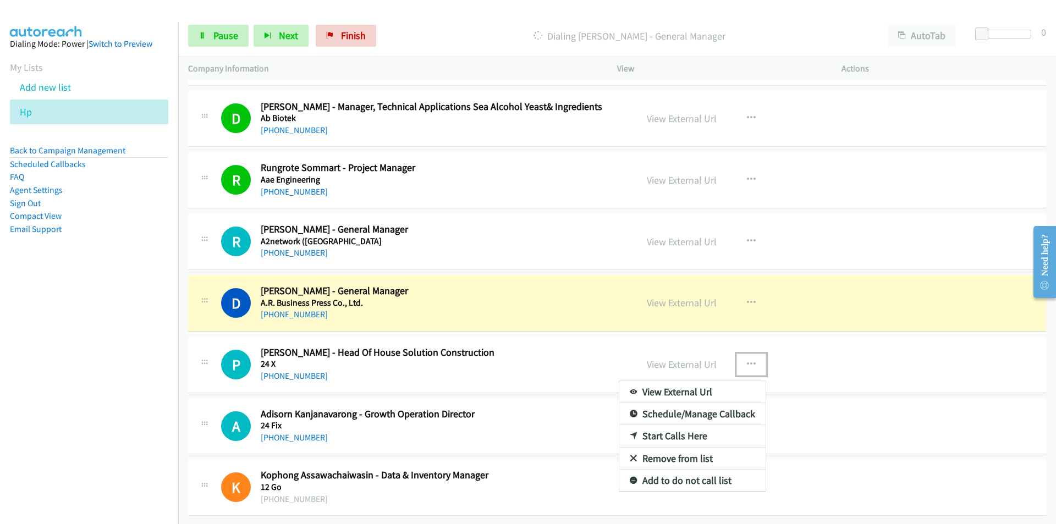
click at [670, 448] on link "Remove from list" at bounding box center [692, 459] width 146 height 22
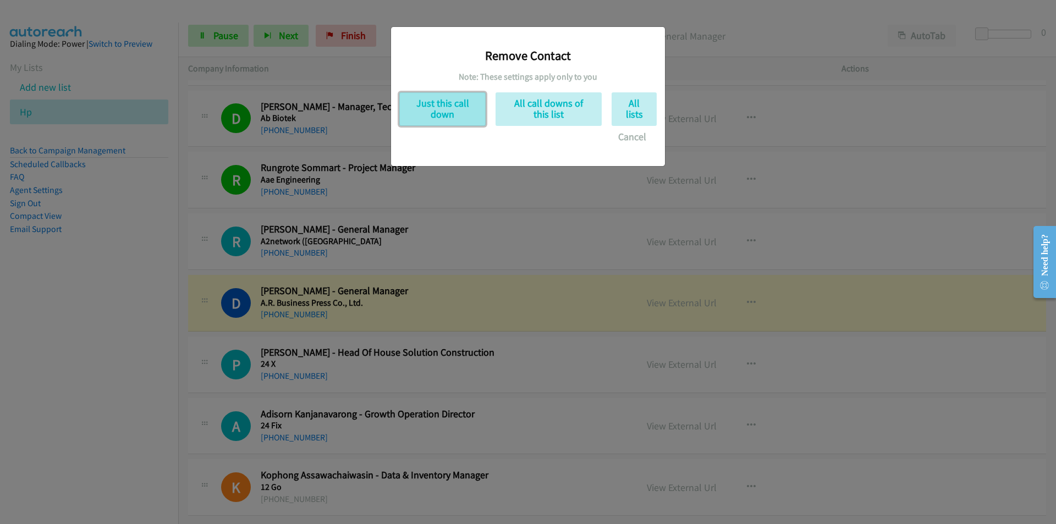
click at [439, 104] on button "Just this call down" at bounding box center [442, 109] width 86 height 34
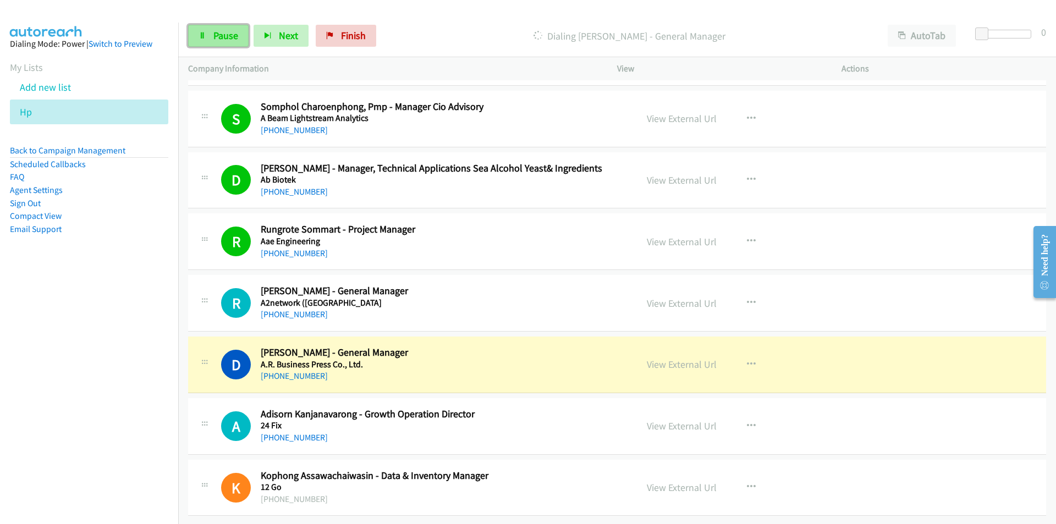
click at [214, 35] on span "Pause" at bounding box center [225, 35] width 25 height 13
click at [701, 297] on link "View External Url" at bounding box center [682, 303] width 70 height 13
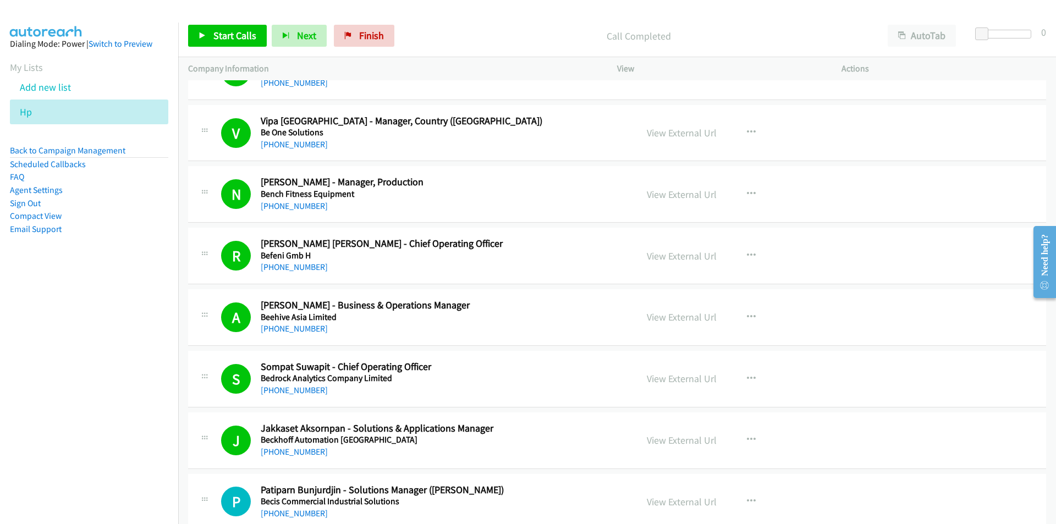
scroll to position [0, 0]
